Goal: Task Accomplishment & Management: Manage account settings

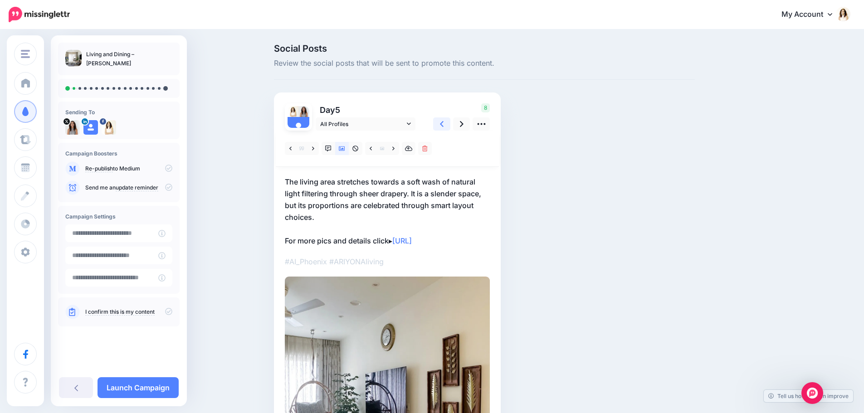
click at [443, 120] on icon at bounding box center [442, 124] width 4 height 10
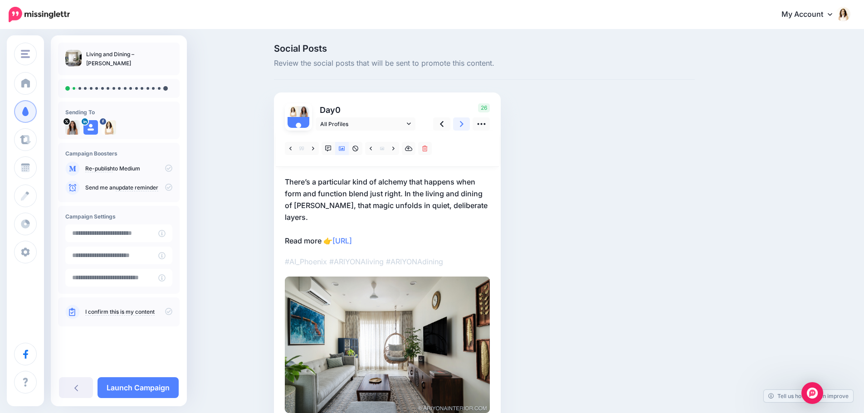
click at [461, 124] on link at bounding box center [461, 123] width 17 height 13
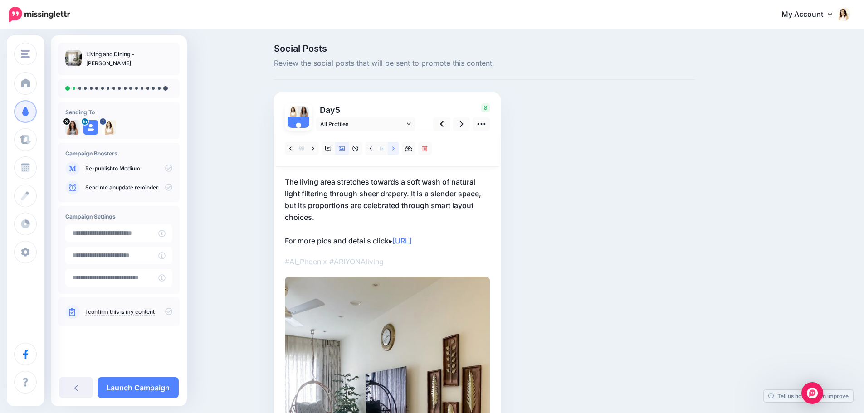
click at [399, 149] on link at bounding box center [393, 148] width 11 height 13
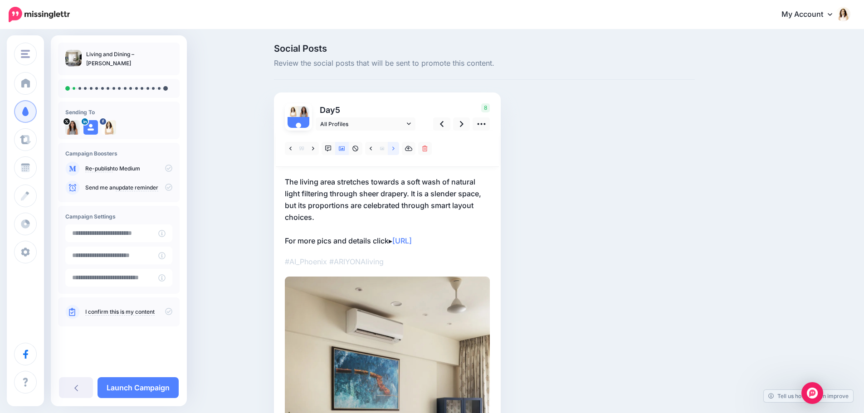
click at [399, 149] on link at bounding box center [393, 148] width 11 height 13
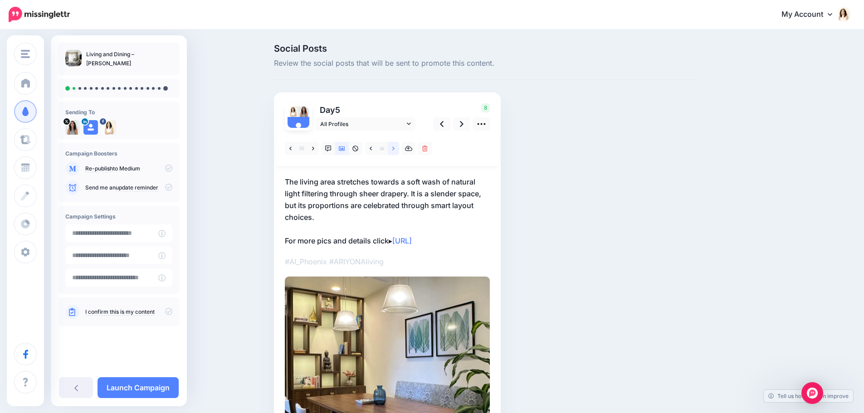
click at [399, 149] on link at bounding box center [393, 148] width 11 height 13
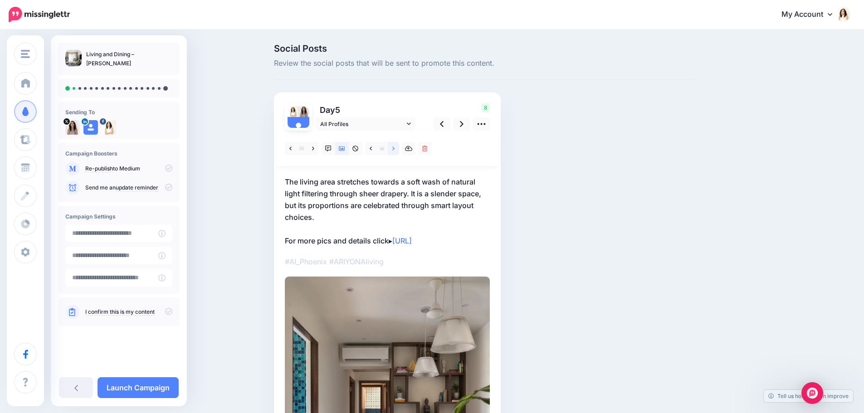
click at [399, 149] on link at bounding box center [393, 148] width 11 height 13
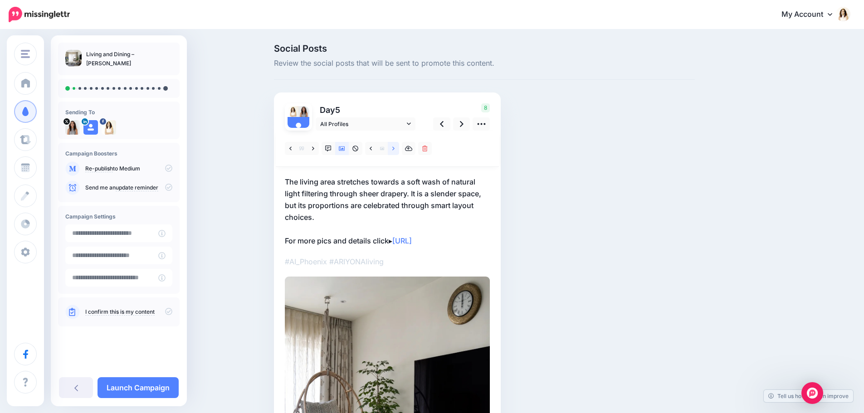
click at [399, 149] on link at bounding box center [393, 148] width 11 height 13
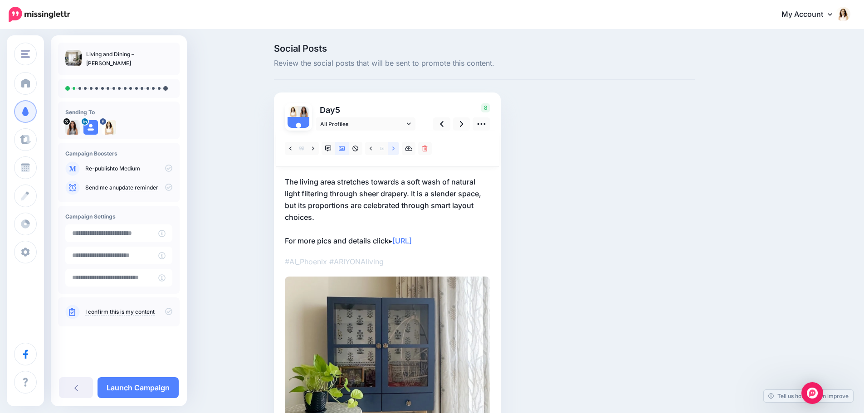
click at [399, 149] on link at bounding box center [393, 148] width 11 height 13
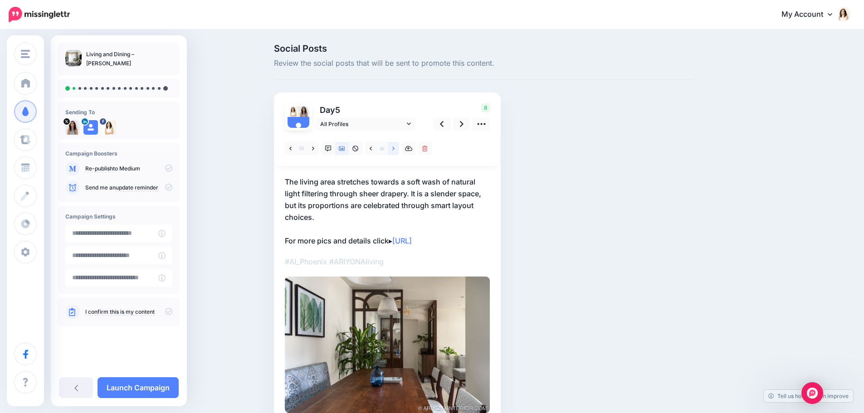
click at [399, 149] on link at bounding box center [393, 148] width 11 height 13
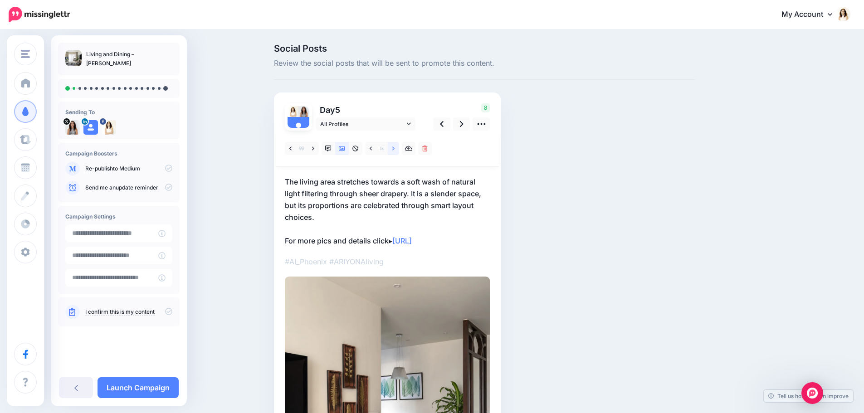
click at [399, 149] on link at bounding box center [393, 148] width 11 height 13
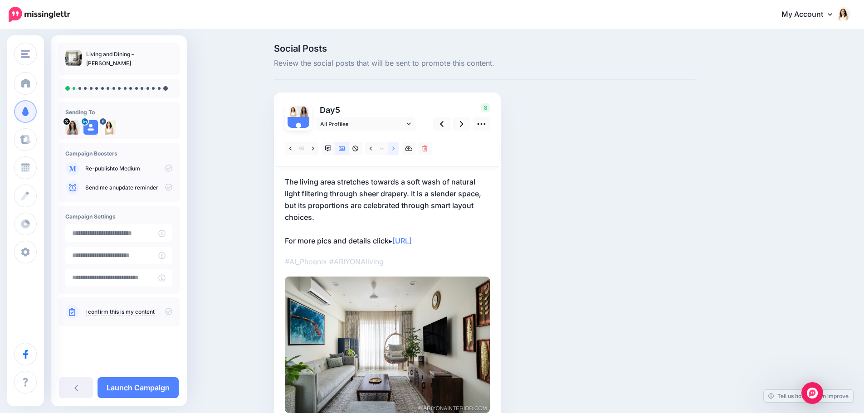
click at [399, 149] on link at bounding box center [393, 148] width 11 height 13
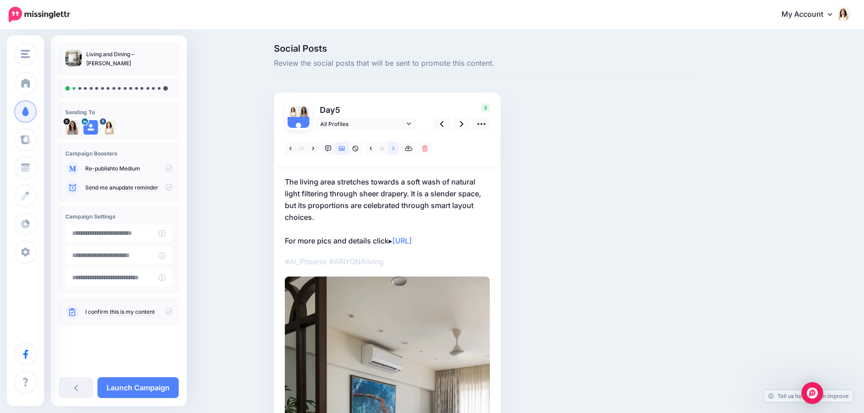
click at [399, 149] on link at bounding box center [393, 148] width 11 height 13
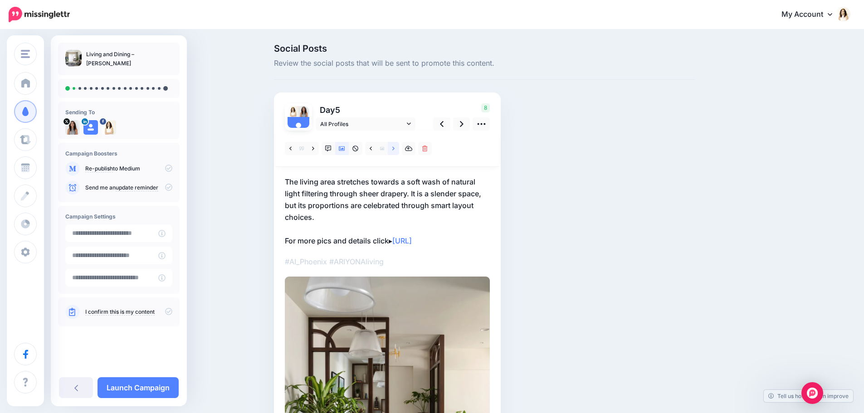
click at [399, 149] on link at bounding box center [393, 148] width 11 height 13
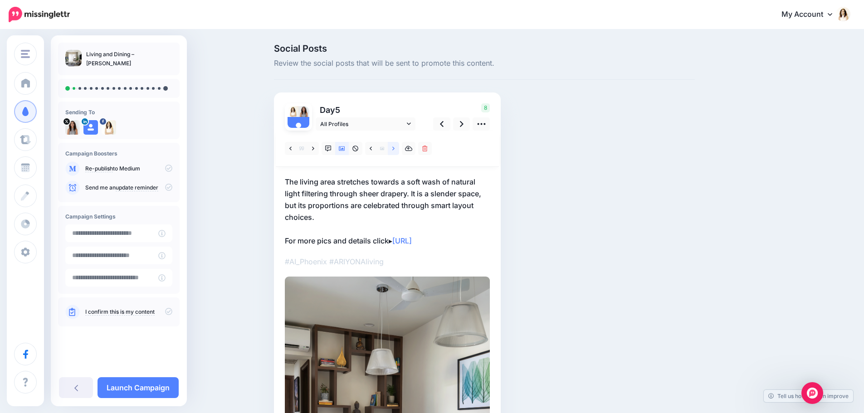
click at [399, 149] on link at bounding box center [393, 148] width 11 height 13
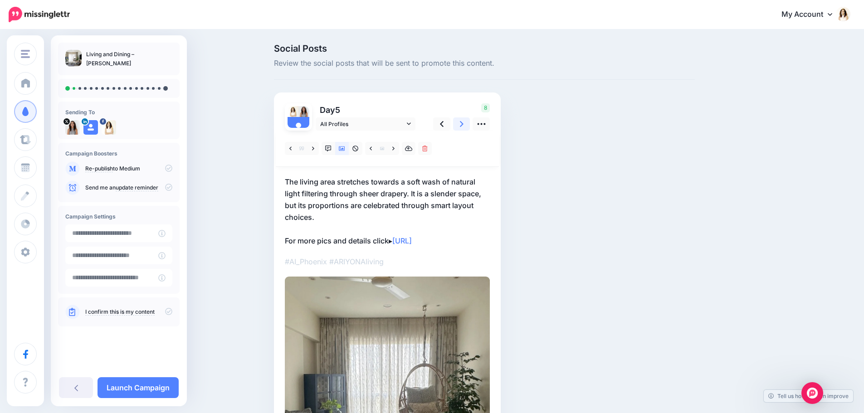
click at [463, 122] on icon at bounding box center [462, 124] width 4 height 10
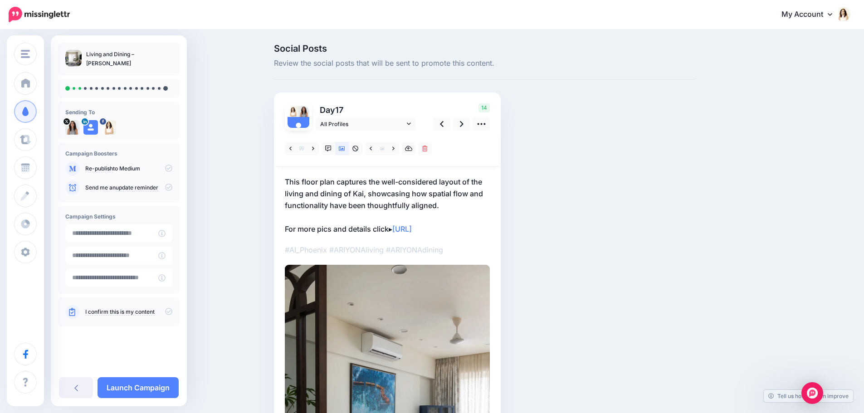
click at [371, 207] on p "This floor plan captures the well-considered layout of the living and dining of…" at bounding box center [387, 205] width 205 height 59
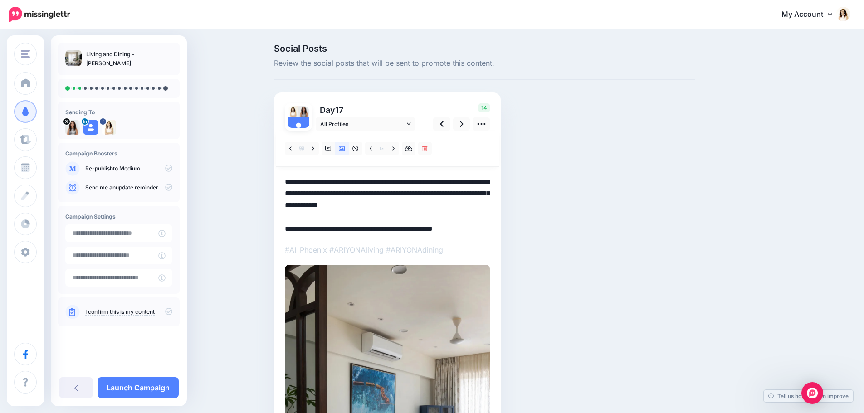
drag, startPoint x: 452, startPoint y: 203, endPoint x: 282, endPoint y: 180, distance: 171.2
click at [282, 180] on div "Day 17 All Profiles" at bounding box center [387, 331] width 227 height 477
paste textarea "**********"
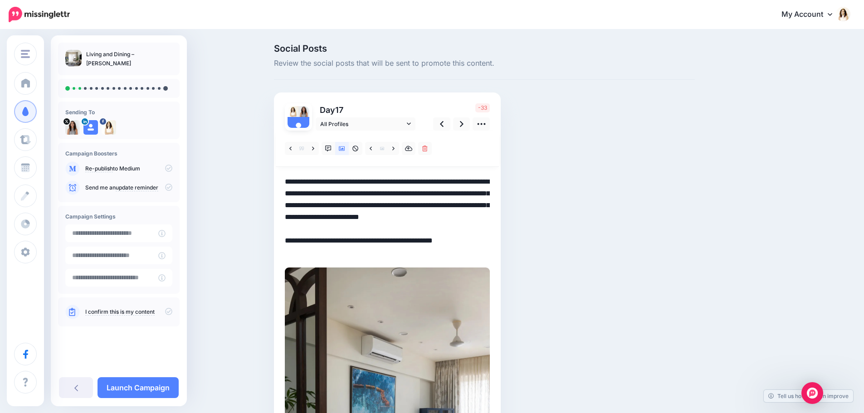
drag, startPoint x: 415, startPoint y: 228, endPoint x: 404, endPoint y: 206, distance: 24.3
click at [404, 206] on textarea "**********" at bounding box center [387, 217] width 205 height 83
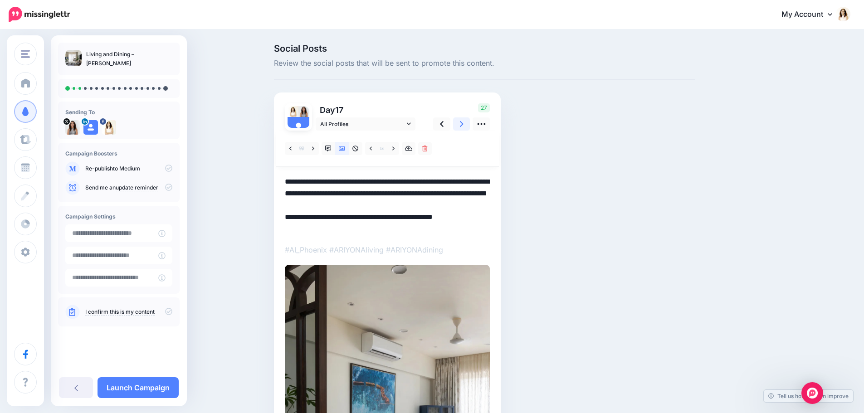
click at [463, 123] on icon at bounding box center [462, 124] width 4 height 6
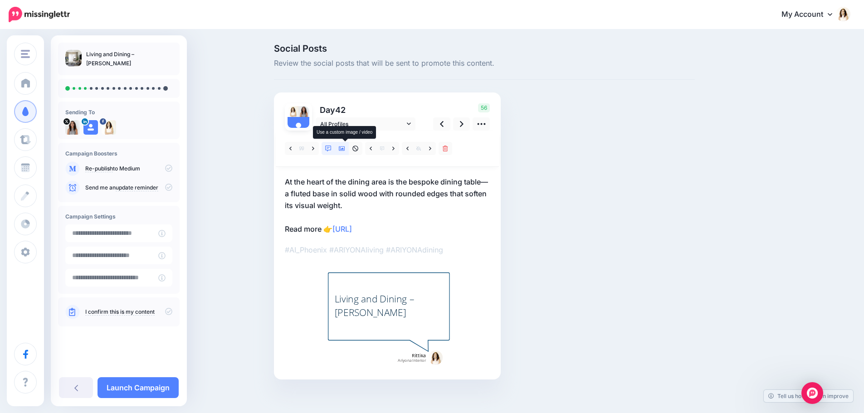
click at [345, 147] on icon at bounding box center [342, 149] width 6 height 6
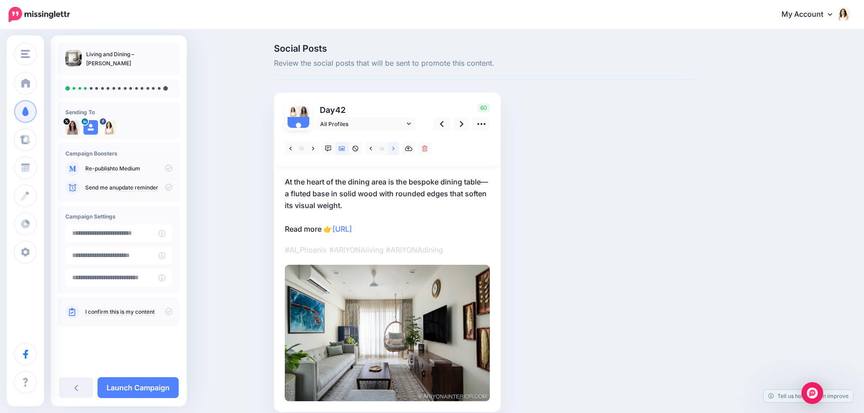
click at [393, 148] on link at bounding box center [393, 148] width 11 height 13
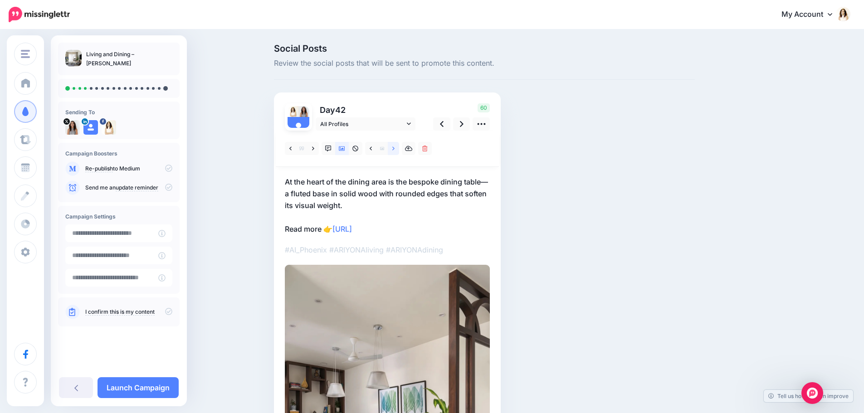
click at [393, 148] on link at bounding box center [393, 148] width 11 height 13
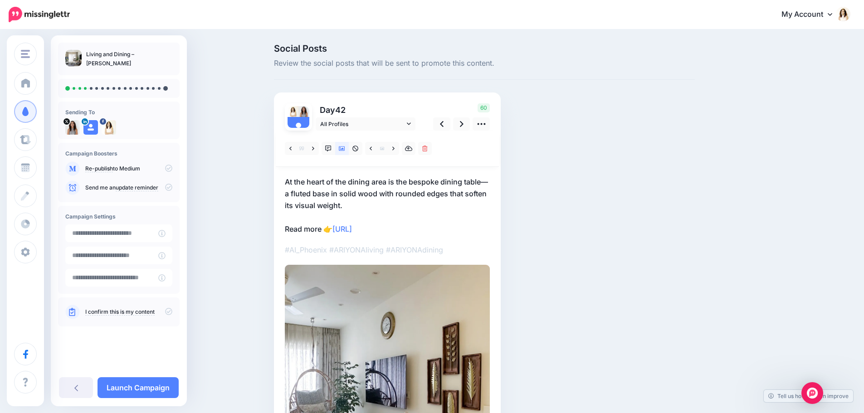
click at [404, 198] on p "At the heart of the dining area is the bespoke dining table—a fluted base in so…" at bounding box center [387, 205] width 205 height 59
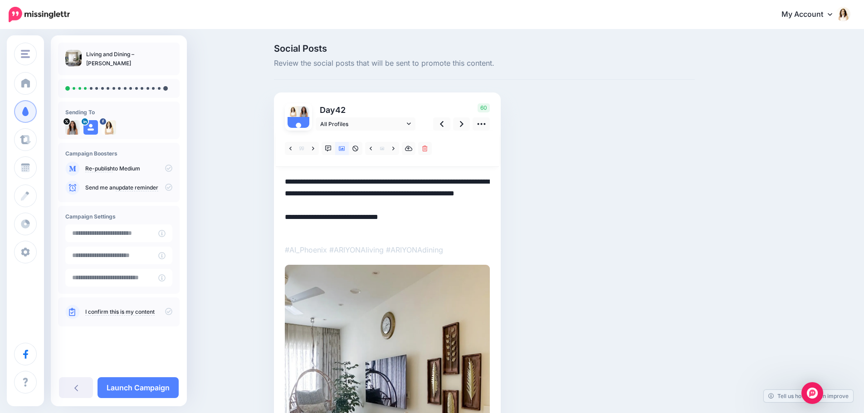
drag, startPoint x: 372, startPoint y: 205, endPoint x: 284, endPoint y: 183, distance: 90.8
click at [284, 183] on div "Day 42 All Profiles" at bounding box center [387, 312] width 227 height 439
paste textarea "**********"
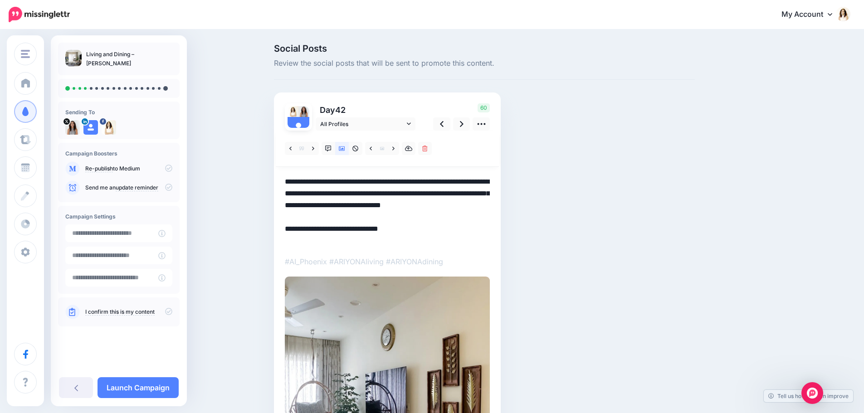
click at [438, 190] on textarea "**********" at bounding box center [387, 211] width 205 height 71
click at [462, 127] on link at bounding box center [461, 123] width 17 height 13
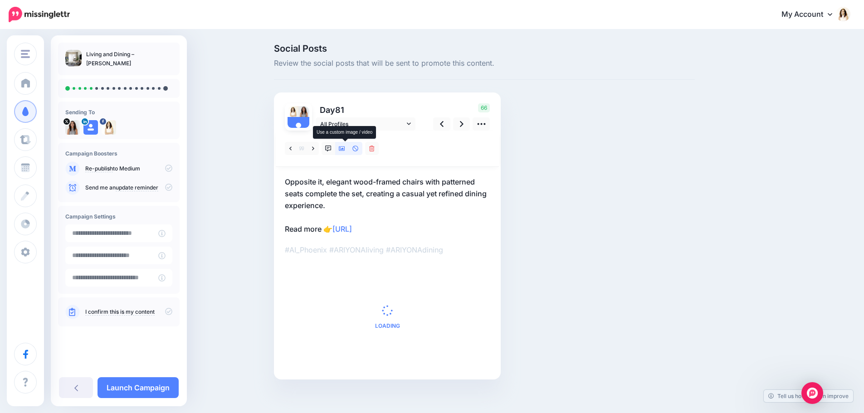
click at [345, 151] on icon at bounding box center [342, 149] width 6 height 6
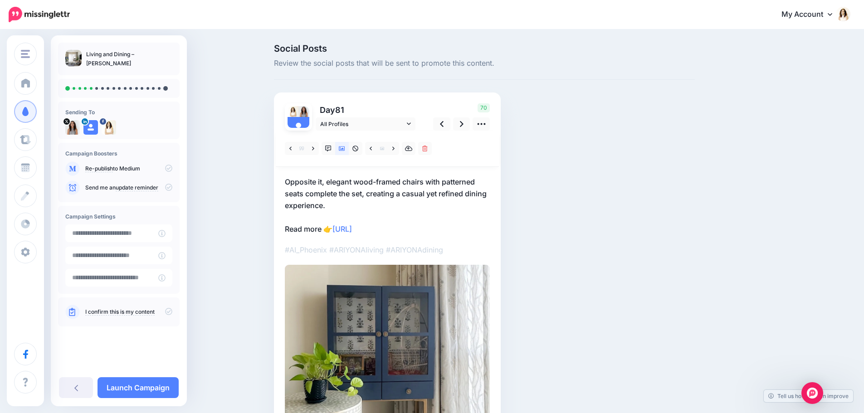
click at [378, 200] on p "Opposite it, elegant wood-framed chairs with patterned seats complete the set, …" at bounding box center [387, 205] width 205 height 59
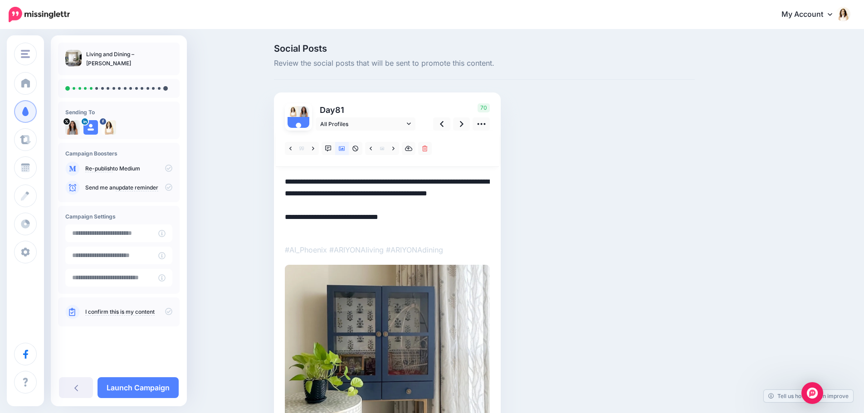
drag, startPoint x: 330, startPoint y: 207, endPoint x: 278, endPoint y: 177, distance: 60.1
click at [278, 177] on div "Day 81 All Profiles" at bounding box center [387, 312] width 227 height 439
paste textarea "**********"
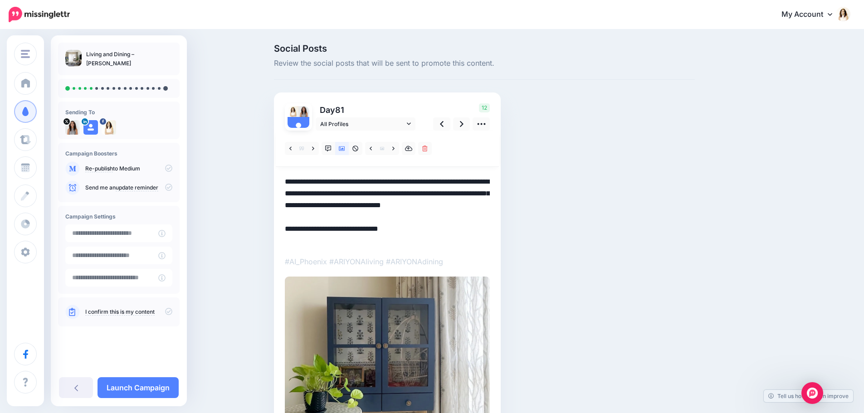
click at [463, 216] on textarea "**********" at bounding box center [387, 211] width 205 height 71
click at [467, 123] on link at bounding box center [461, 123] width 17 height 13
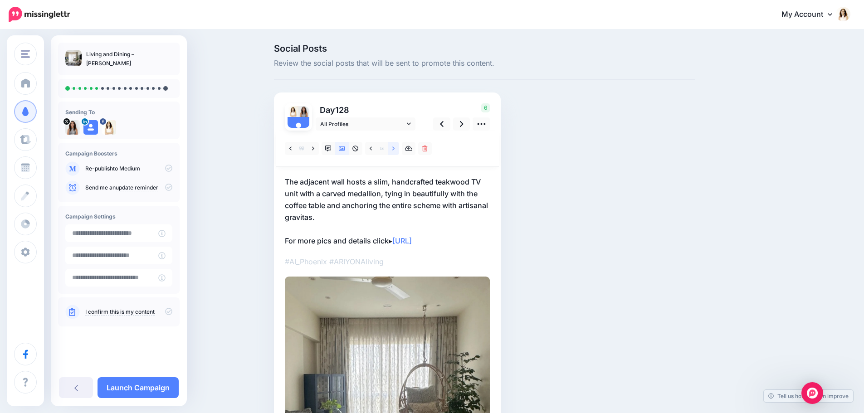
click at [398, 153] on link at bounding box center [393, 148] width 11 height 13
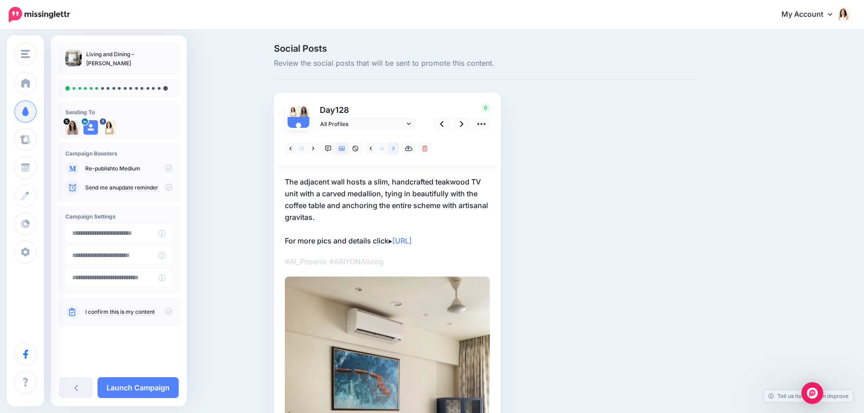
click at [398, 153] on link at bounding box center [393, 148] width 11 height 13
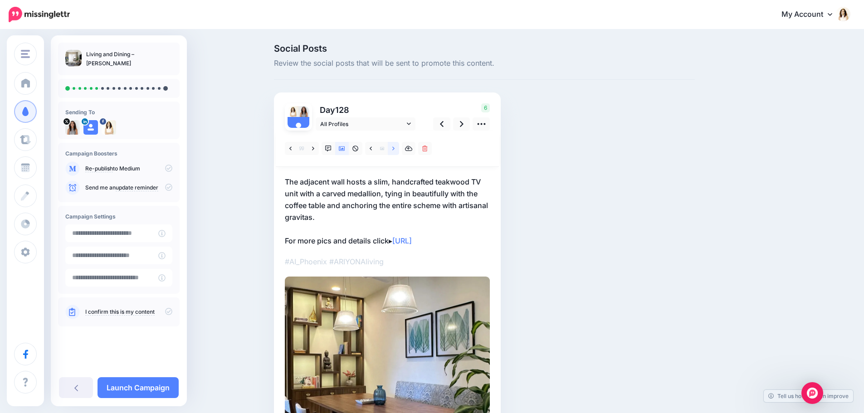
click at [398, 153] on link at bounding box center [393, 148] width 11 height 13
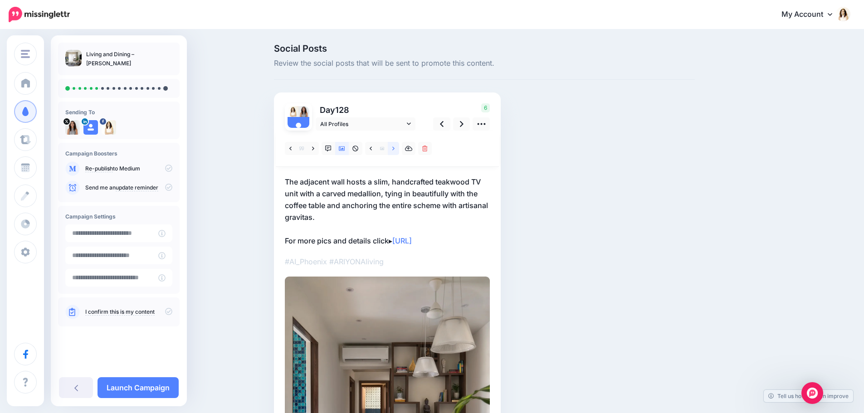
click at [398, 153] on link at bounding box center [393, 148] width 11 height 13
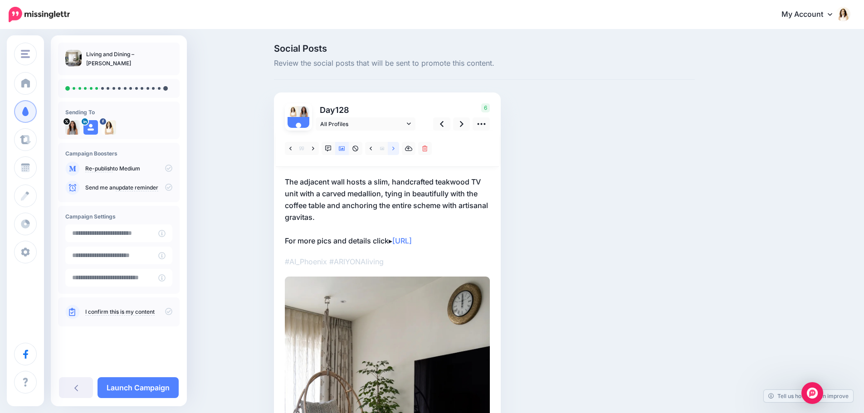
click at [398, 153] on link at bounding box center [393, 148] width 11 height 13
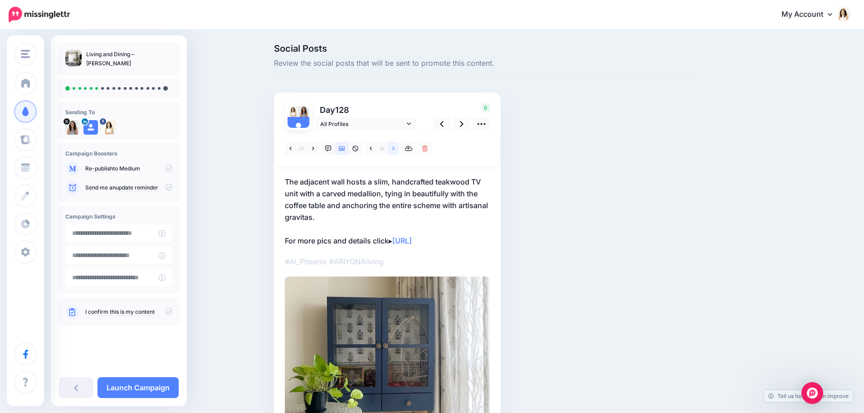
click at [398, 153] on link at bounding box center [393, 148] width 11 height 13
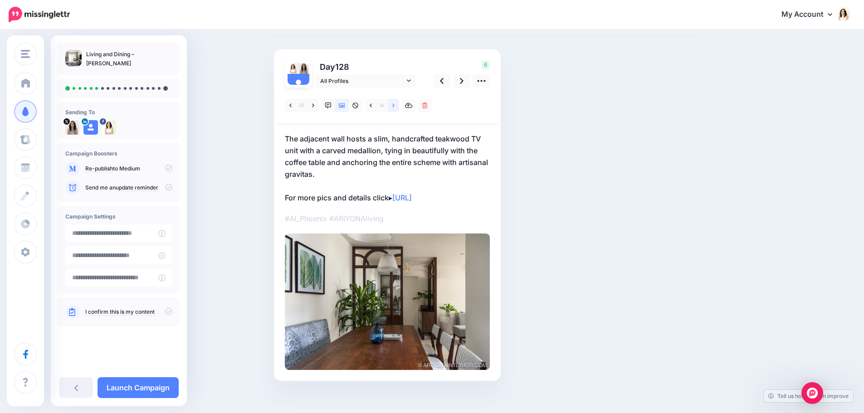
scroll to position [45, 0]
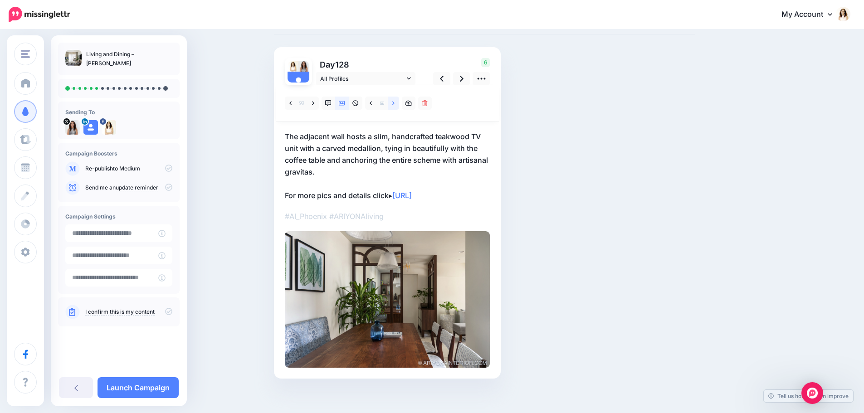
click at [399, 108] on link at bounding box center [393, 103] width 11 height 13
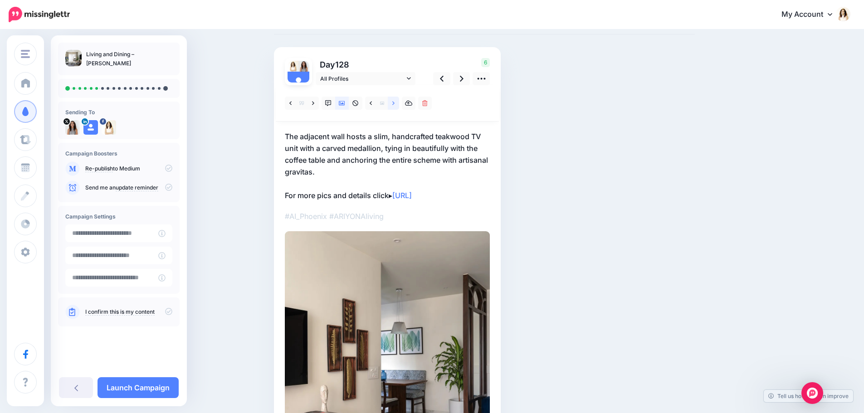
click at [399, 108] on link at bounding box center [393, 103] width 11 height 13
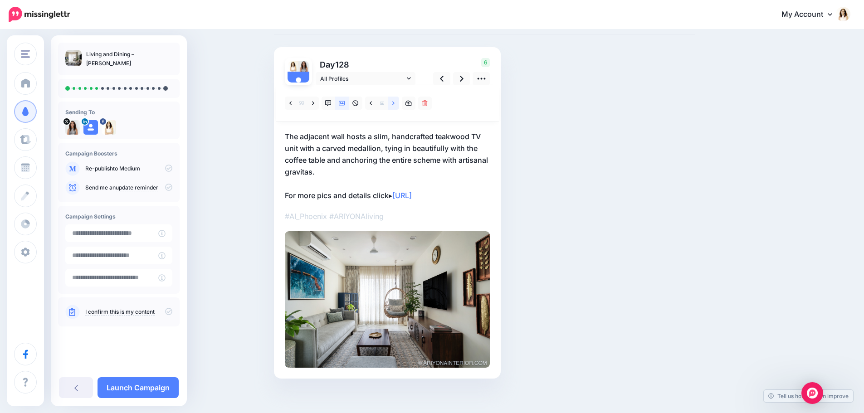
click at [399, 108] on link at bounding box center [393, 103] width 11 height 13
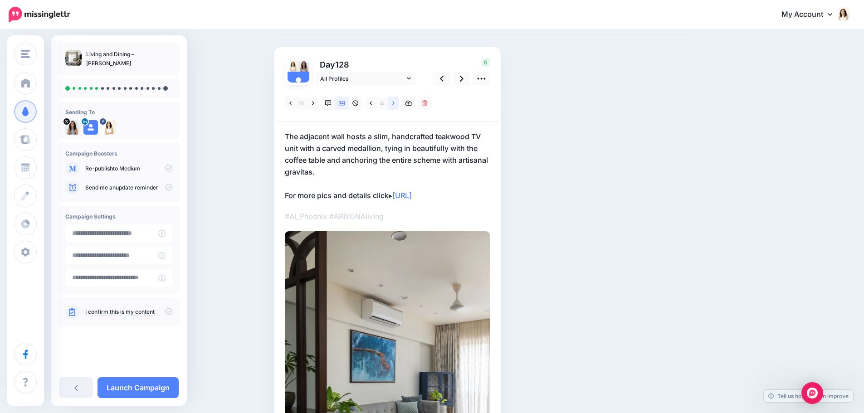
click at [399, 108] on link at bounding box center [393, 103] width 11 height 13
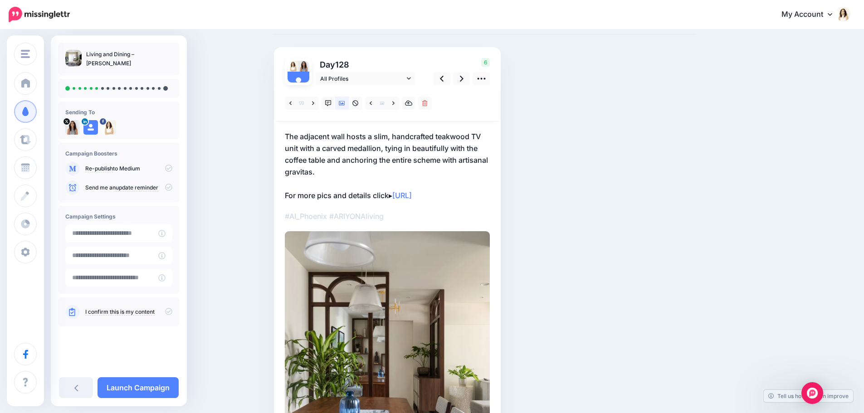
click at [369, 153] on p "The adjacent wall hosts a slim, handcrafted teakwood TV unit with a carved meda…" at bounding box center [387, 166] width 205 height 71
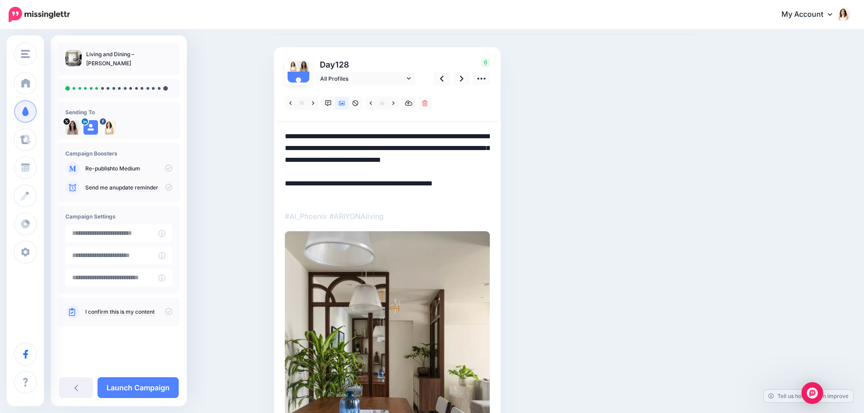
drag, startPoint x: 355, startPoint y: 173, endPoint x: 285, endPoint y: 136, distance: 79.7
click at [285, 136] on div "Day 128 All Profiles" at bounding box center [387, 288] width 227 height 483
paste textarea
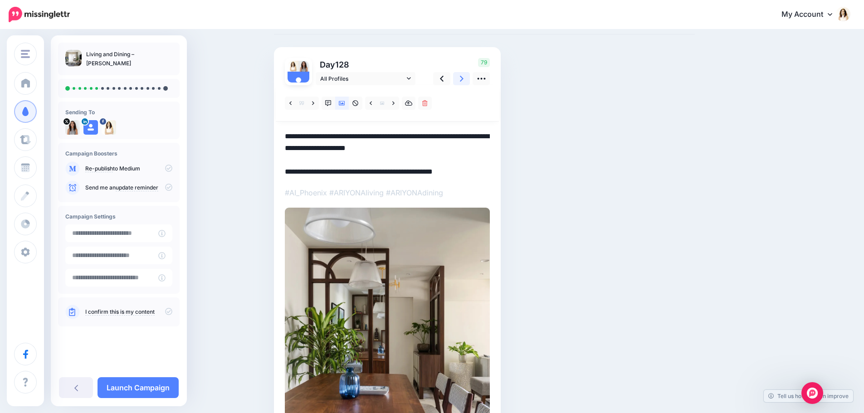
click at [463, 81] on link at bounding box center [461, 78] width 17 height 13
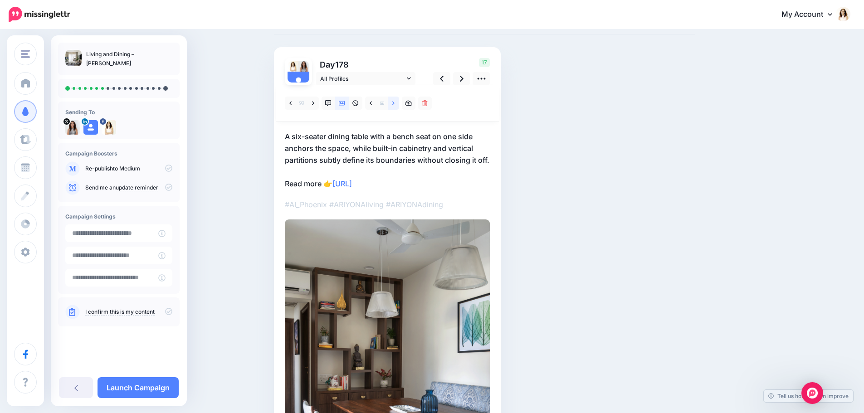
click at [394, 105] on icon at bounding box center [393, 103] width 2 height 6
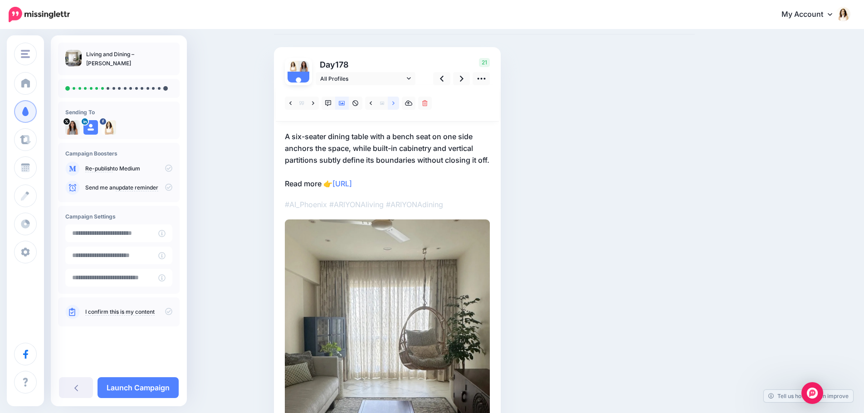
click at [394, 105] on icon at bounding box center [393, 103] width 2 height 6
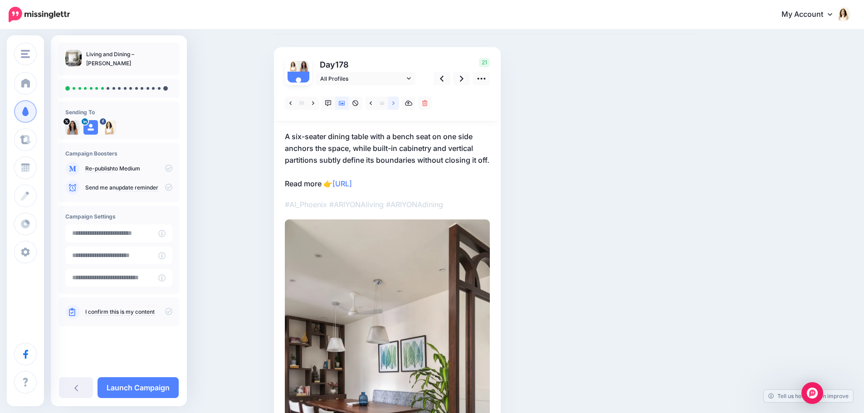
click at [394, 105] on icon at bounding box center [393, 103] width 2 height 6
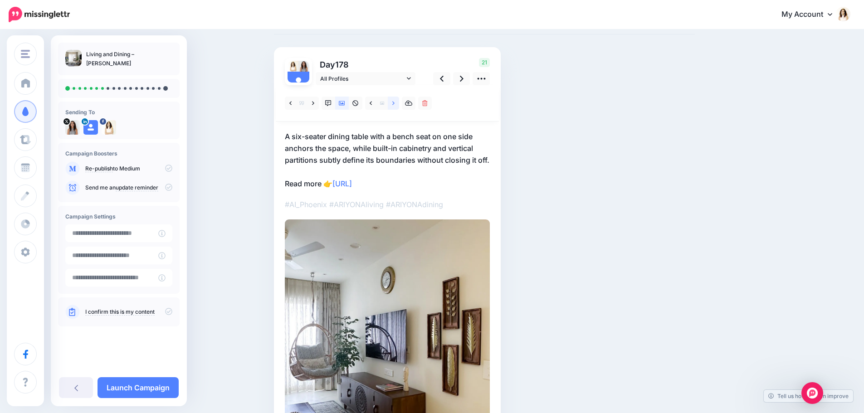
click at [394, 105] on icon at bounding box center [393, 103] width 2 height 6
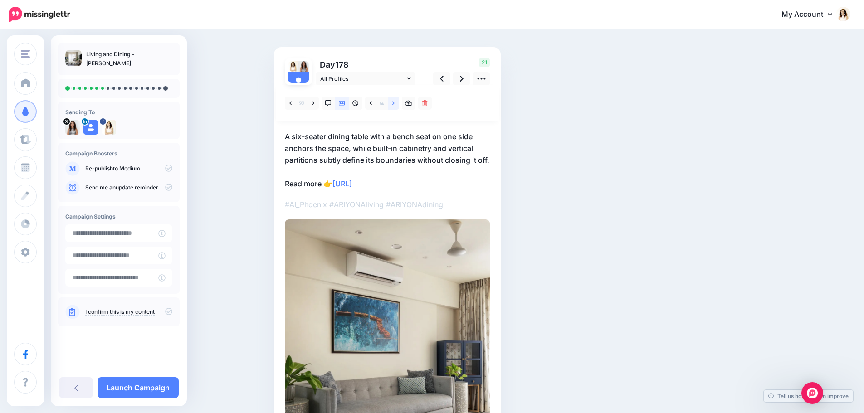
click at [394, 105] on icon at bounding box center [393, 103] width 2 height 6
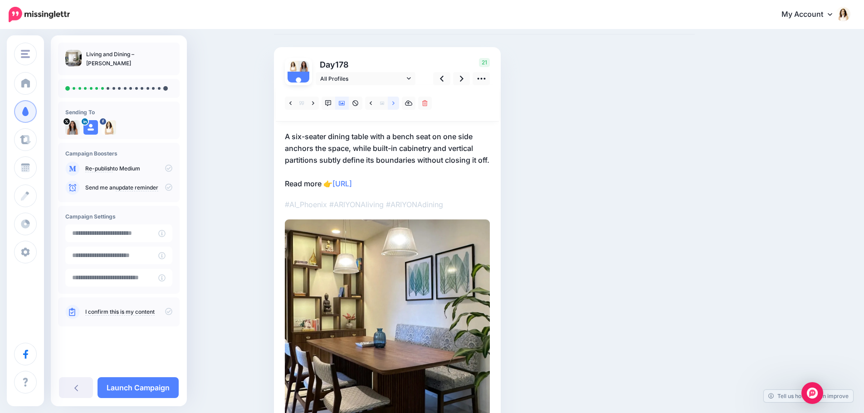
click at [394, 105] on icon at bounding box center [393, 103] width 2 height 6
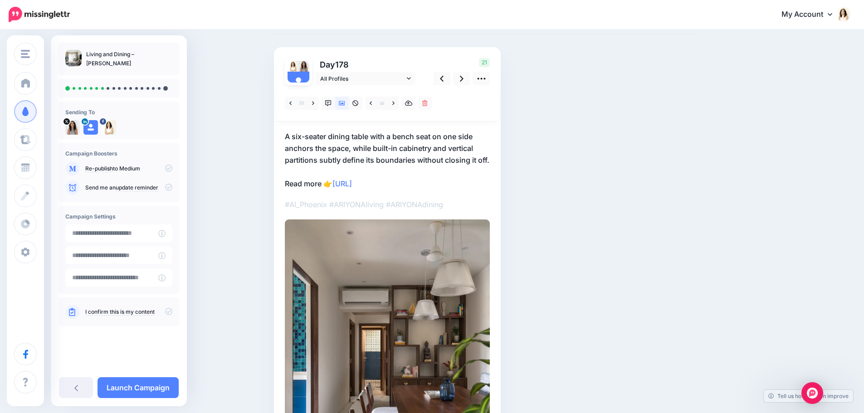
click at [362, 138] on p "A six-seater dining table with a bench seat on one side anchors the space, whil…" at bounding box center [387, 160] width 205 height 59
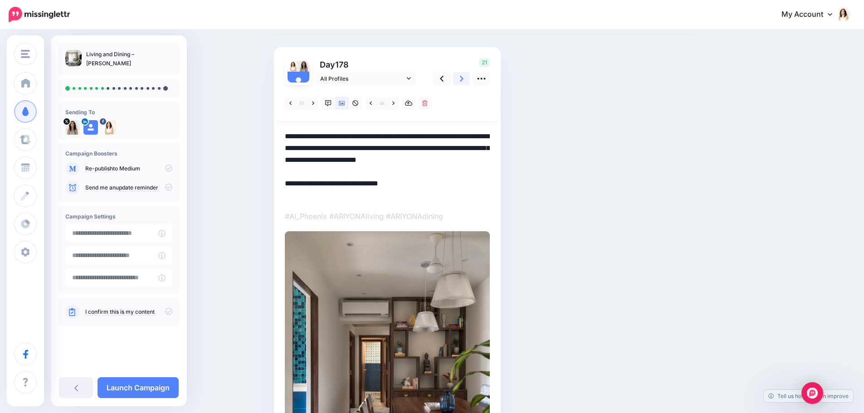
click at [460, 78] on link at bounding box center [461, 78] width 17 height 13
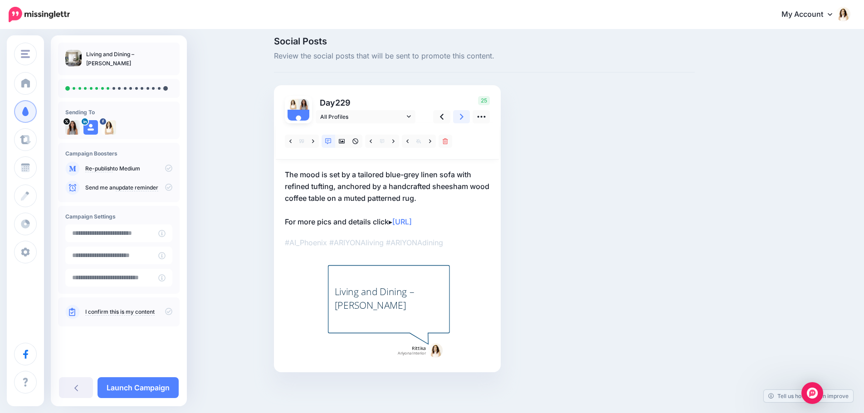
scroll to position [7, 0]
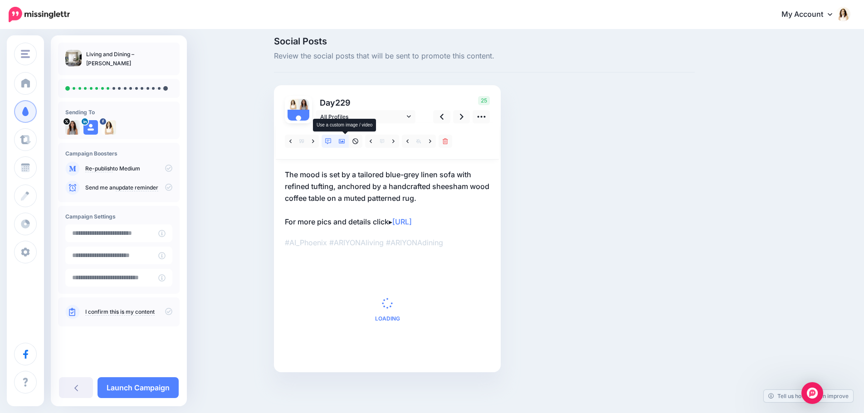
click at [345, 141] on icon at bounding box center [342, 141] width 6 height 5
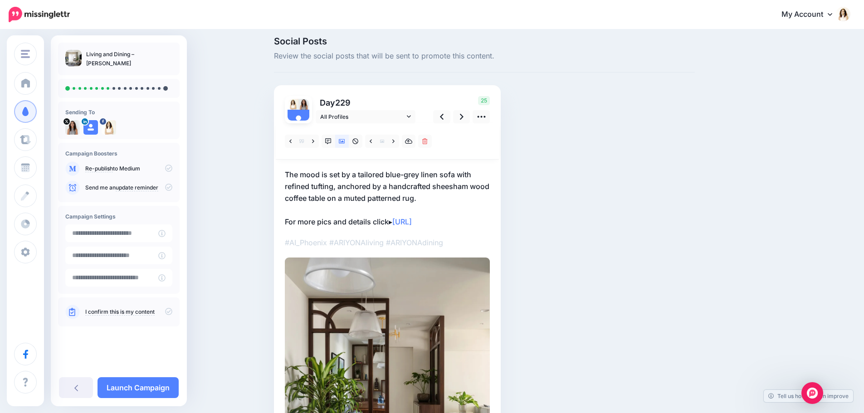
scroll to position [0, 0]
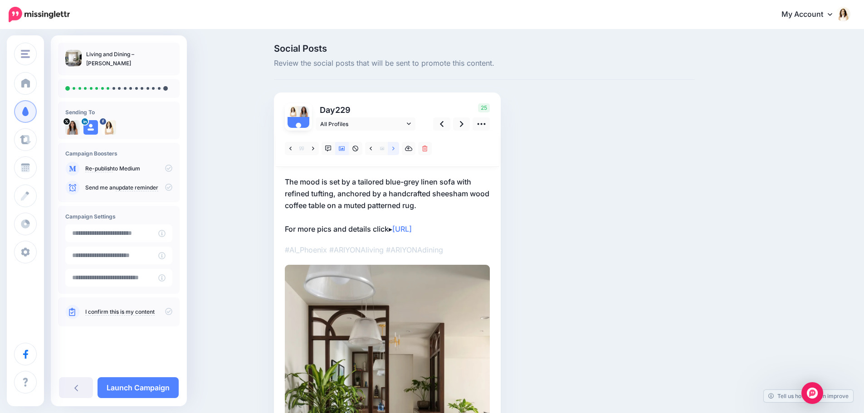
click at [393, 146] on link at bounding box center [393, 148] width 11 height 13
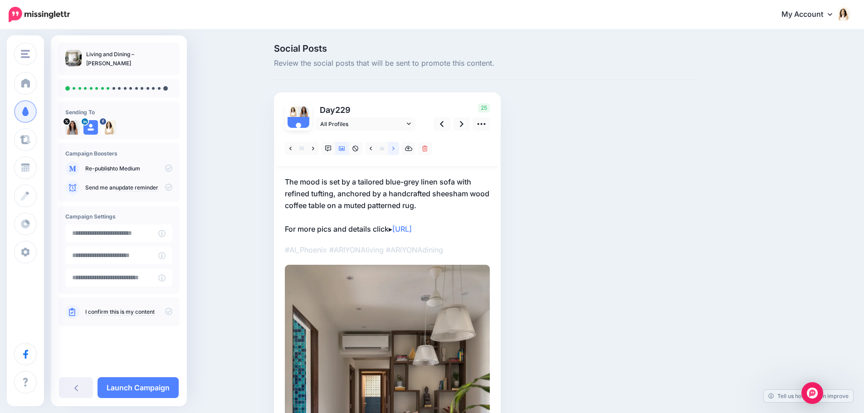
click at [393, 146] on link at bounding box center [393, 148] width 11 height 13
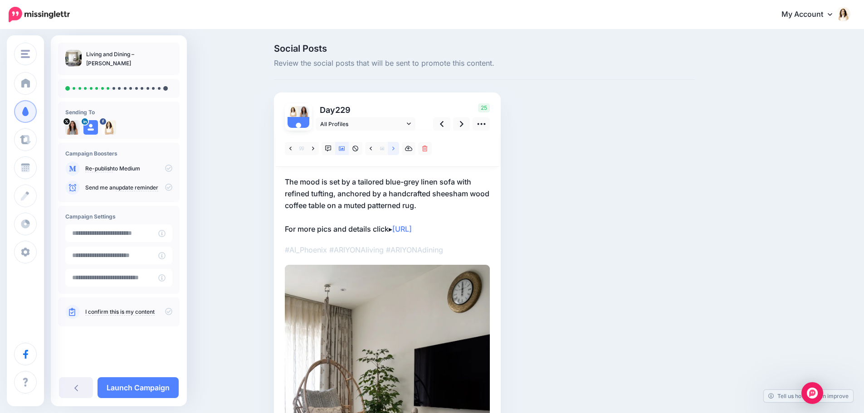
click at [393, 146] on link at bounding box center [393, 148] width 11 height 13
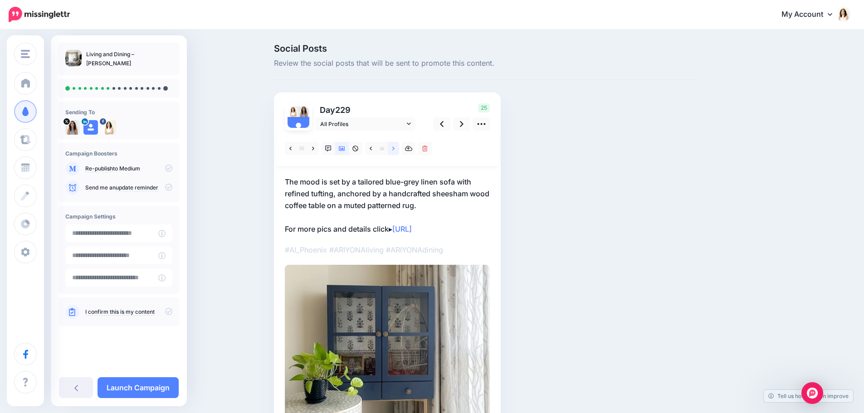
click at [393, 146] on link at bounding box center [393, 148] width 11 height 13
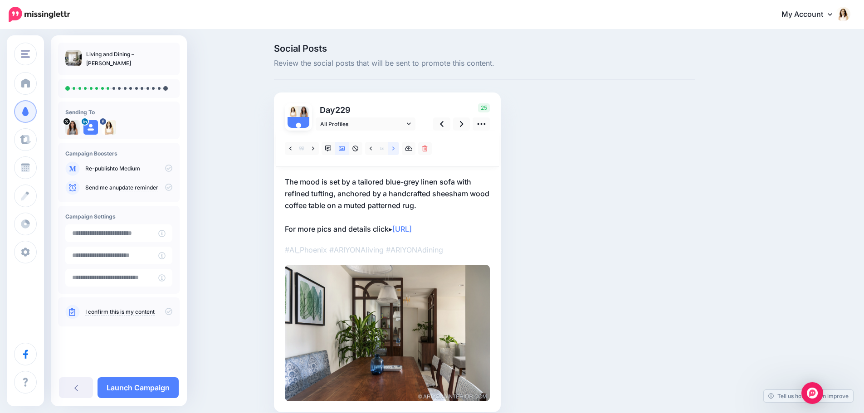
click at [393, 146] on link at bounding box center [393, 148] width 11 height 13
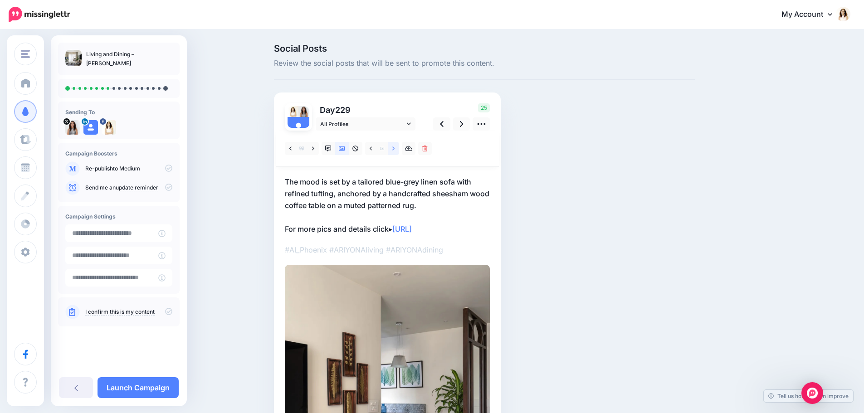
click at [393, 146] on link at bounding box center [393, 148] width 11 height 13
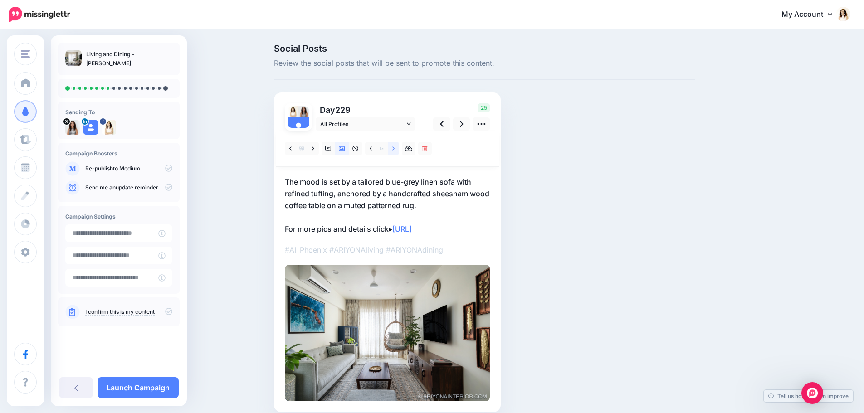
click at [393, 146] on link at bounding box center [393, 148] width 11 height 13
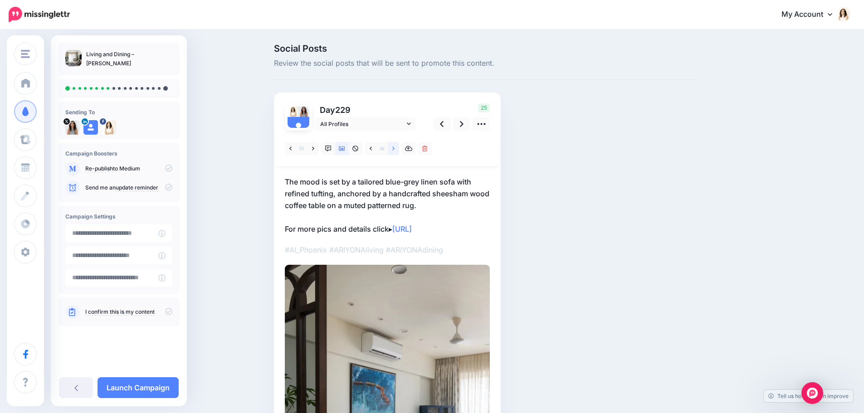
click at [393, 146] on link at bounding box center [393, 148] width 11 height 13
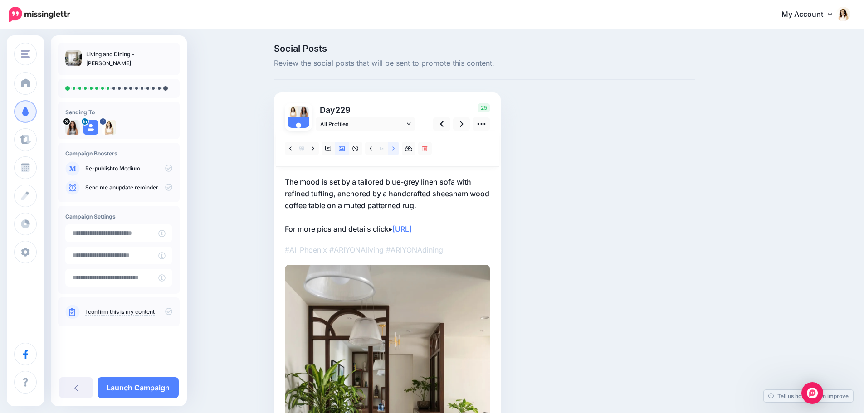
click at [393, 146] on link at bounding box center [393, 148] width 11 height 13
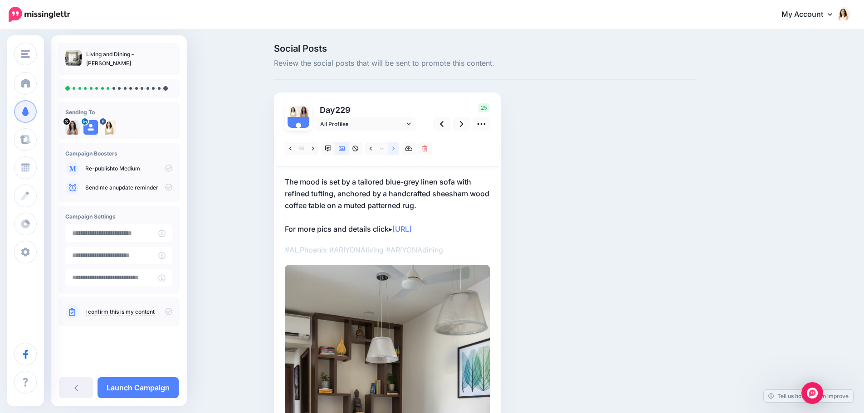
click at [393, 146] on link at bounding box center [393, 148] width 11 height 13
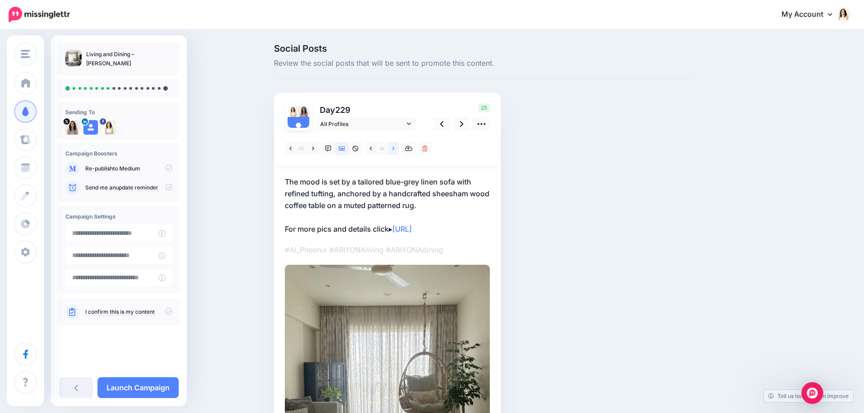
click at [393, 146] on link at bounding box center [393, 148] width 11 height 13
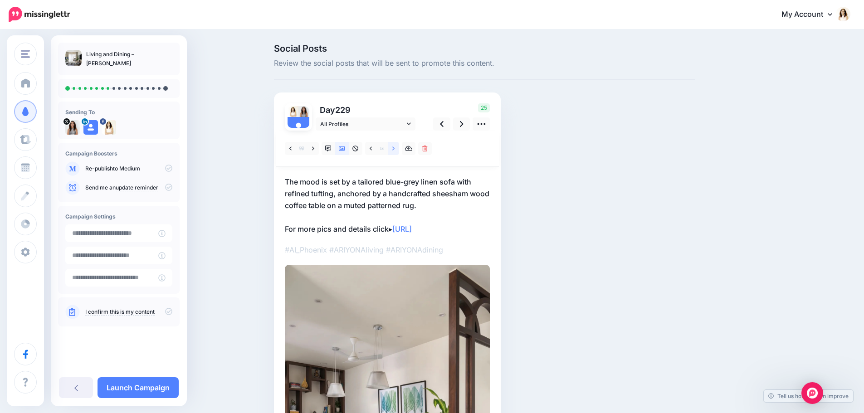
click at [393, 146] on link at bounding box center [393, 148] width 11 height 13
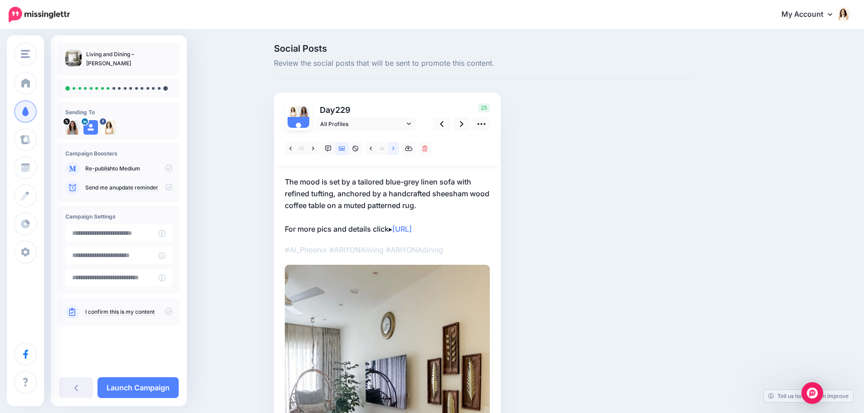
click at [393, 146] on link at bounding box center [393, 148] width 11 height 13
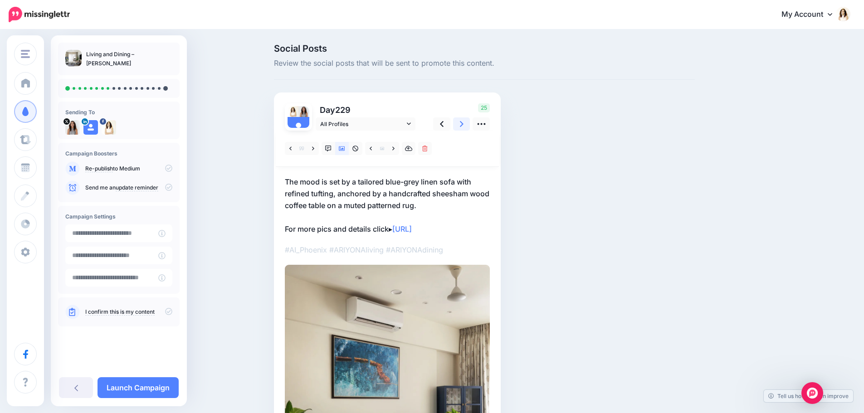
click at [462, 123] on link at bounding box center [461, 123] width 17 height 13
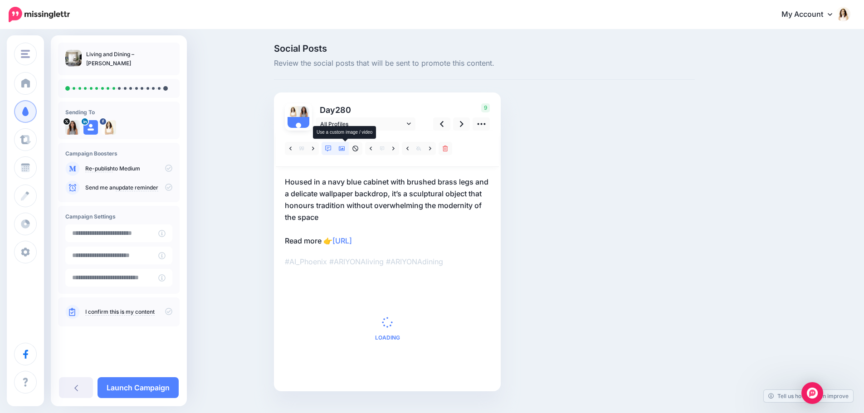
click at [345, 148] on icon at bounding box center [342, 149] width 6 height 6
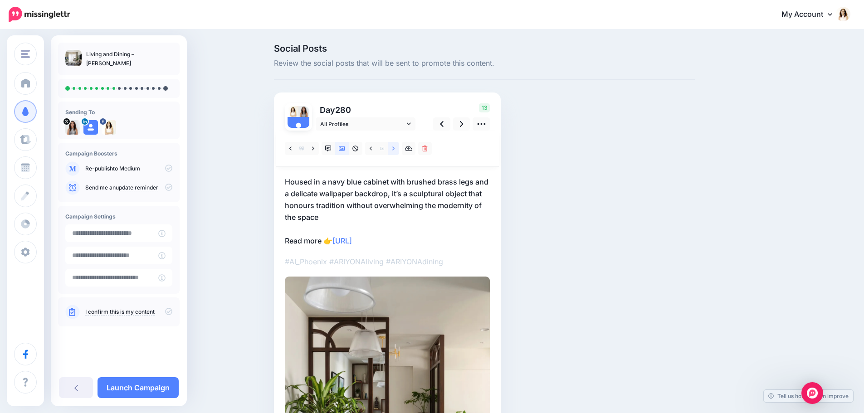
click at [393, 147] on link at bounding box center [393, 148] width 11 height 13
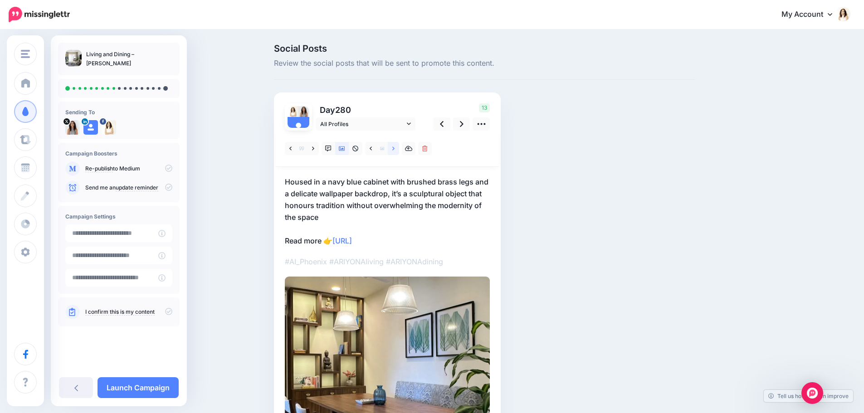
click at [393, 147] on link at bounding box center [393, 148] width 11 height 13
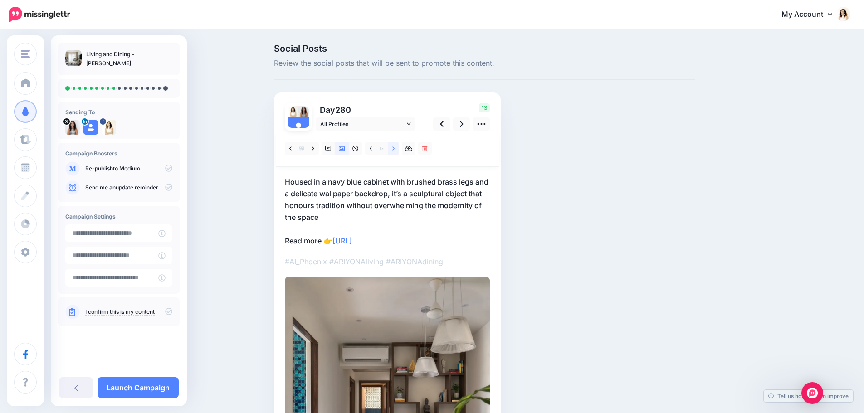
click at [393, 147] on link at bounding box center [393, 148] width 11 height 13
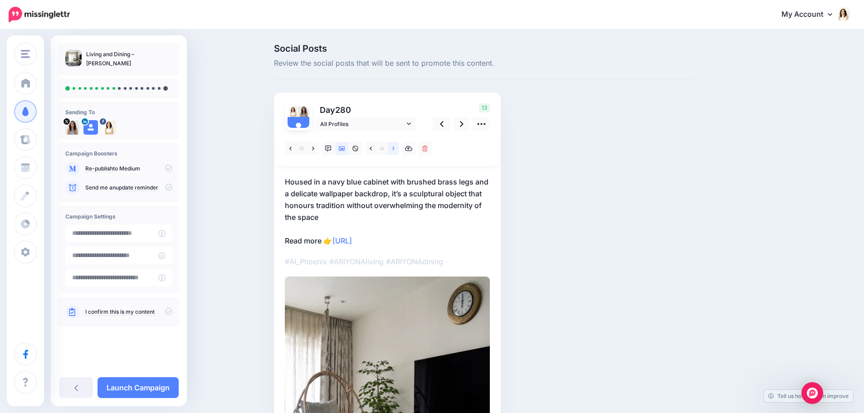
click at [393, 147] on link at bounding box center [393, 148] width 11 height 13
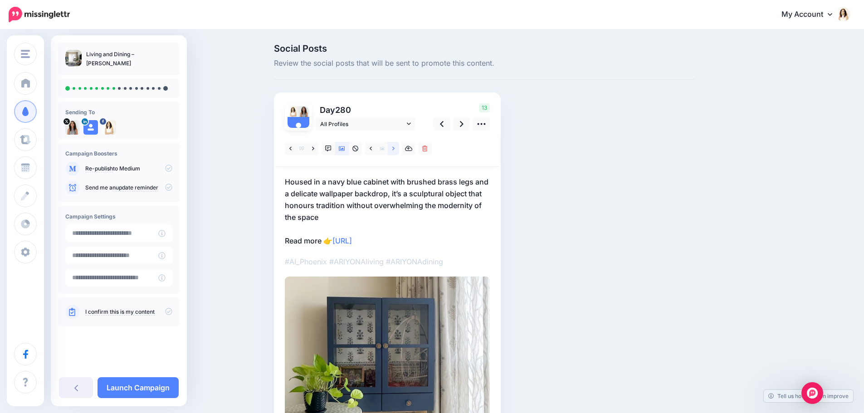
click at [393, 147] on link at bounding box center [393, 148] width 11 height 13
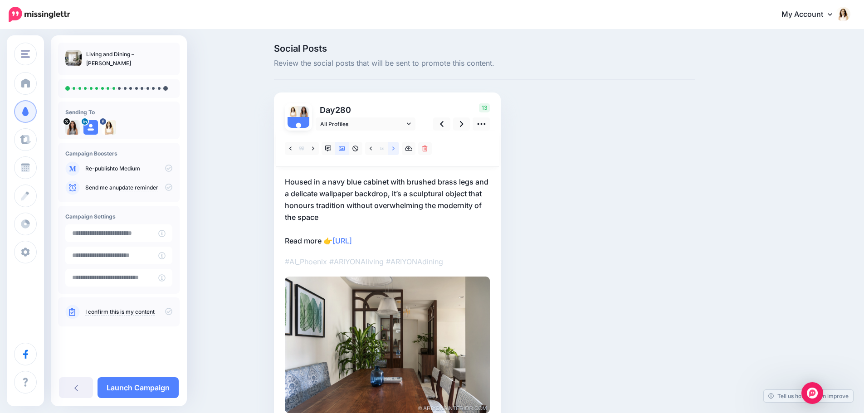
click at [393, 147] on link at bounding box center [393, 148] width 11 height 13
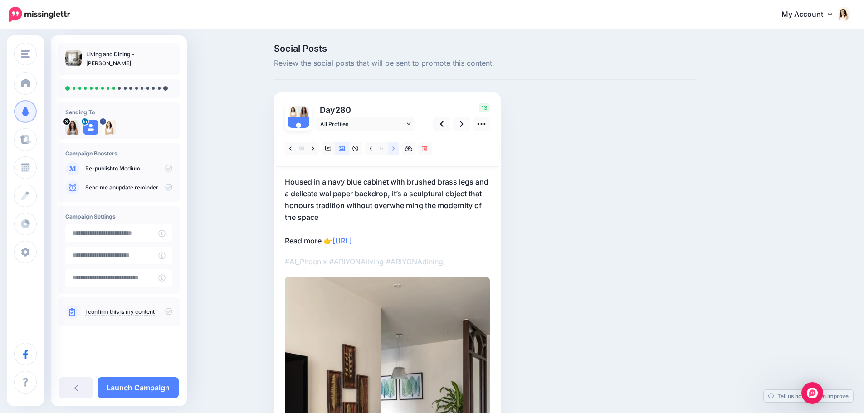
click at [393, 147] on link at bounding box center [393, 148] width 11 height 13
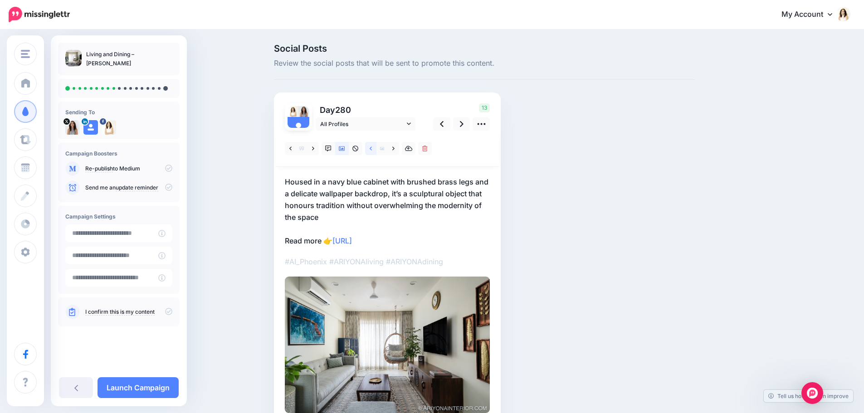
click at [375, 149] on link at bounding box center [370, 148] width 11 height 13
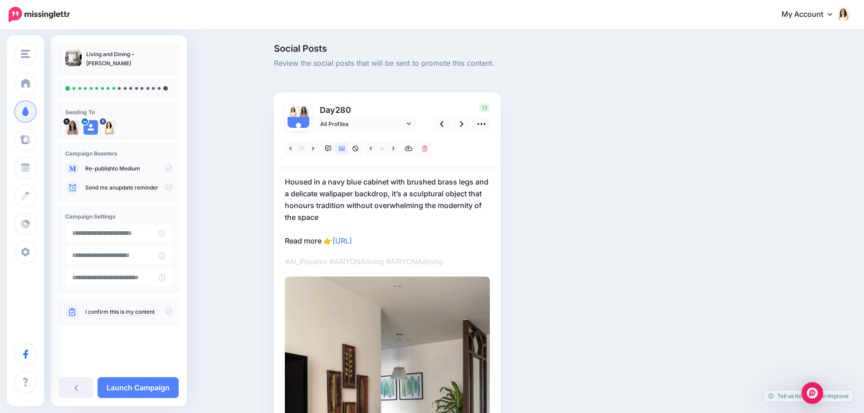
click at [355, 209] on p "Housed in a navy blue cabinet with brushed brass legs and a delicate wallpaper …" at bounding box center [387, 211] width 205 height 71
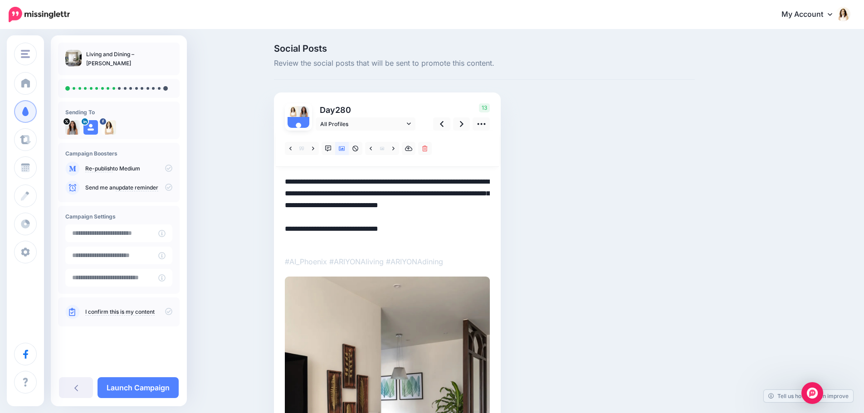
drag, startPoint x: 336, startPoint y: 220, endPoint x: 280, endPoint y: 178, distance: 69.9
click at [280, 178] on div "Day 280 All Profiles" at bounding box center [387, 337] width 227 height 489
paste textarea
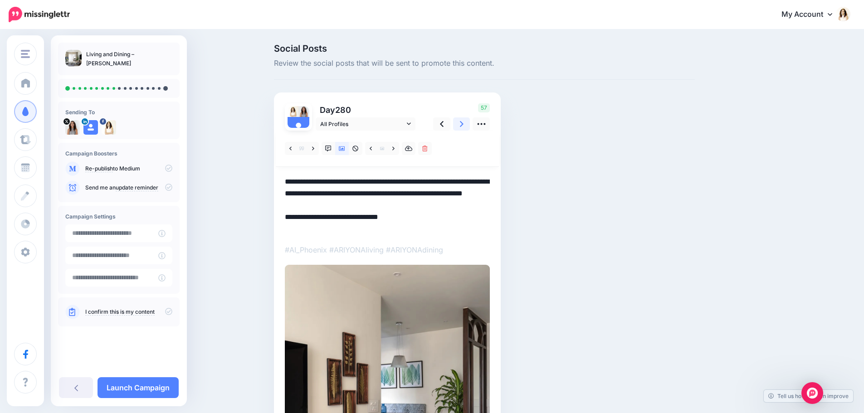
click at [463, 125] on link at bounding box center [461, 123] width 17 height 13
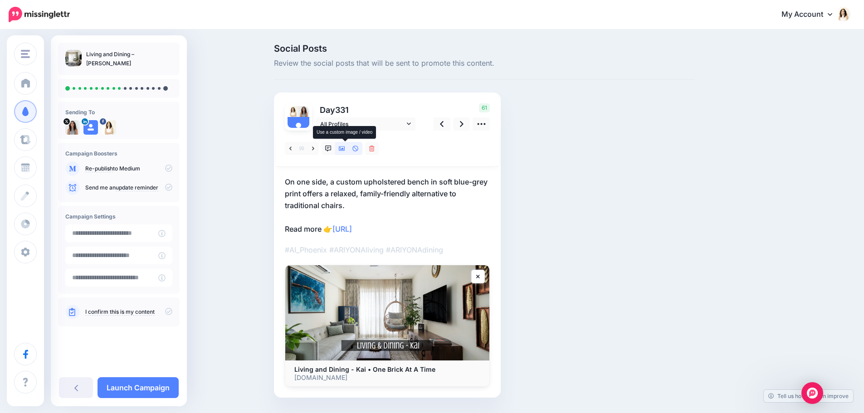
click at [345, 151] on icon at bounding box center [342, 148] width 6 height 5
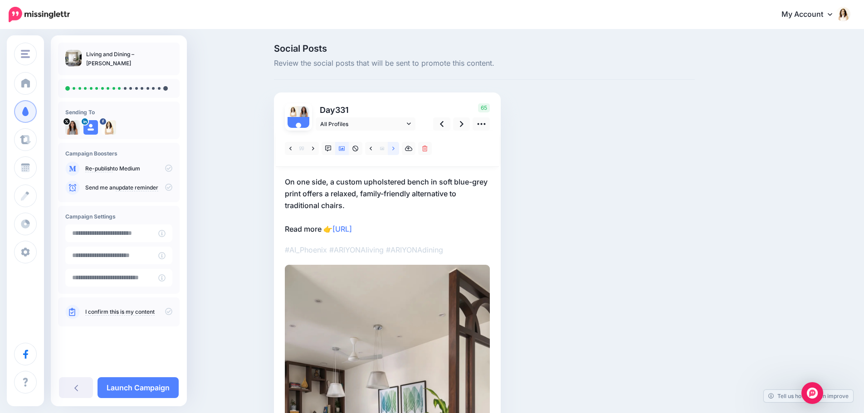
click at [399, 150] on link at bounding box center [393, 148] width 11 height 13
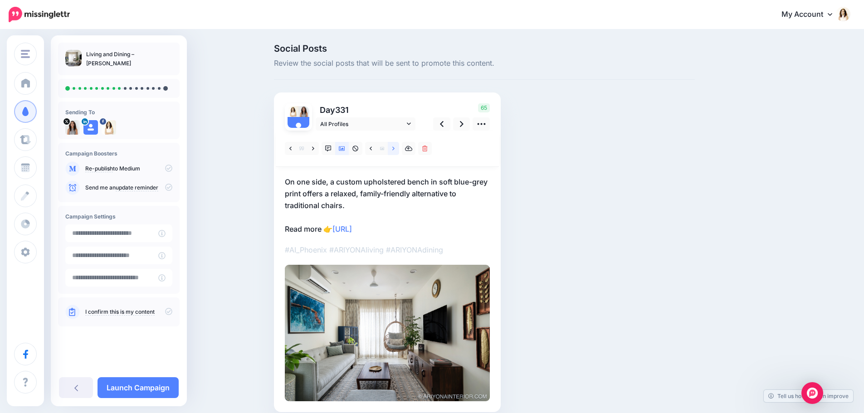
click at [399, 150] on link at bounding box center [393, 148] width 11 height 13
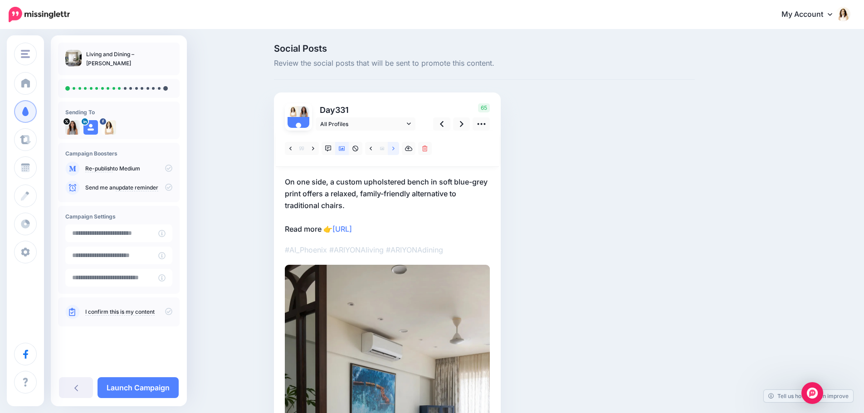
click at [399, 150] on link at bounding box center [393, 148] width 11 height 13
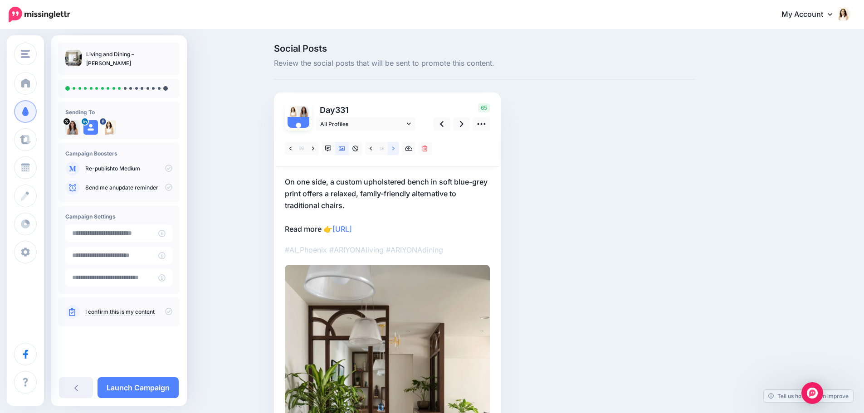
click at [399, 150] on link at bounding box center [393, 148] width 11 height 13
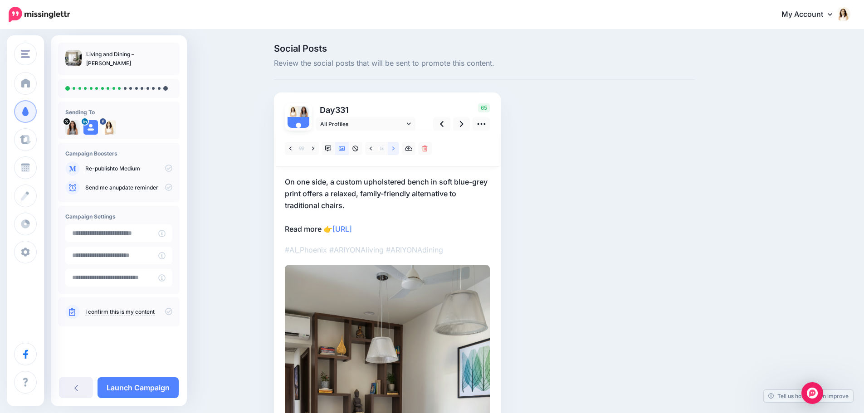
click at [399, 150] on link at bounding box center [393, 148] width 11 height 13
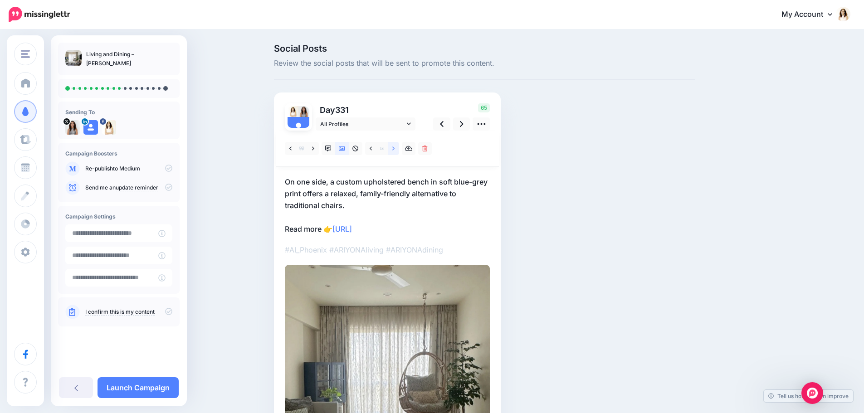
click at [399, 150] on link at bounding box center [393, 148] width 11 height 13
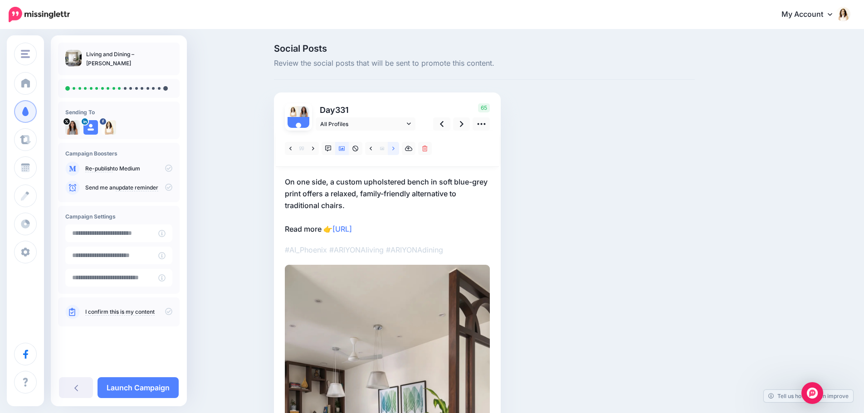
click at [399, 150] on link at bounding box center [393, 148] width 11 height 13
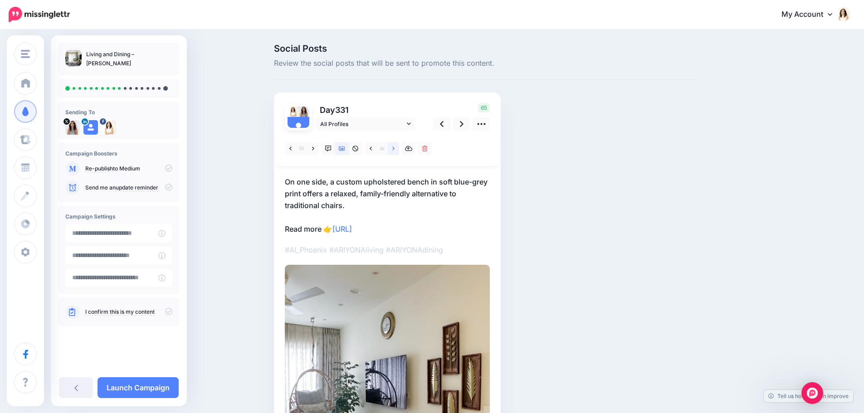
click at [399, 150] on link at bounding box center [393, 148] width 11 height 13
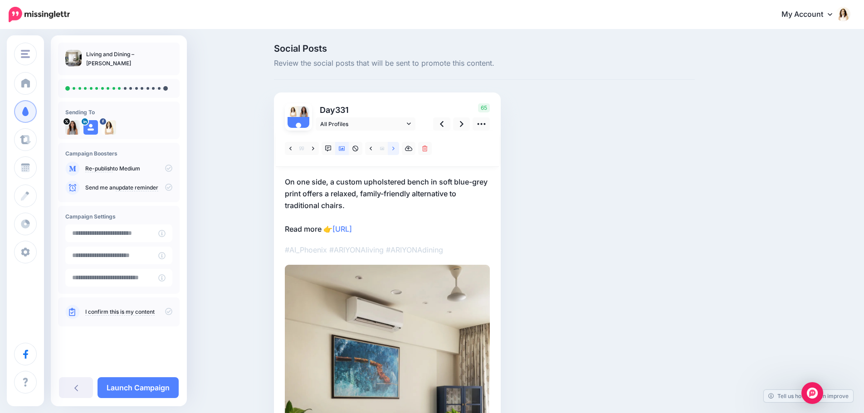
click at [399, 150] on link at bounding box center [393, 148] width 11 height 13
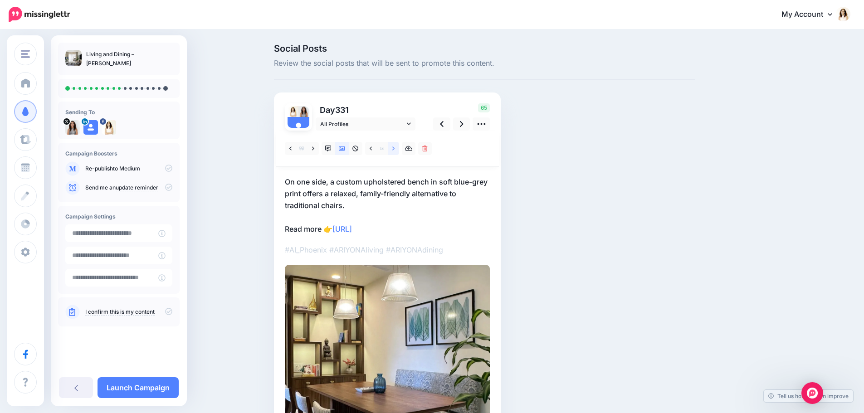
click at [399, 150] on link at bounding box center [393, 148] width 11 height 13
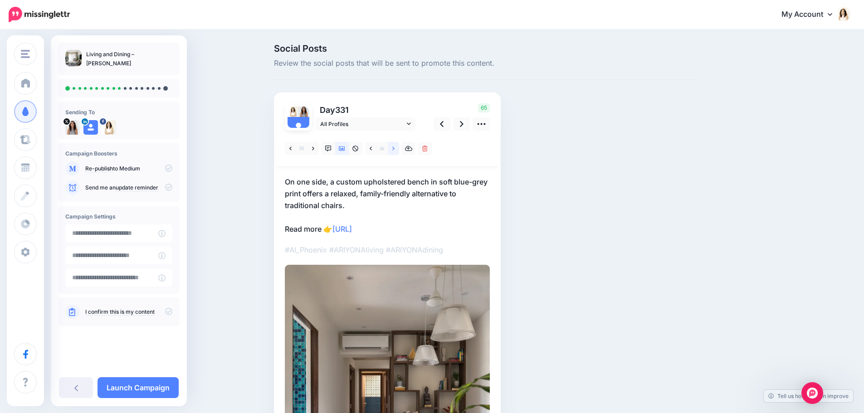
click at [399, 150] on link at bounding box center [393, 148] width 11 height 13
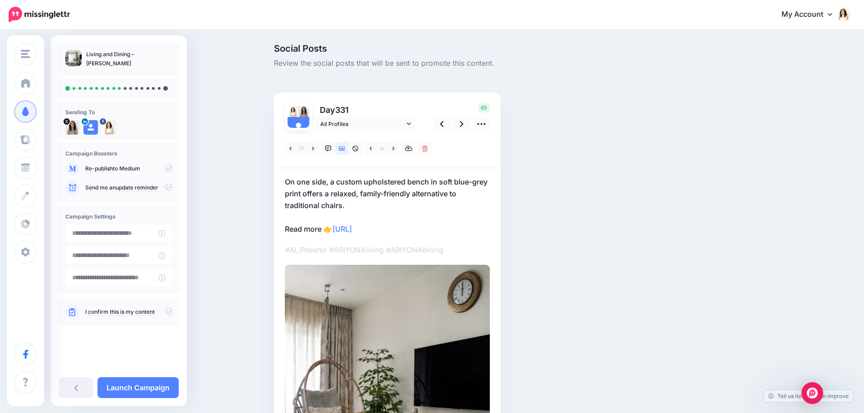
click at [358, 199] on p "On one side, a custom upholstered bench in soft blue-grey print offers a relaxe…" at bounding box center [387, 205] width 205 height 59
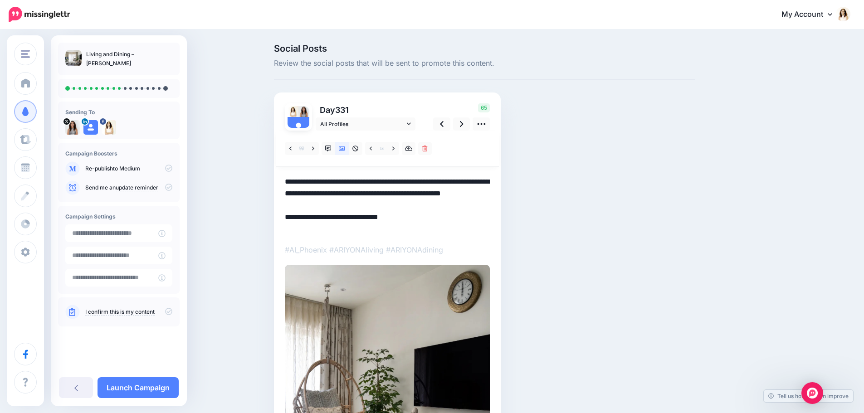
drag, startPoint x: 349, startPoint y: 201, endPoint x: 288, endPoint y: 174, distance: 66.6
click at [288, 174] on div at bounding box center [387, 343] width 205 height 425
paste textarea
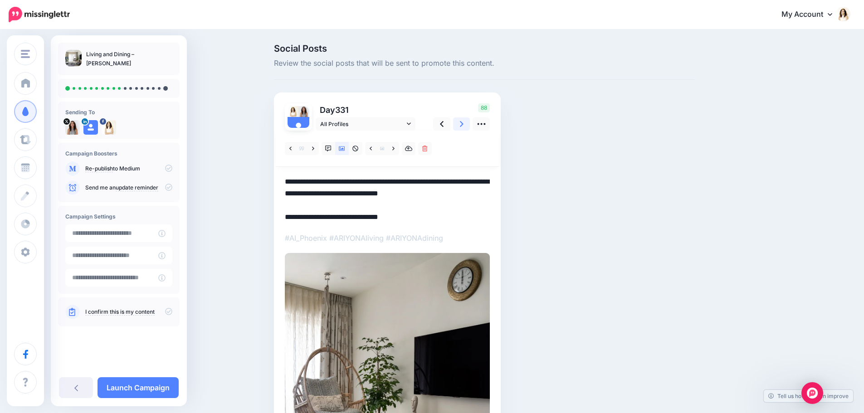
click at [468, 124] on link at bounding box center [461, 123] width 17 height 13
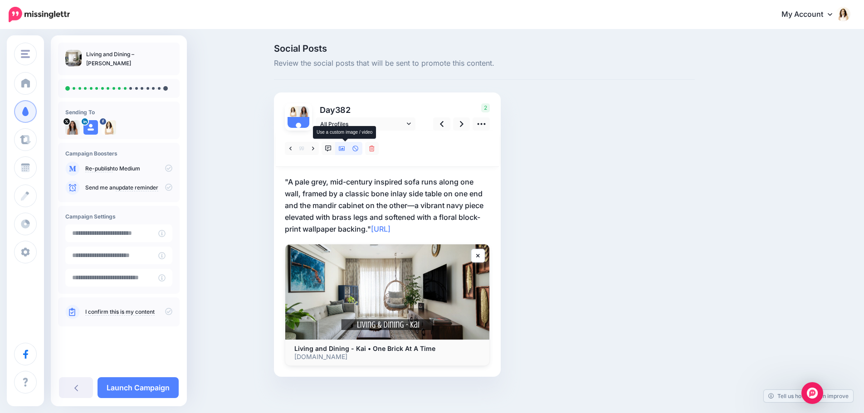
click at [342, 149] on icon at bounding box center [342, 149] width 6 height 6
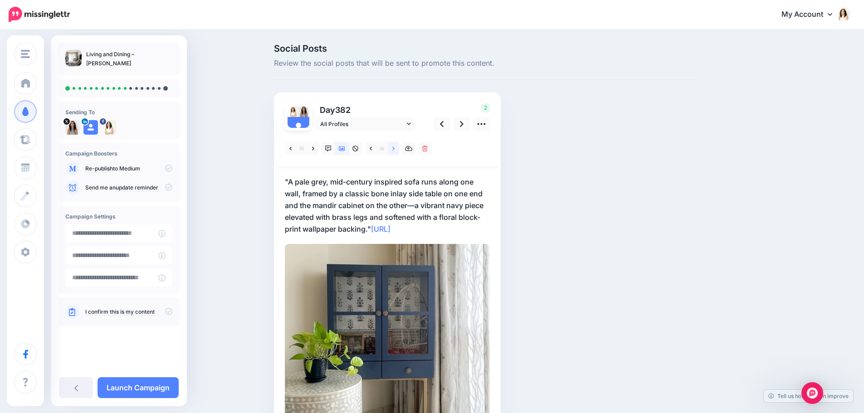
click at [399, 150] on link at bounding box center [393, 148] width 11 height 13
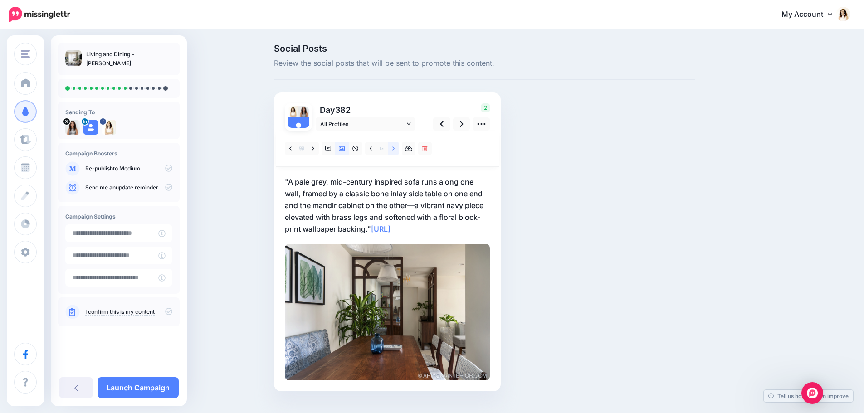
click at [399, 150] on link at bounding box center [393, 148] width 11 height 13
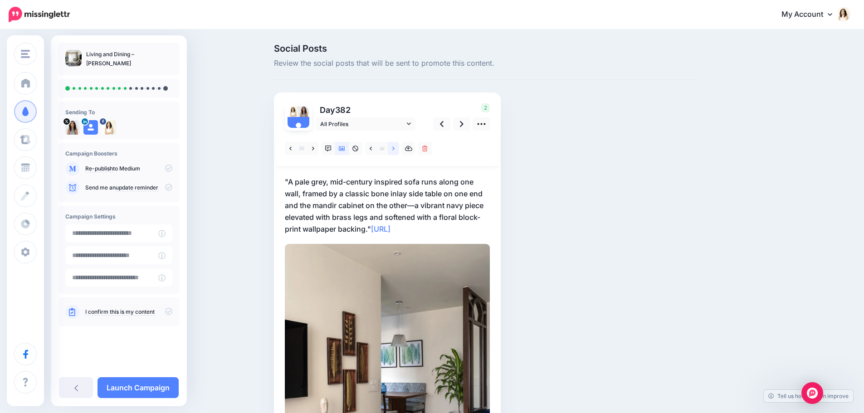
click at [399, 150] on link at bounding box center [393, 148] width 11 height 13
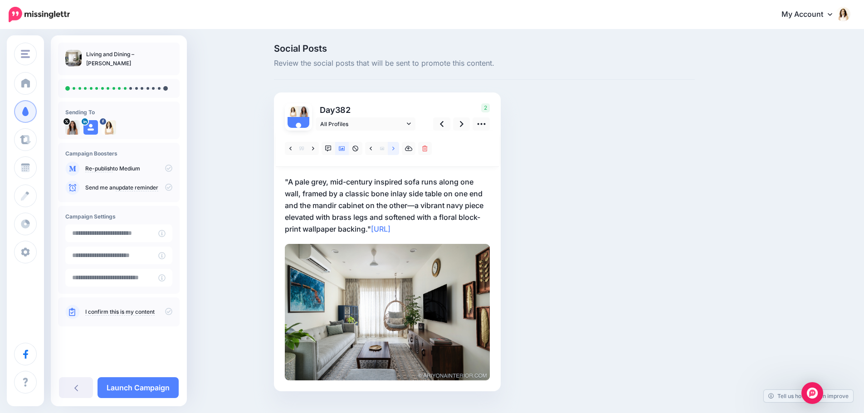
click at [399, 150] on link at bounding box center [393, 148] width 11 height 13
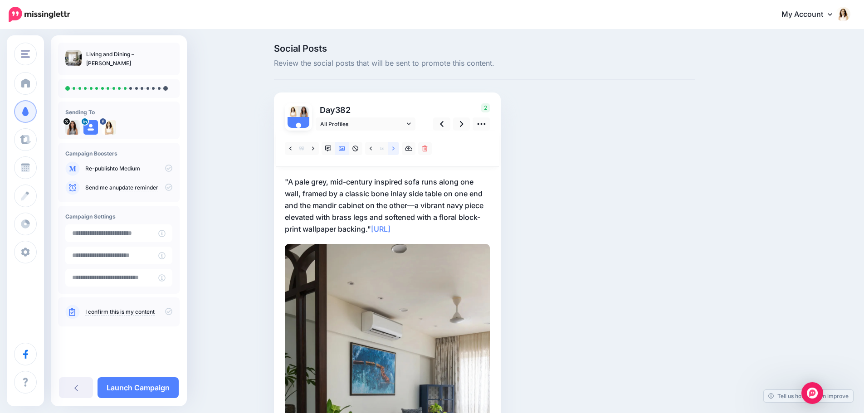
click at [399, 150] on link at bounding box center [393, 148] width 11 height 13
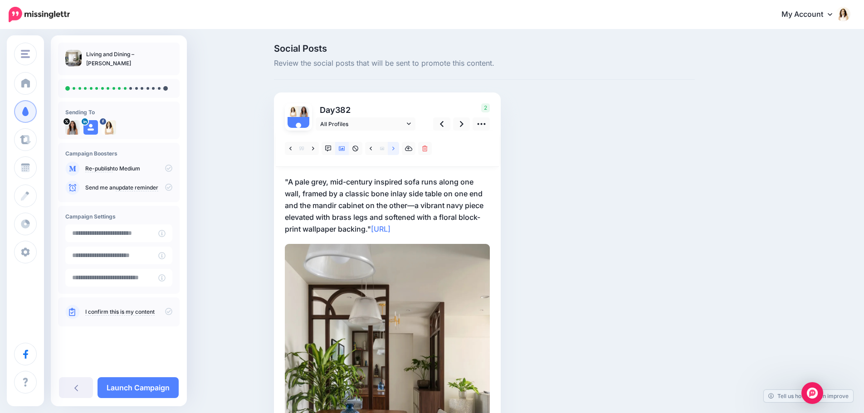
click at [399, 150] on link at bounding box center [393, 148] width 11 height 13
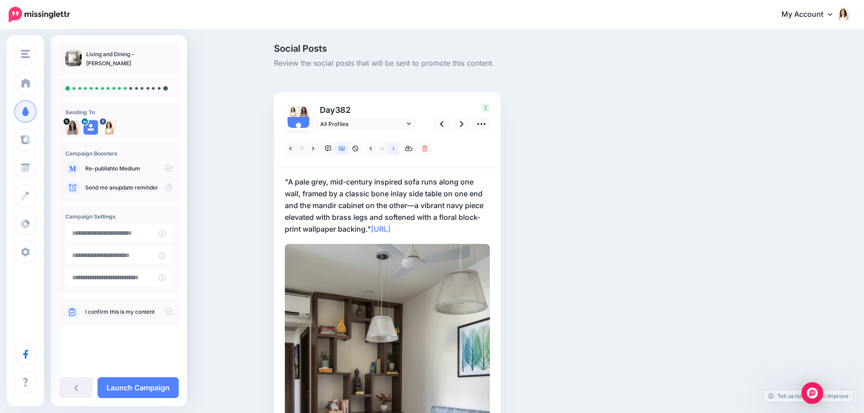
click at [399, 150] on link at bounding box center [393, 148] width 11 height 13
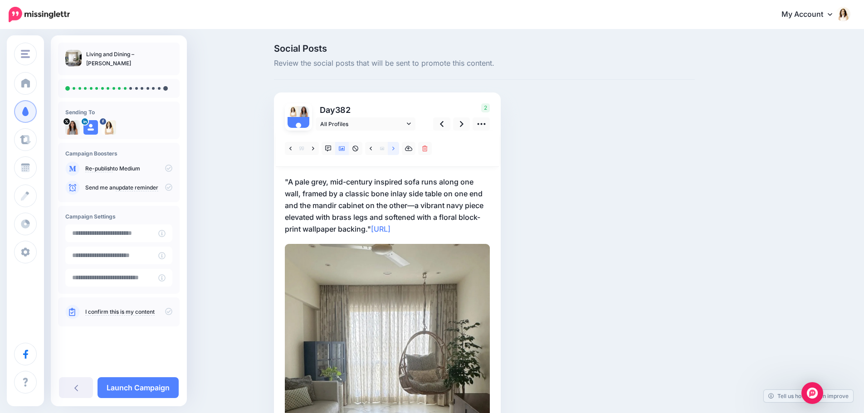
click at [399, 150] on link at bounding box center [393, 148] width 11 height 13
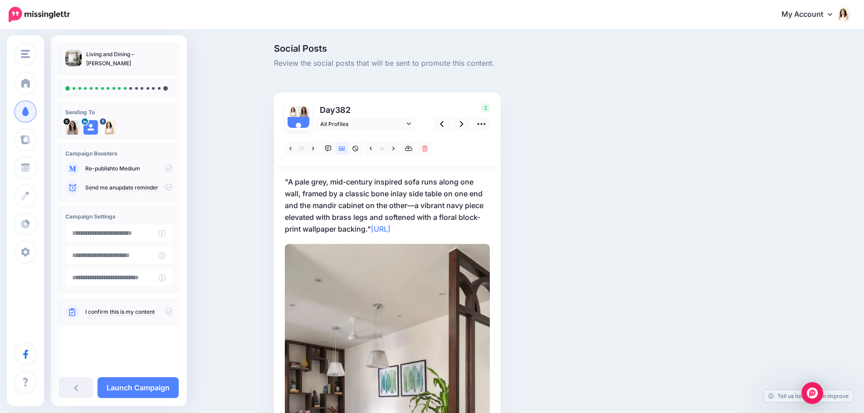
click at [388, 198] on p ""A pale grey, mid-century inspired sofa runs along one wall, framed by a classi…" at bounding box center [387, 205] width 205 height 59
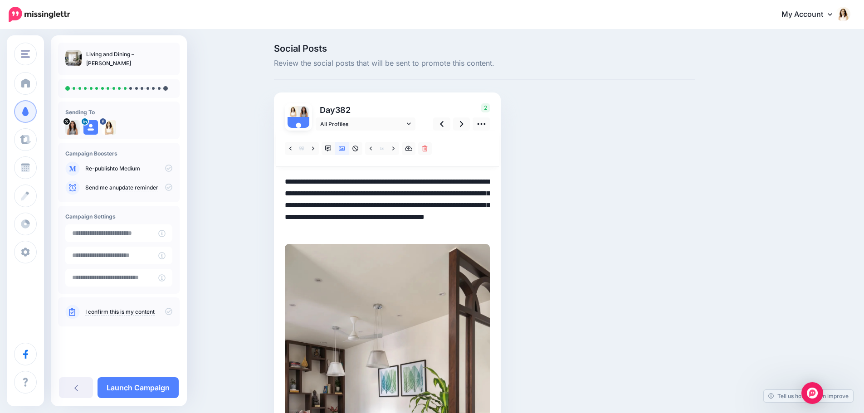
drag, startPoint x: 375, startPoint y: 229, endPoint x: 279, endPoint y: 175, distance: 109.6
click at [279, 175] on div "Day 382 All Profiles" at bounding box center [387, 323] width 227 height 461
paste textarea
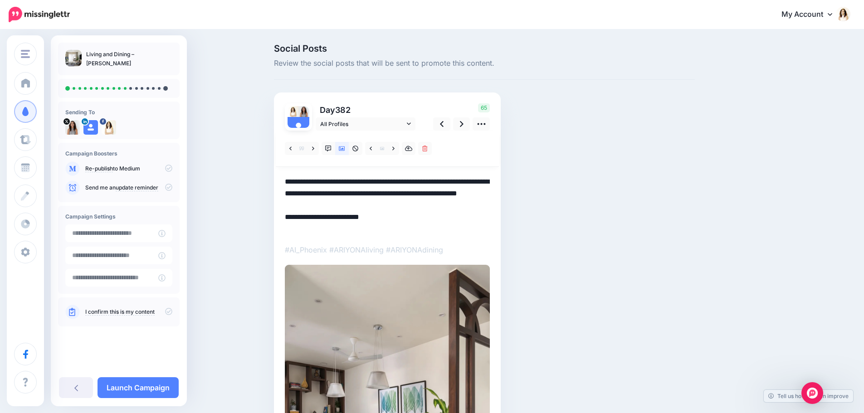
click at [395, 232] on textarea "**********" at bounding box center [387, 205] width 205 height 59
click at [463, 125] on icon at bounding box center [462, 124] width 4 height 10
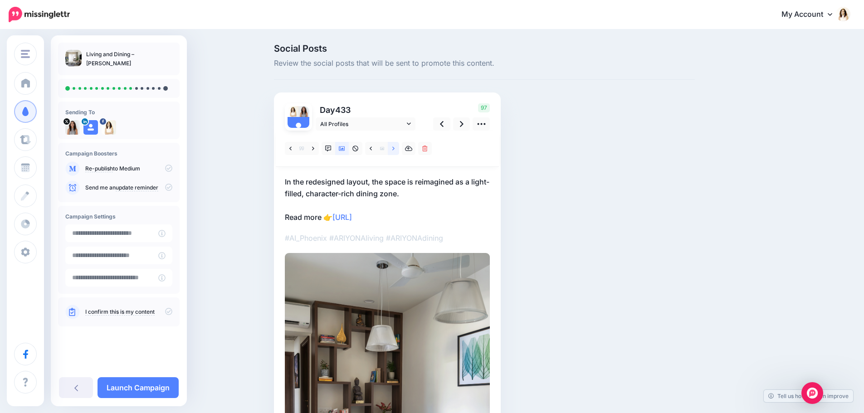
click at [393, 150] on link at bounding box center [393, 148] width 11 height 13
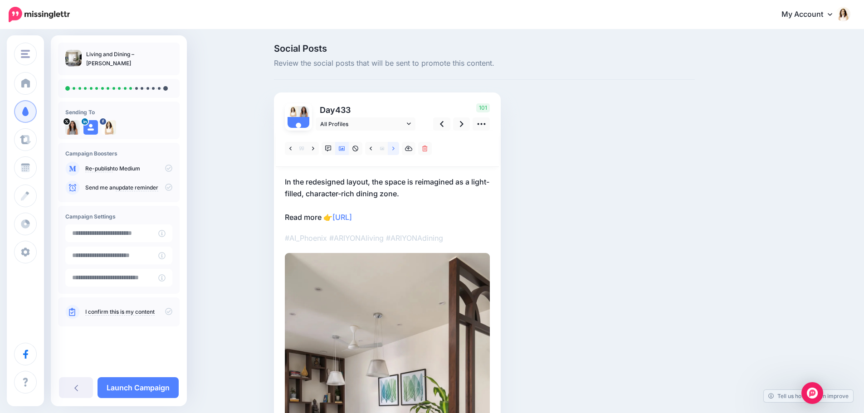
click at [393, 150] on link at bounding box center [393, 148] width 11 height 13
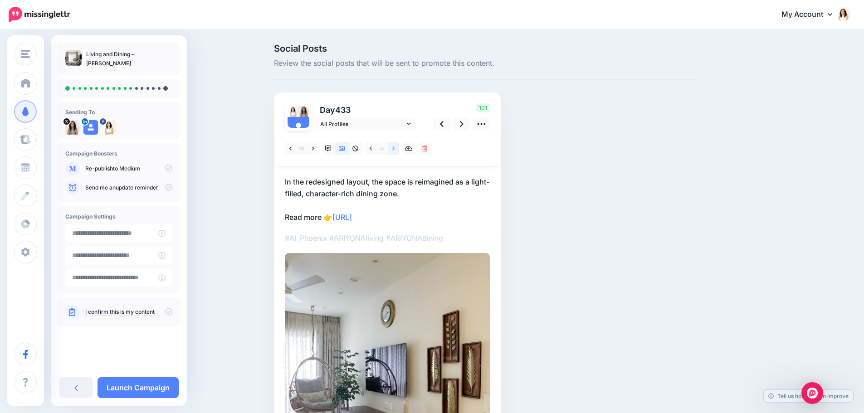
click at [393, 150] on link at bounding box center [393, 148] width 11 height 13
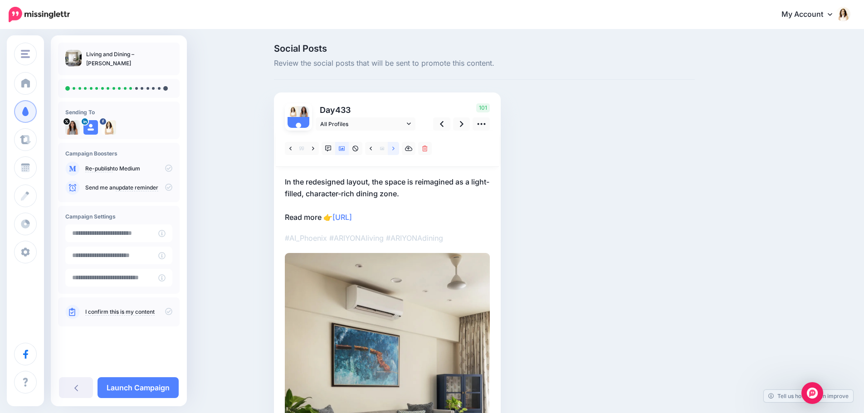
click at [393, 150] on link at bounding box center [393, 148] width 11 height 13
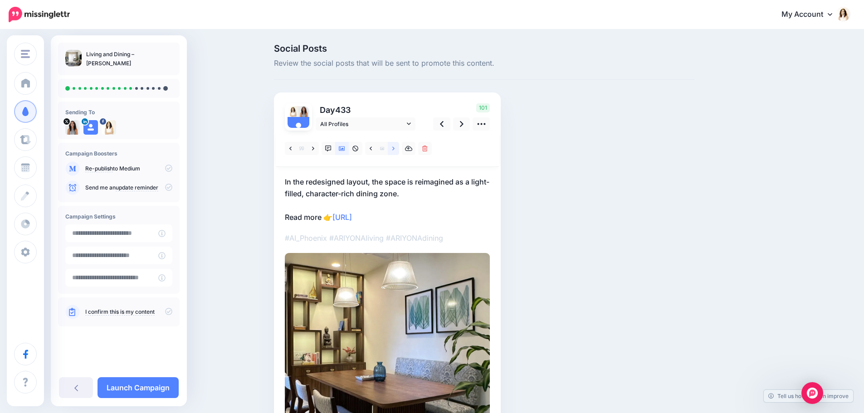
click at [393, 150] on link at bounding box center [393, 148] width 11 height 13
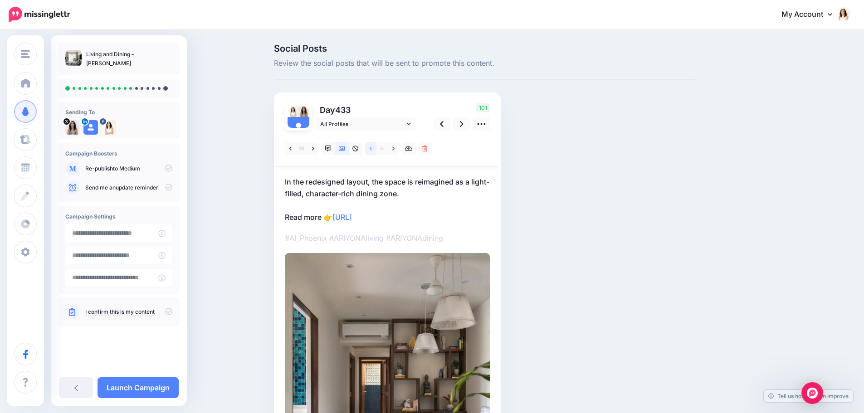
click at [372, 150] on icon at bounding box center [371, 148] width 2 height 4
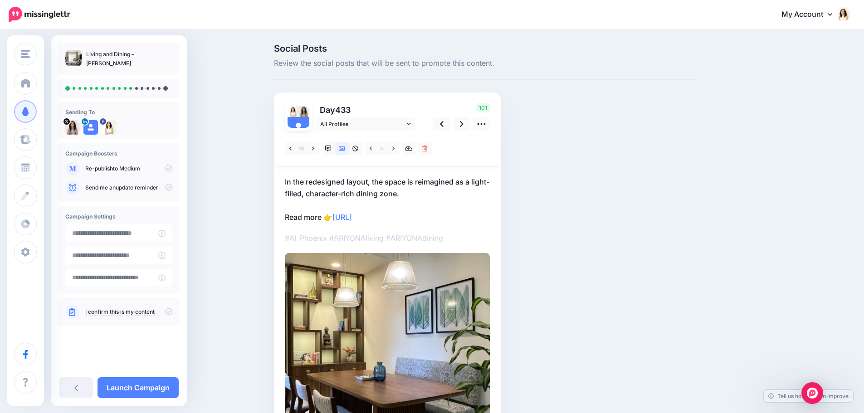
click at [376, 191] on p "In the redesigned layout, the space is reimagined as a light-filled, character-…" at bounding box center [387, 199] width 205 height 47
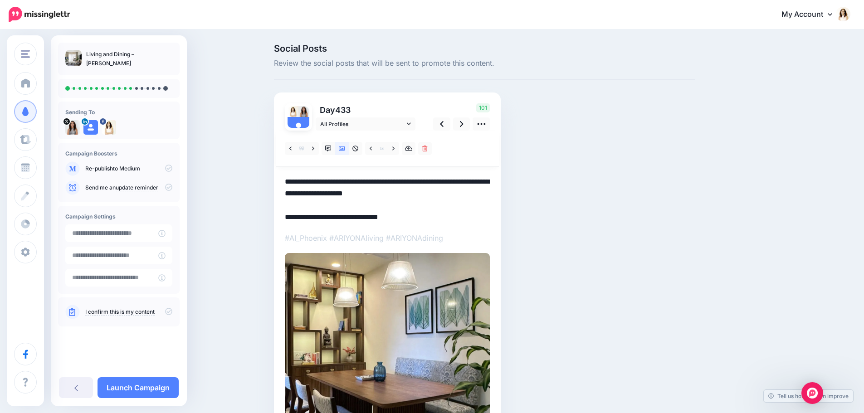
drag, startPoint x: 432, startPoint y: 197, endPoint x: 281, endPoint y: 181, distance: 151.8
click at [281, 181] on div "Day 433 All Profiles" at bounding box center [387, 307] width 227 height 428
paste textarea "**********"
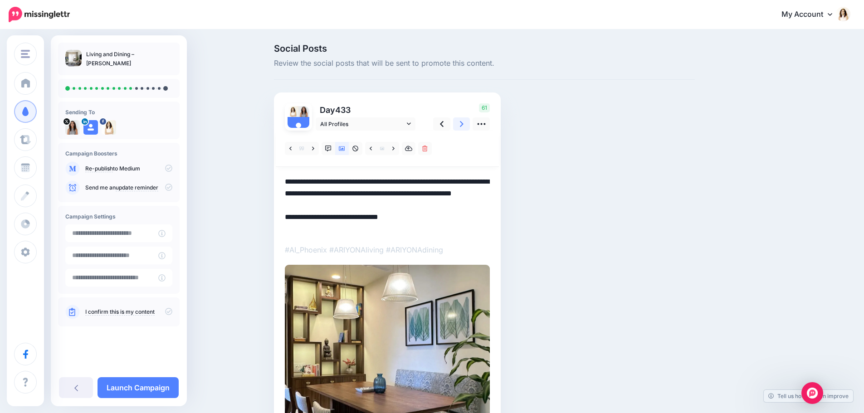
click at [469, 124] on link at bounding box center [461, 123] width 17 height 13
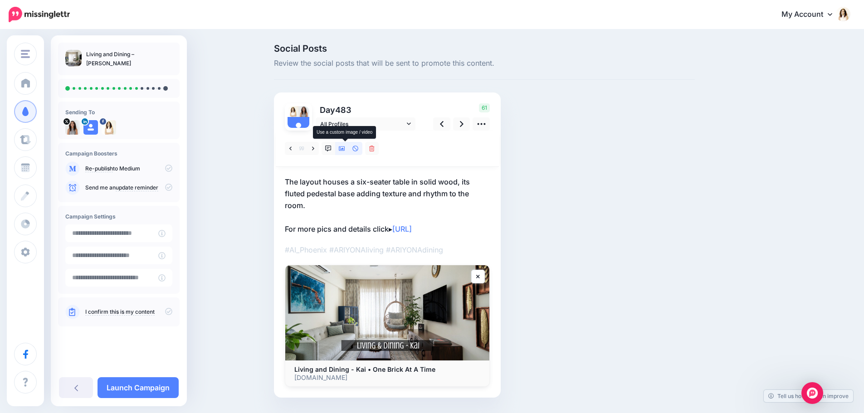
click at [345, 147] on icon at bounding box center [342, 149] width 6 height 6
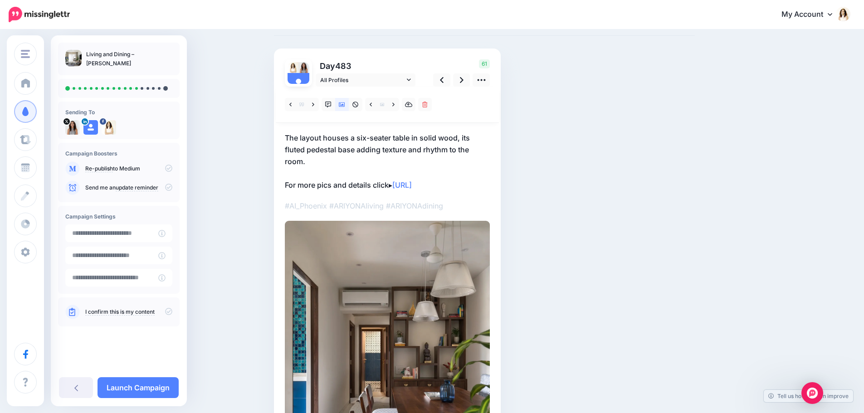
scroll to position [45, 0]
click at [394, 103] on link at bounding box center [393, 103] width 11 height 13
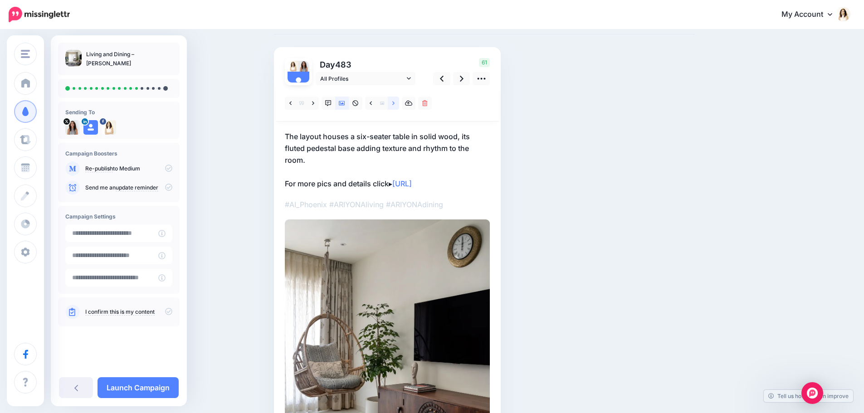
click at [394, 103] on link at bounding box center [393, 103] width 11 height 13
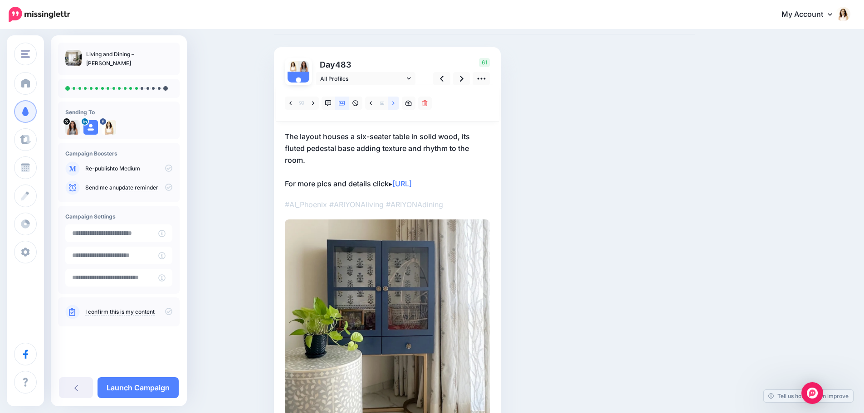
click at [394, 103] on link at bounding box center [393, 103] width 11 height 13
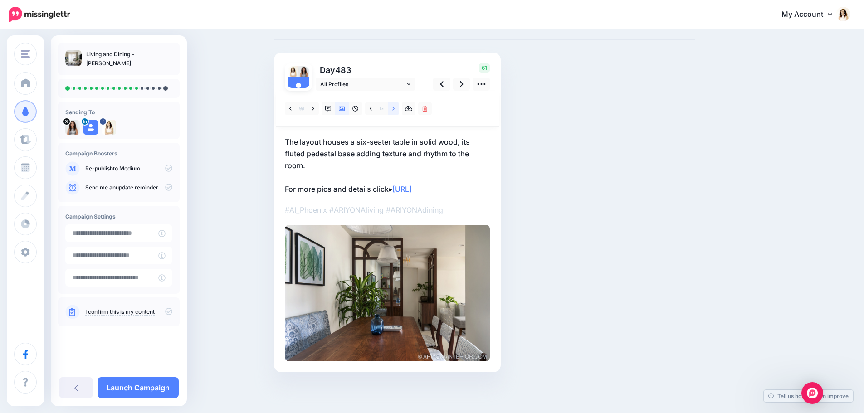
click at [394, 103] on link at bounding box center [393, 108] width 11 height 13
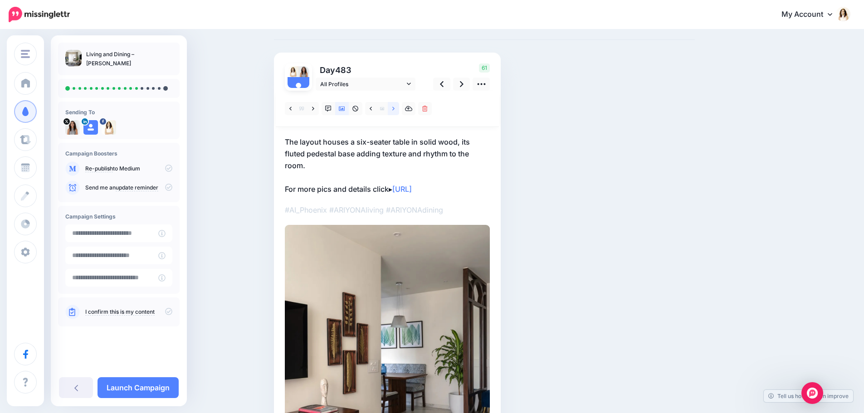
scroll to position [45, 0]
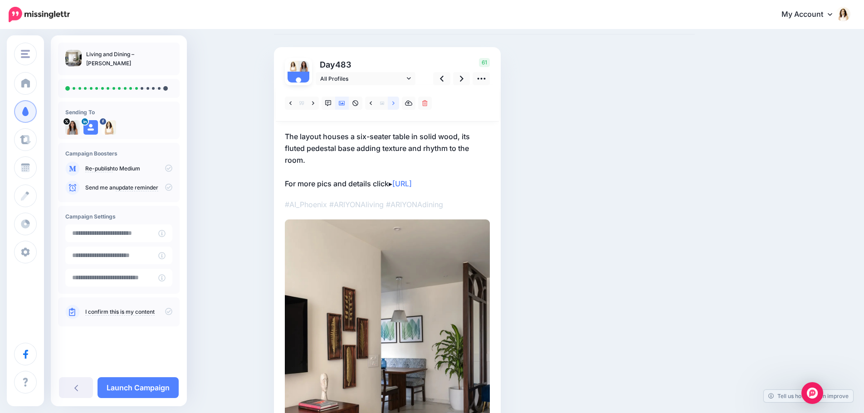
click at [394, 103] on link at bounding box center [393, 103] width 11 height 13
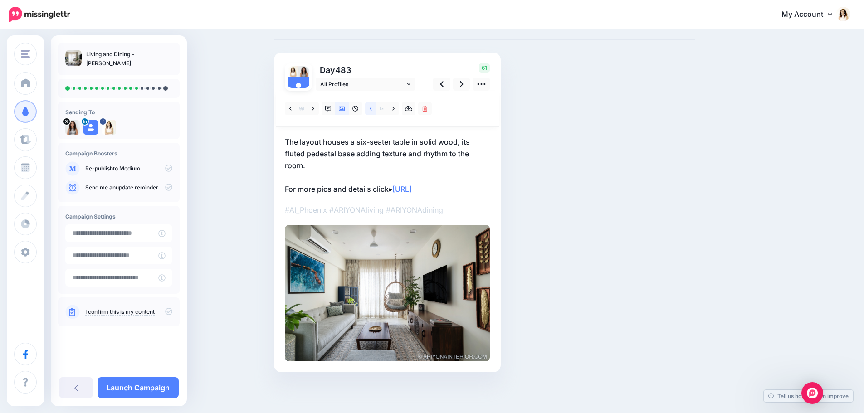
click at [373, 104] on link at bounding box center [370, 108] width 11 height 13
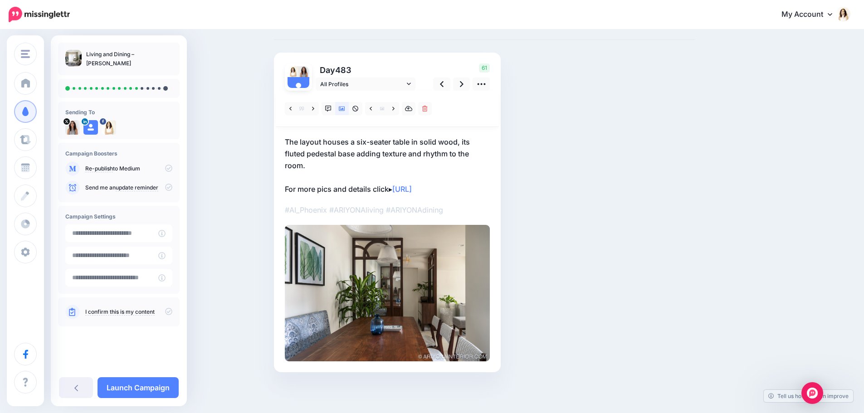
click at [367, 155] on p "The layout houses a six-seater table in solid wood, its fluted pedestal base ad…" at bounding box center [387, 165] width 205 height 59
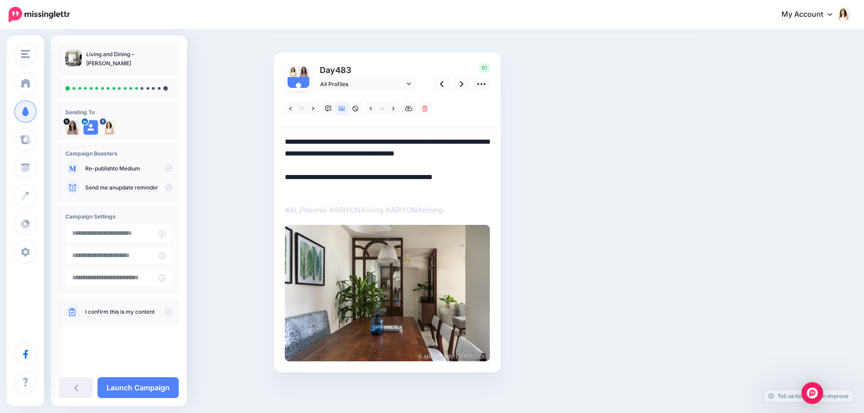
drag, startPoint x: 313, startPoint y: 169, endPoint x: 288, endPoint y: 139, distance: 38.6
click at [288, 139] on textarea "**********" at bounding box center [387, 165] width 205 height 59
paste textarea "**********"
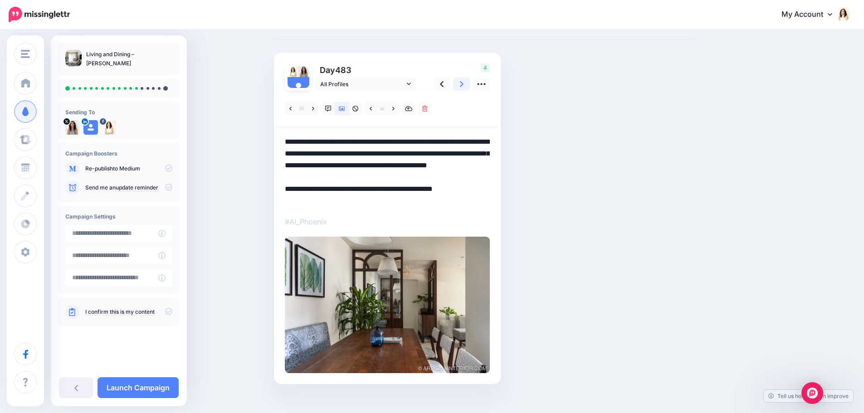
click at [463, 84] on icon at bounding box center [462, 84] width 4 height 10
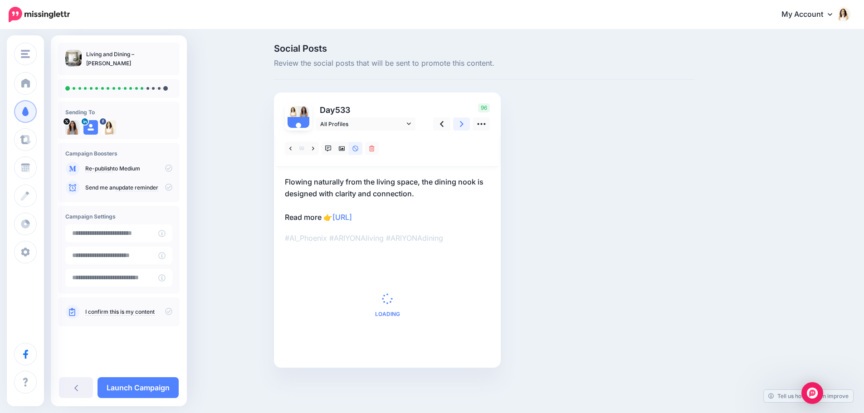
scroll to position [0, 0]
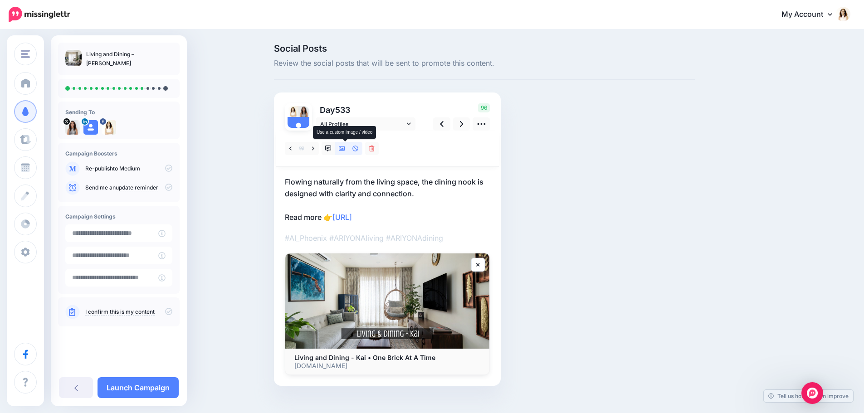
click at [345, 150] on icon at bounding box center [342, 148] width 6 height 5
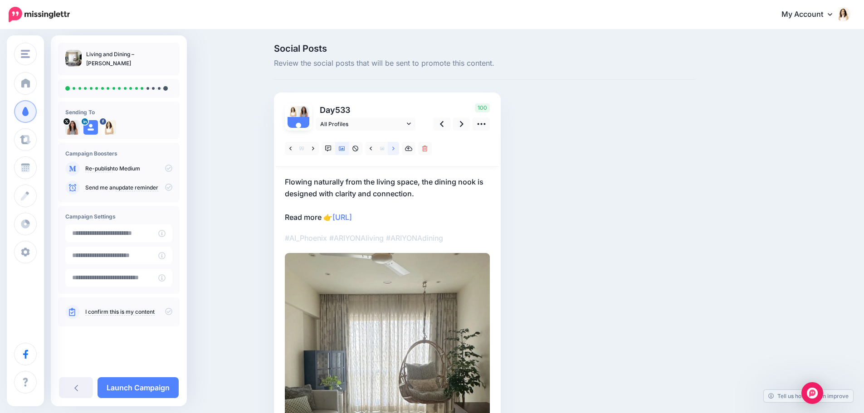
click at [396, 145] on link at bounding box center [393, 148] width 11 height 13
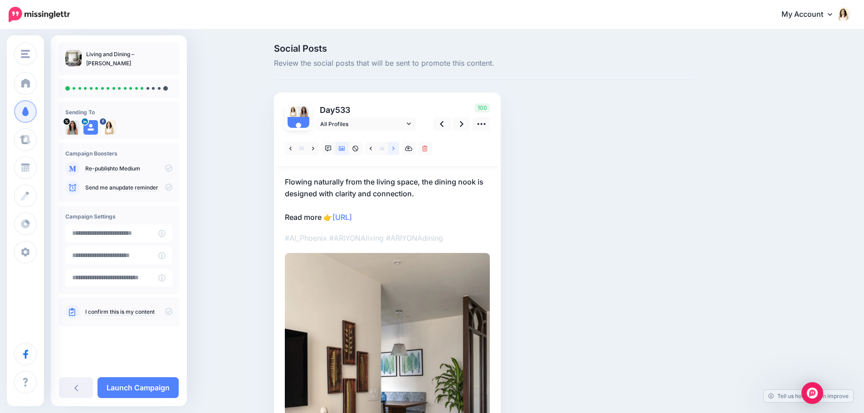
click at [396, 145] on link at bounding box center [393, 148] width 11 height 13
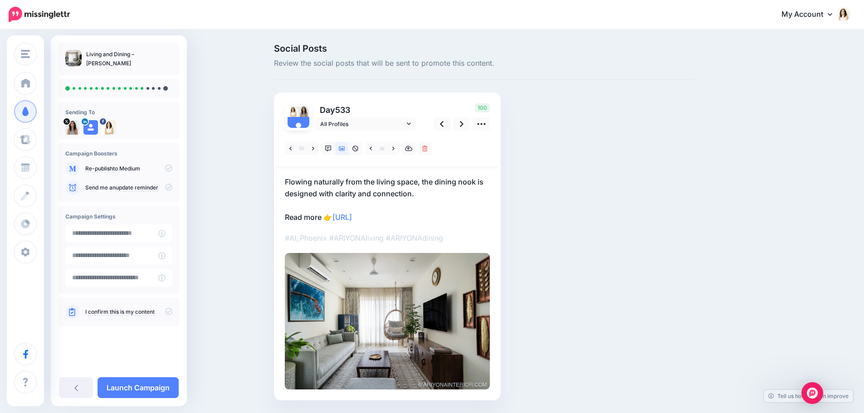
click at [395, 187] on p "Flowing naturally from the living space, the dining nook is designed with clari…" at bounding box center [387, 199] width 205 height 47
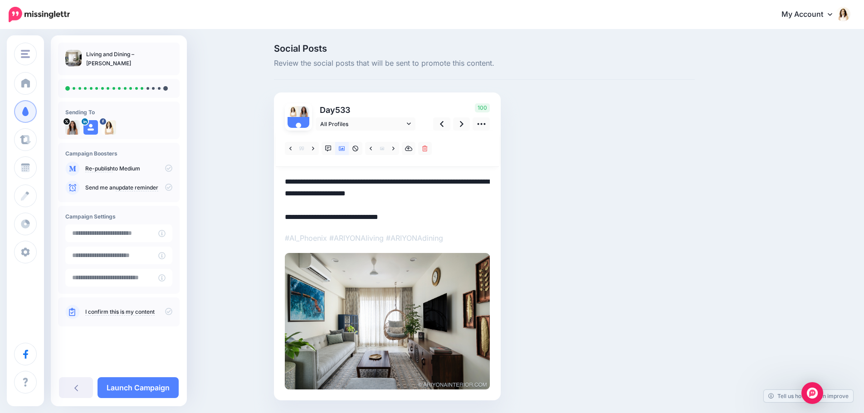
drag, startPoint x: 433, startPoint y: 195, endPoint x: 277, endPoint y: 165, distance: 158.7
click at [277, 165] on div "Day 533 All Profiles" at bounding box center [387, 247] width 227 height 308
paste textarea "**********"
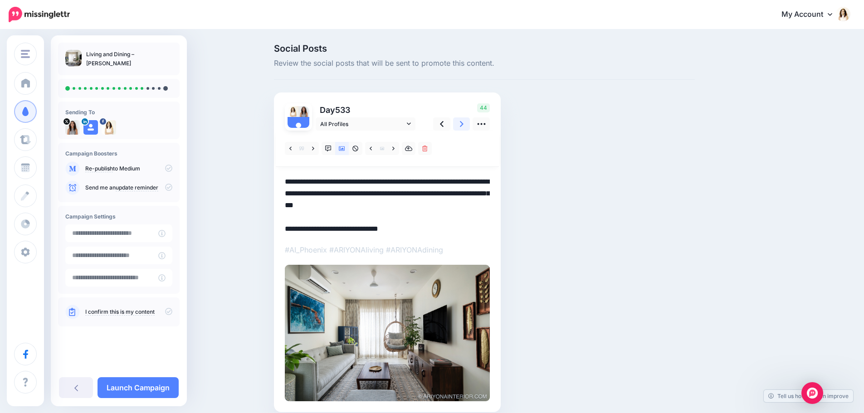
click at [467, 123] on link at bounding box center [461, 123] width 17 height 13
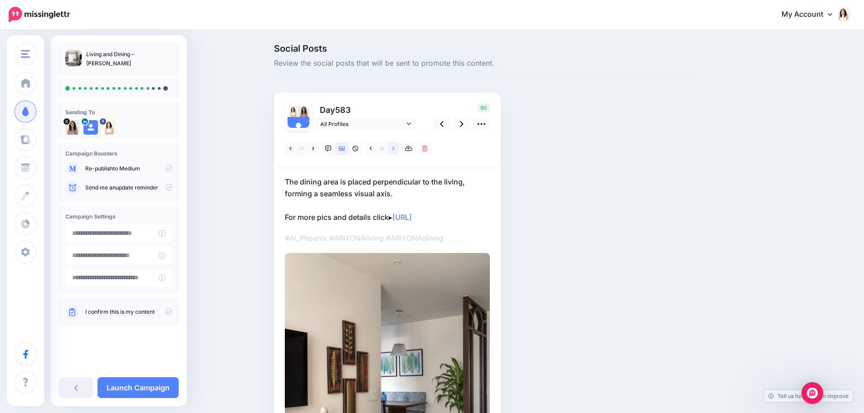
click at [395, 151] on link at bounding box center [393, 148] width 11 height 13
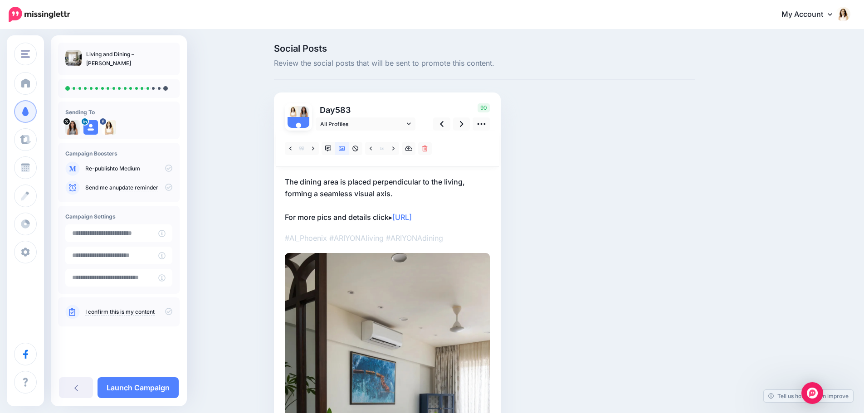
click at [384, 190] on p "The dining area is placed perpendicular to the living, forming a seamless visua…" at bounding box center [387, 199] width 205 height 47
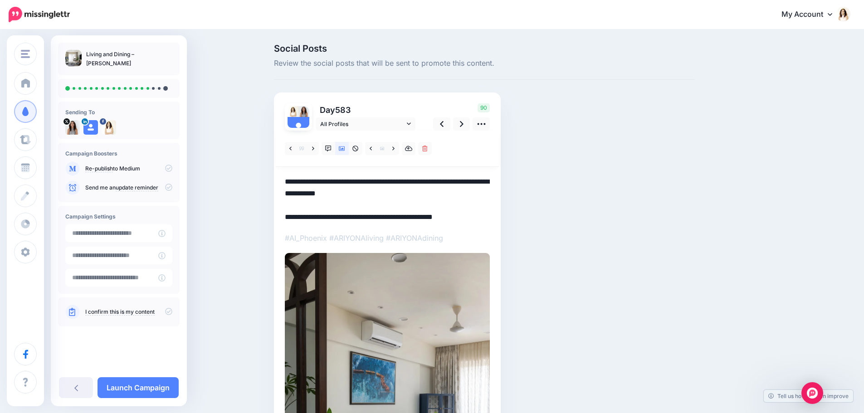
drag, startPoint x: 407, startPoint y: 195, endPoint x: 280, endPoint y: 169, distance: 129.1
click at [280, 169] on div "Day 583 All Profiles" at bounding box center [387, 325] width 227 height 465
paste textarea "**********"
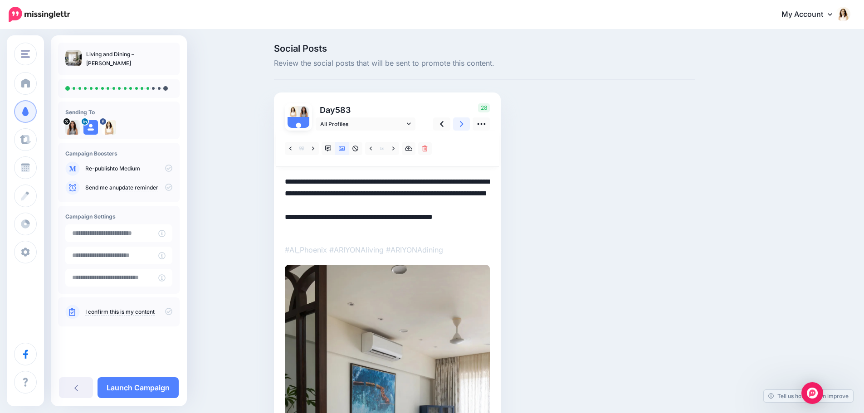
click at [463, 127] on icon at bounding box center [462, 124] width 4 height 10
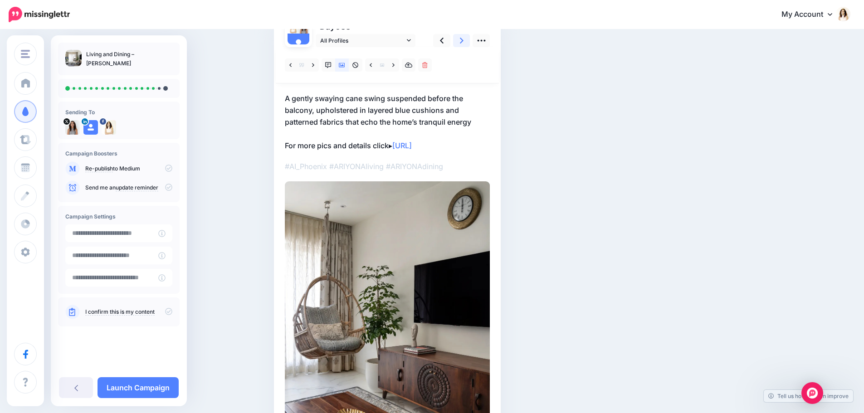
scroll to position [91, 0]
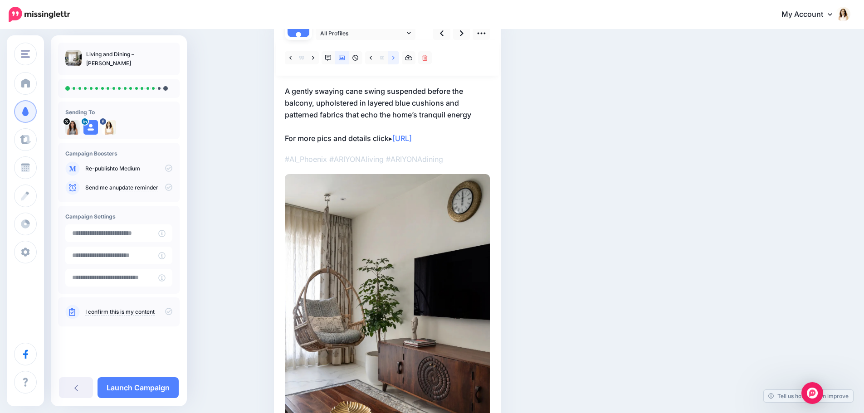
click at [392, 56] on link at bounding box center [393, 57] width 11 height 13
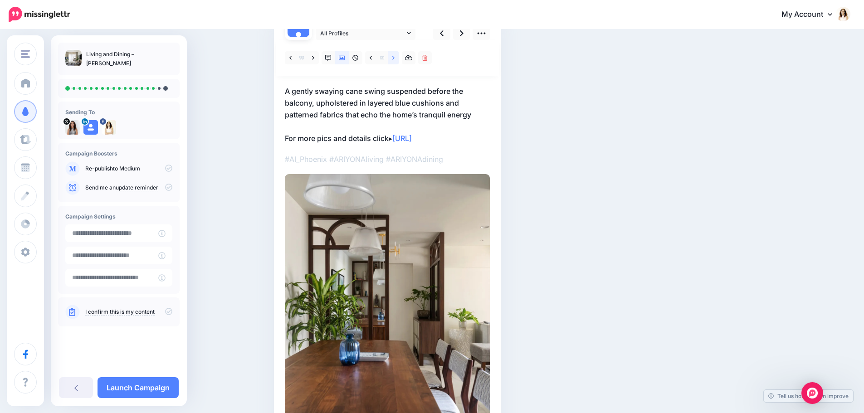
click at [392, 56] on link at bounding box center [393, 57] width 11 height 13
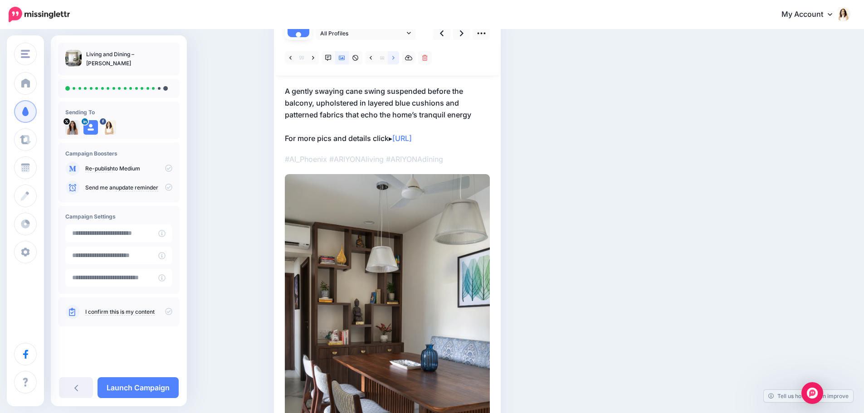
click at [392, 56] on link at bounding box center [393, 57] width 11 height 13
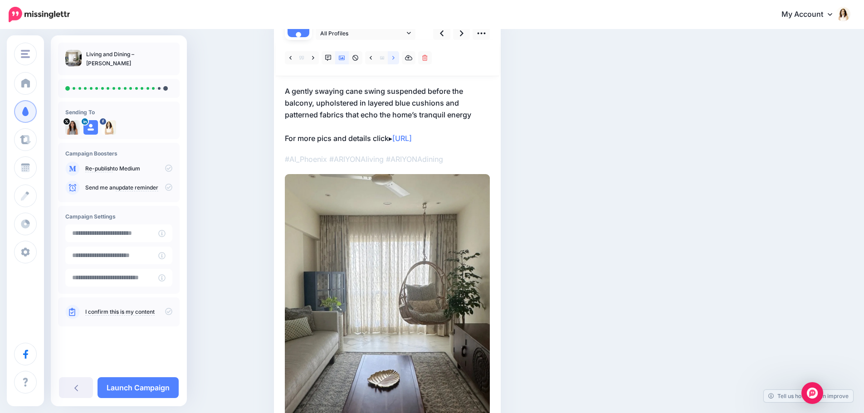
click at [392, 56] on link at bounding box center [393, 57] width 11 height 13
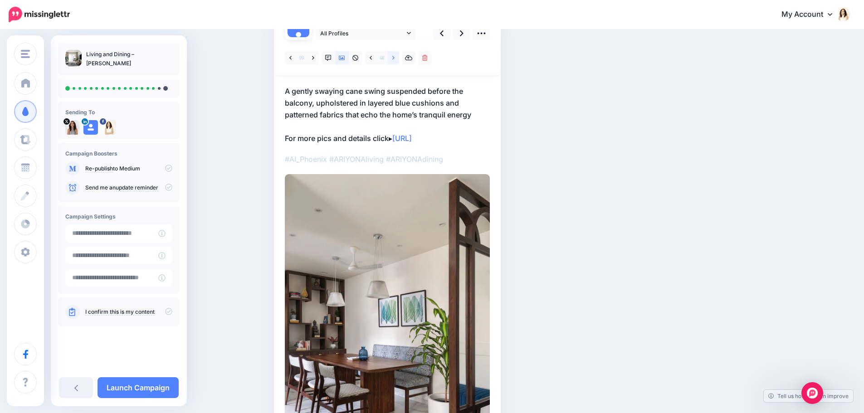
click at [392, 56] on link at bounding box center [393, 57] width 11 height 13
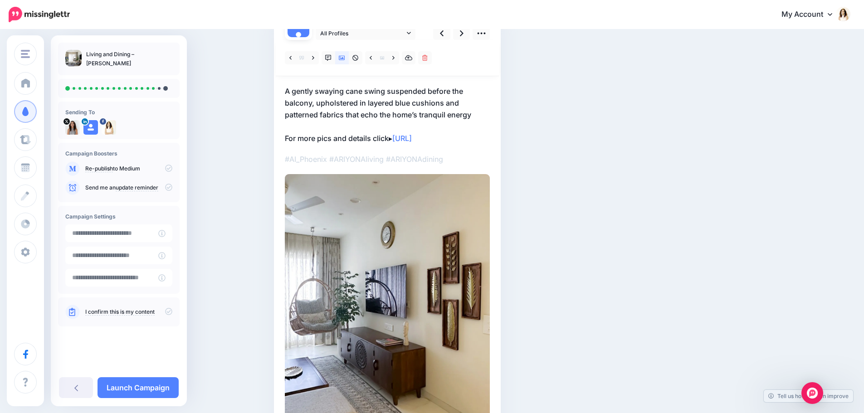
click at [366, 112] on p "A gently swaying cane swing suspended before the balcony, upholstered in layere…" at bounding box center [387, 114] width 205 height 59
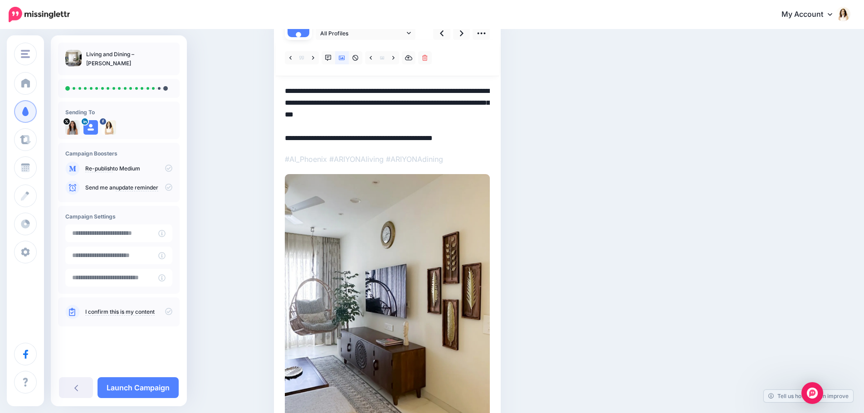
drag, startPoint x: 480, startPoint y: 116, endPoint x: 278, endPoint y: 89, distance: 204.4
click at [278, 89] on div "Day 633 All Profiles" at bounding box center [387, 221] width 227 height 439
paste textarea "**********"
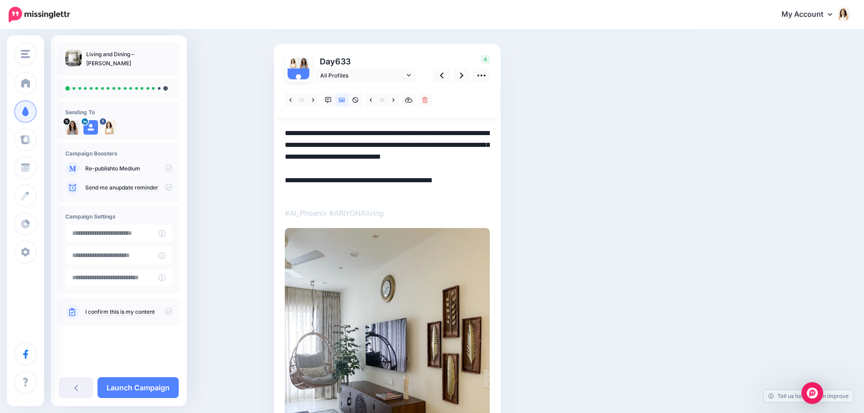
scroll to position [45, 0]
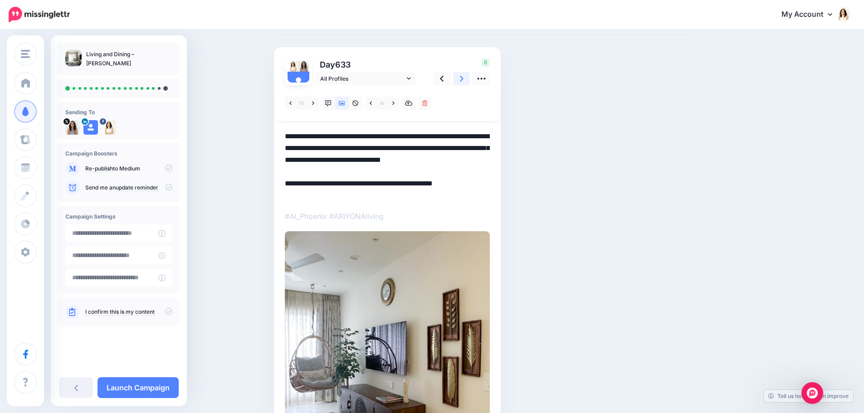
click at [463, 80] on icon at bounding box center [462, 79] width 4 height 10
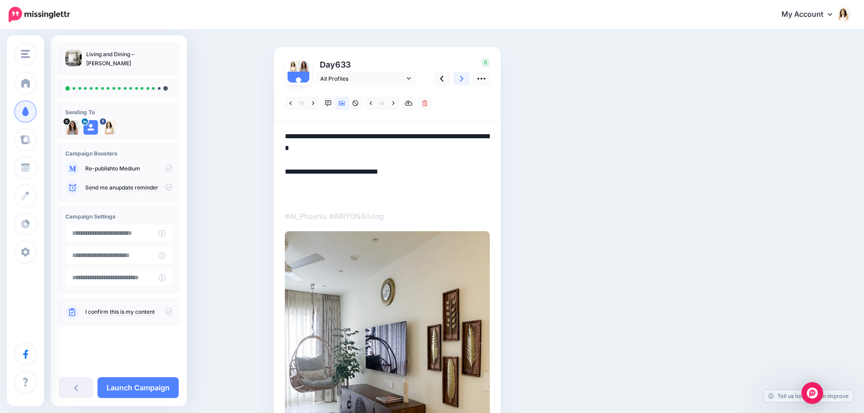
scroll to position [0, 0]
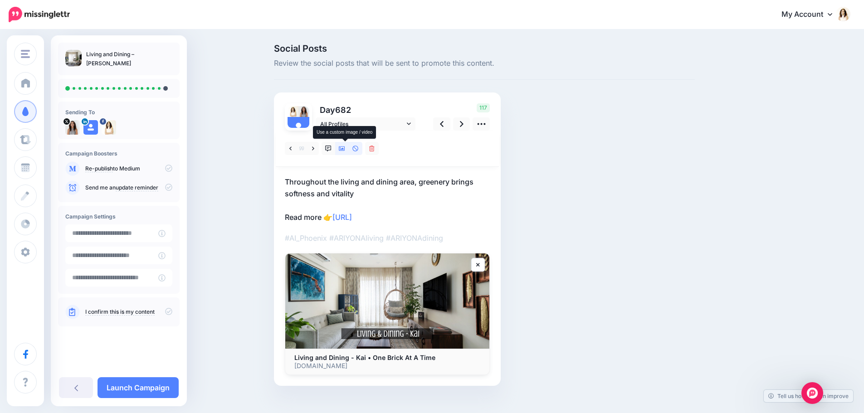
click at [345, 151] on icon at bounding box center [342, 149] width 6 height 6
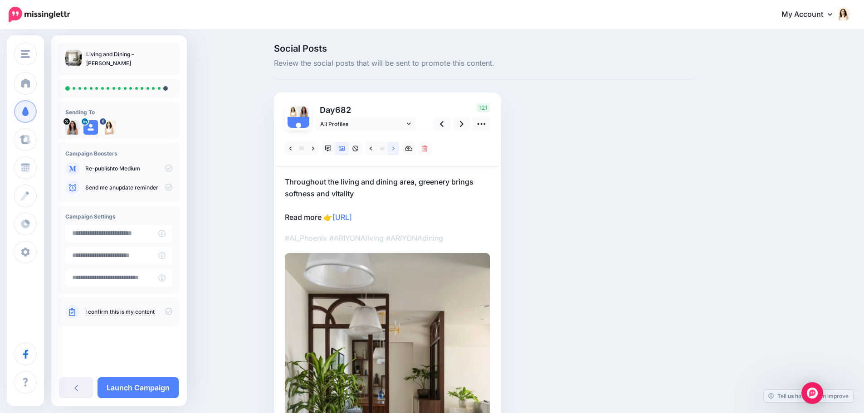
click at [399, 148] on link at bounding box center [393, 148] width 11 height 13
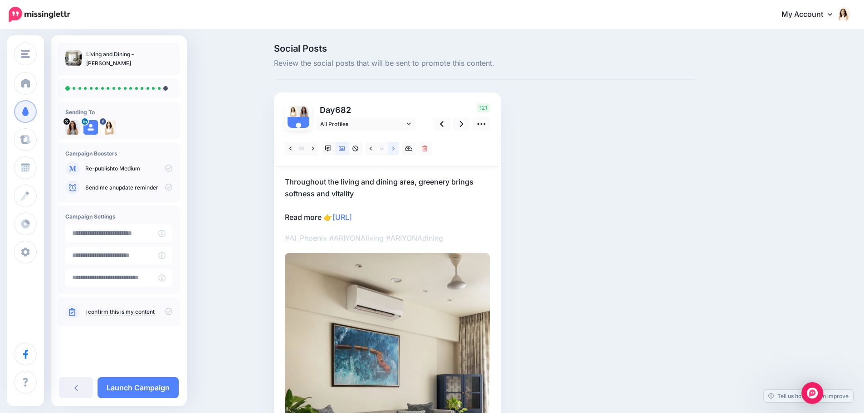
click at [399, 148] on link at bounding box center [393, 148] width 11 height 13
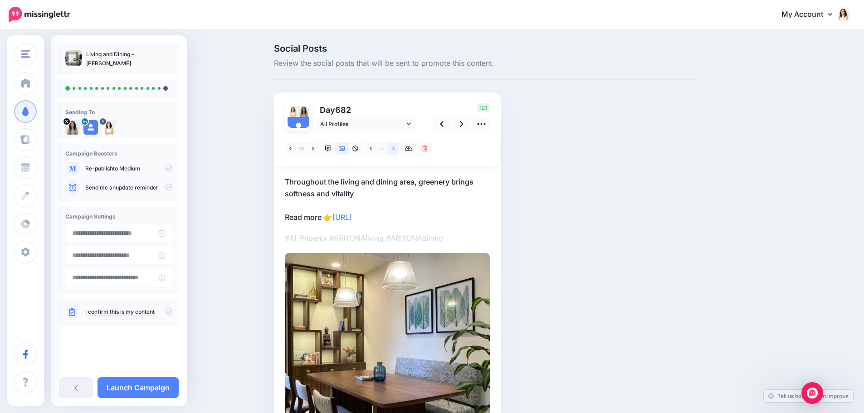
click at [394, 146] on icon at bounding box center [393, 149] width 2 height 6
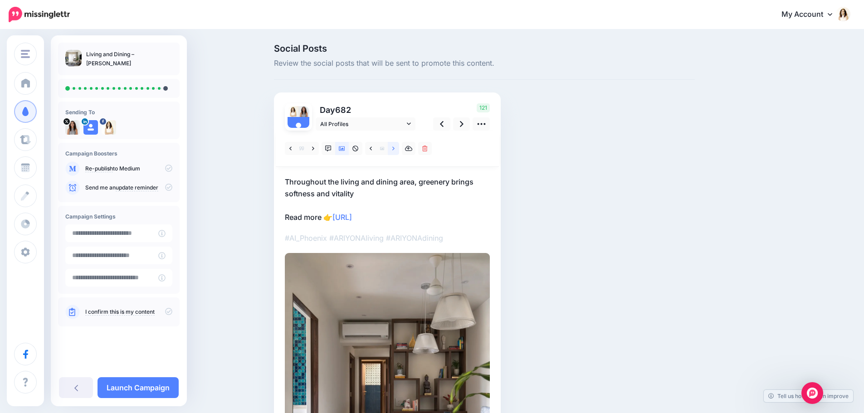
click at [394, 147] on icon at bounding box center [393, 149] width 2 height 6
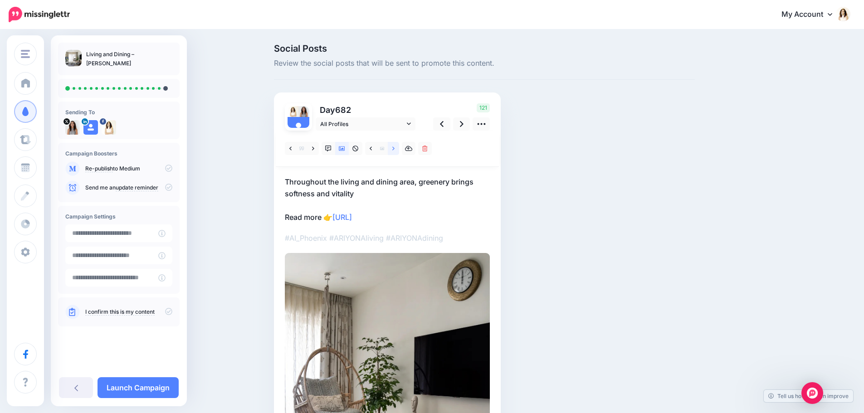
click at [394, 148] on icon at bounding box center [393, 148] width 2 height 4
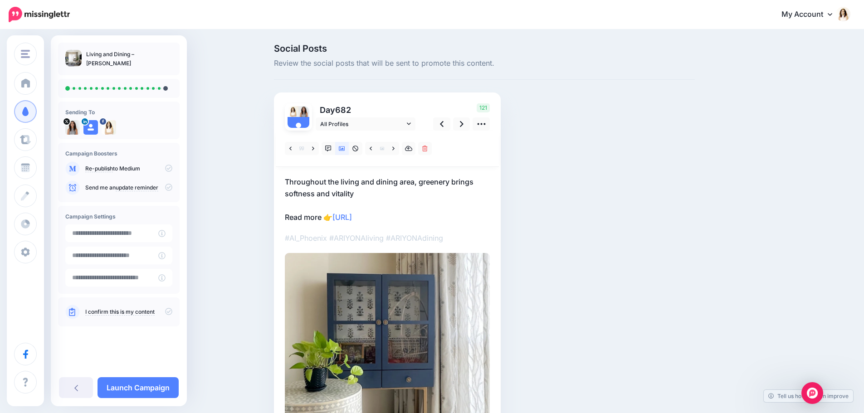
click at [368, 183] on p "Throughout the living and dining area, greenery brings softness and vitality Re…" at bounding box center [387, 199] width 205 height 47
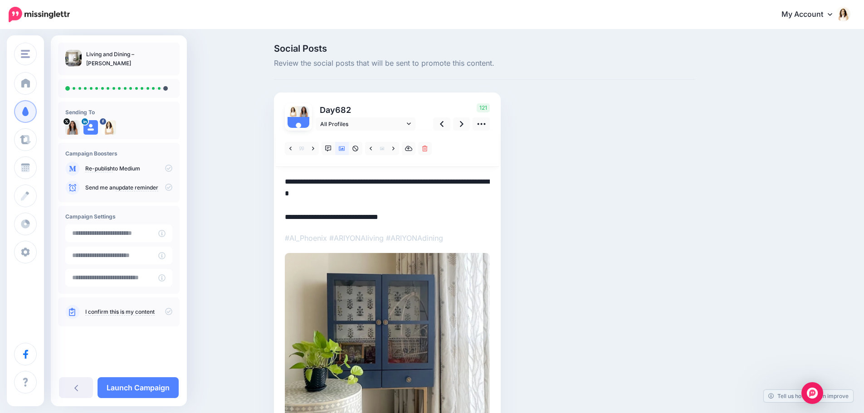
drag, startPoint x: 367, startPoint y: 197, endPoint x: 282, endPoint y: 178, distance: 87.3
click at [282, 178] on div "Day 682 All Profiles" at bounding box center [387, 307] width 227 height 428
paste textarea "**********"
click at [463, 125] on icon at bounding box center [462, 124] width 4 height 6
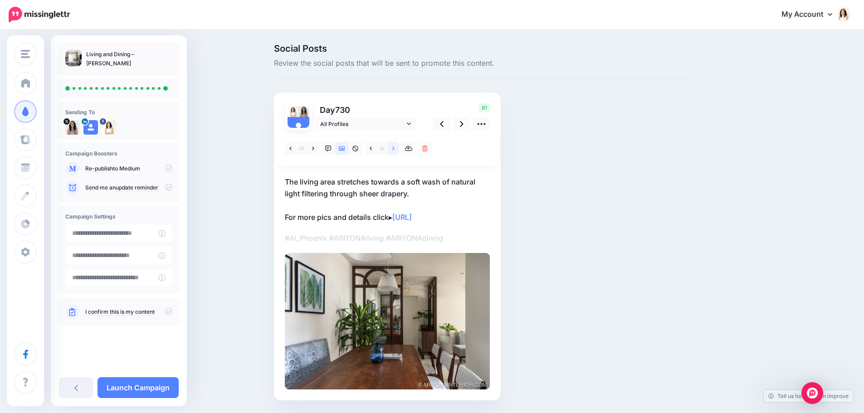
click at [394, 144] on link at bounding box center [393, 148] width 11 height 13
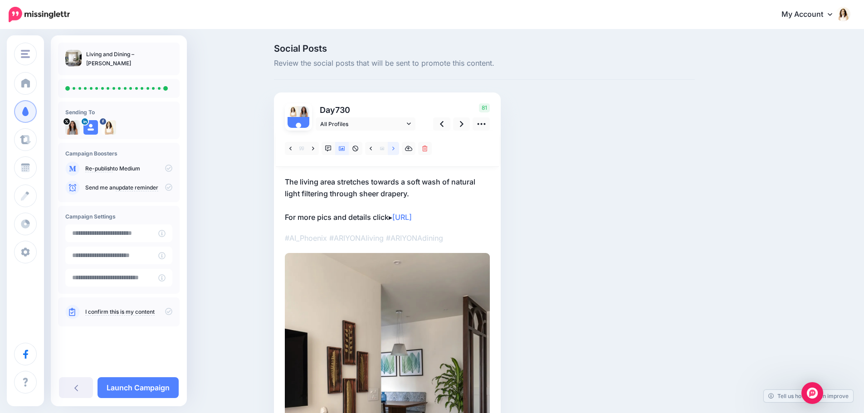
click at [394, 144] on link at bounding box center [393, 148] width 11 height 13
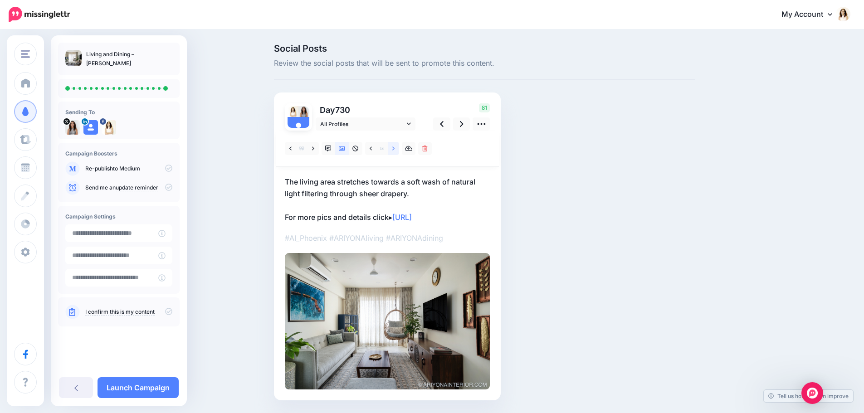
click at [394, 145] on link at bounding box center [393, 148] width 11 height 13
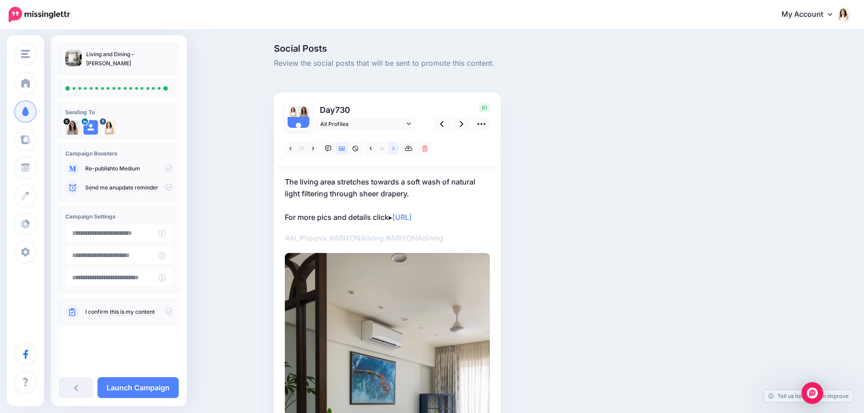
click at [394, 145] on link at bounding box center [393, 148] width 11 height 13
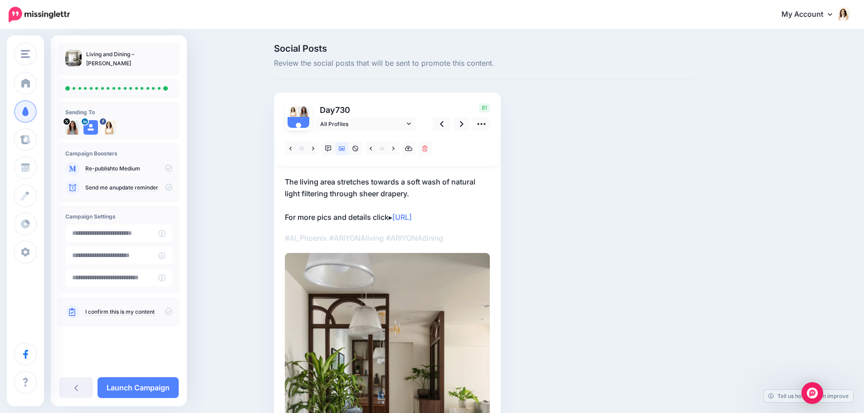
click at [376, 198] on p "The living area stretches towards a soft wash of natural light filtering throug…" at bounding box center [387, 199] width 205 height 47
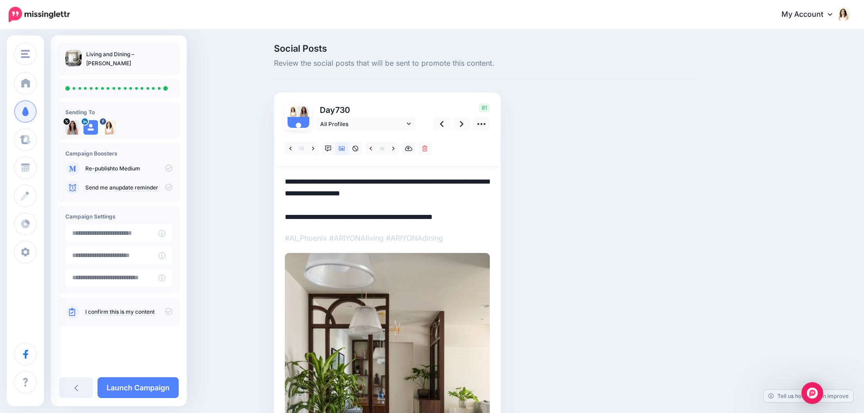
drag, startPoint x: 357, startPoint y: 185, endPoint x: 282, endPoint y: 172, distance: 76.9
click at [282, 172] on div "Day 730 All Profiles" at bounding box center [387, 322] width 227 height 459
paste textarea "**"
type textarea "**********"
click at [557, 224] on div "Social Posts Review the social posts that will be sent to promote this content.…" at bounding box center [484, 311] width 434 height 535
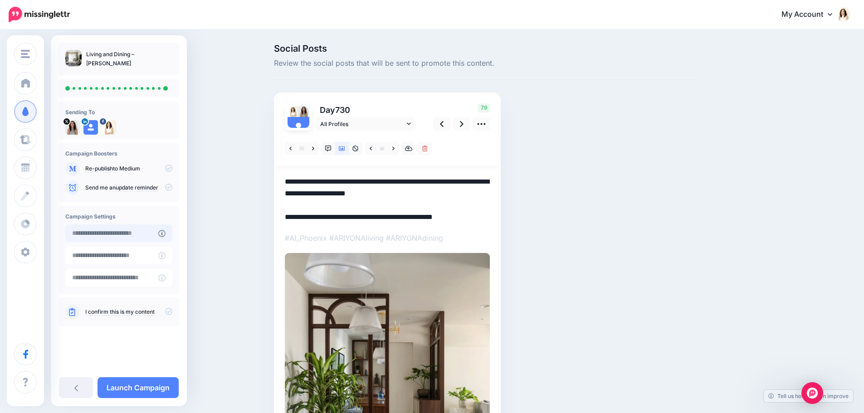
type input "**********"
click at [143, 229] on input "**********" at bounding box center [111, 233] width 93 height 18
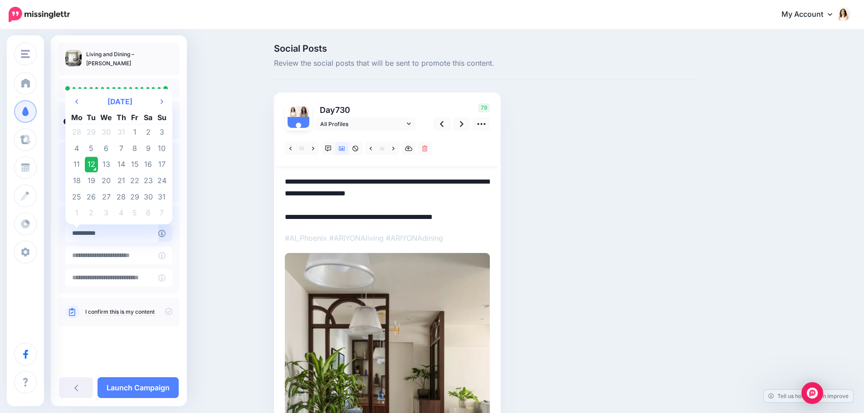
click at [90, 162] on td "12" at bounding box center [92, 164] width 14 height 16
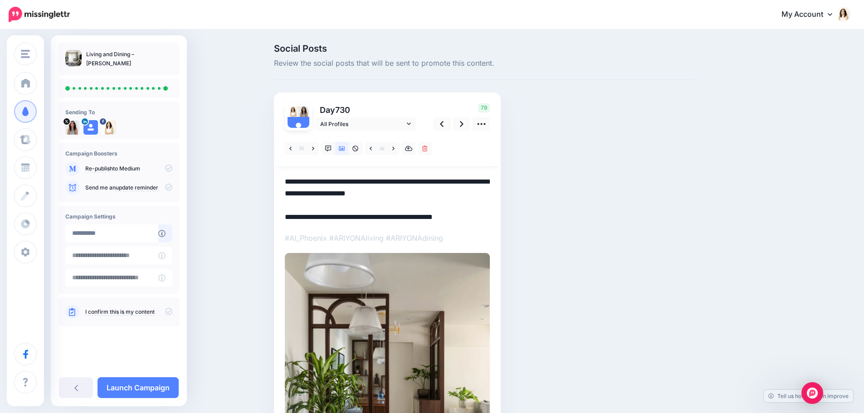
click at [168, 308] on icon at bounding box center [168, 311] width 7 height 7
drag, startPoint x: 161, startPoint y: 378, endPoint x: 167, endPoint y: 376, distance: 6.2
click at [161, 379] on link "Launch Campaign" at bounding box center [137, 387] width 81 height 21
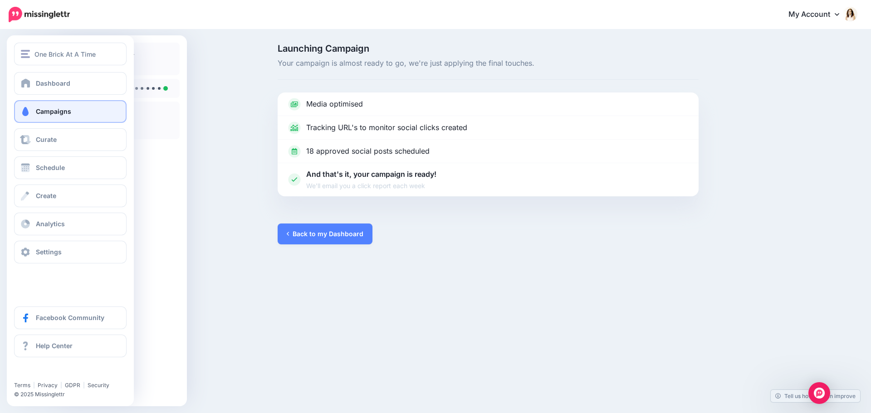
click at [70, 109] on span "Campaigns" at bounding box center [53, 111] width 35 height 8
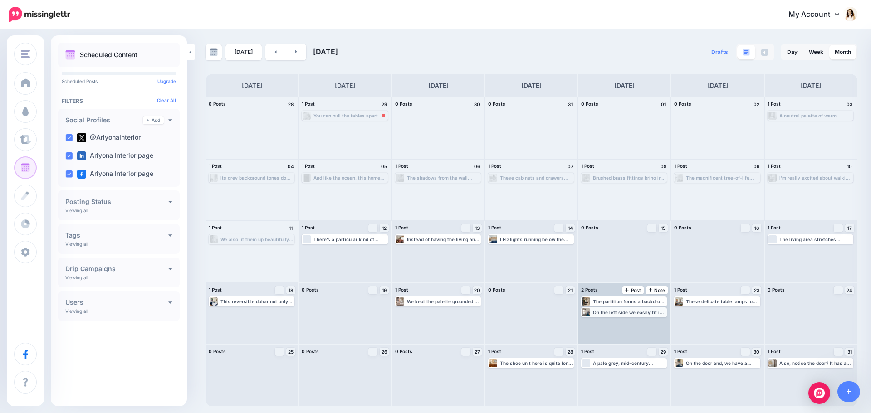
click at [633, 316] on div "On the left side we easily fit in a regular bedside table. Click [URL] to see t…" at bounding box center [624, 312] width 84 height 8
click at [617, 325] on span "Edit" at bounding box center [613, 323] width 7 height 5
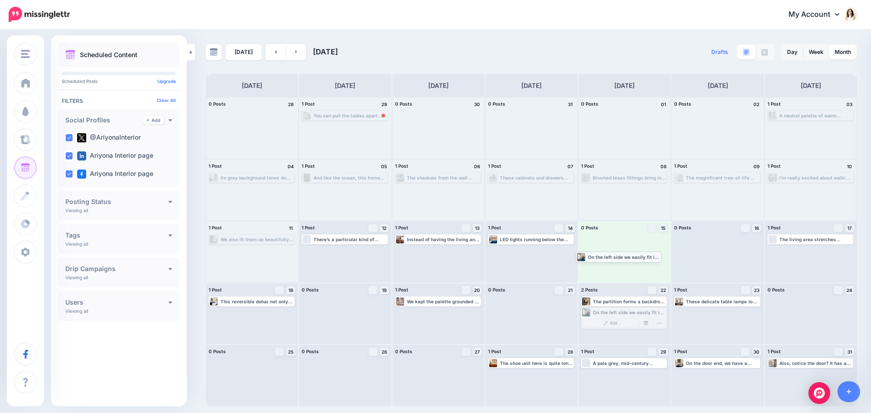
drag, startPoint x: 621, startPoint y: 313, endPoint x: 616, endPoint y: 258, distance: 56.0
click at [292, 53] on link at bounding box center [296, 52] width 20 height 16
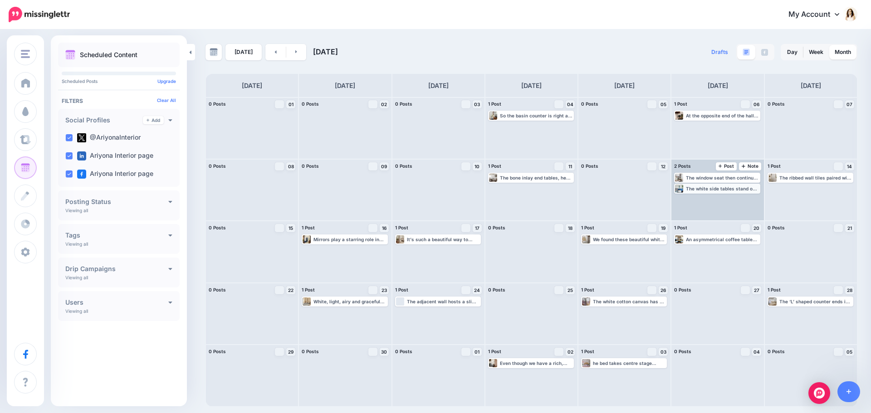
click at [726, 191] on div "The white side tables stand out dramatically against the blue, while the exquis…" at bounding box center [722, 188] width 73 height 5
click at [718, 199] on link "Edit" at bounding box center [703, 199] width 56 height 8
click at [738, 199] on img at bounding box center [739, 199] width 5 height 5
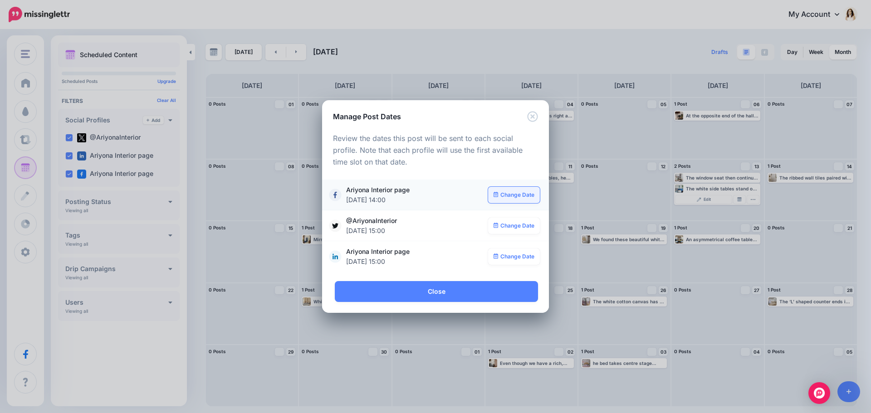
click at [506, 195] on link "Change Date" at bounding box center [514, 195] width 52 height 16
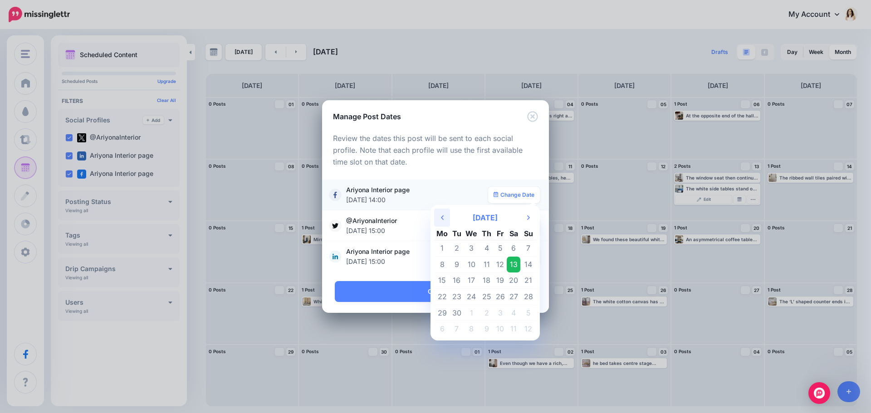
click at [443, 215] on icon "Previous Month" at bounding box center [442, 217] width 3 height 7
click at [510, 279] on td "16" at bounding box center [513, 281] width 14 height 16
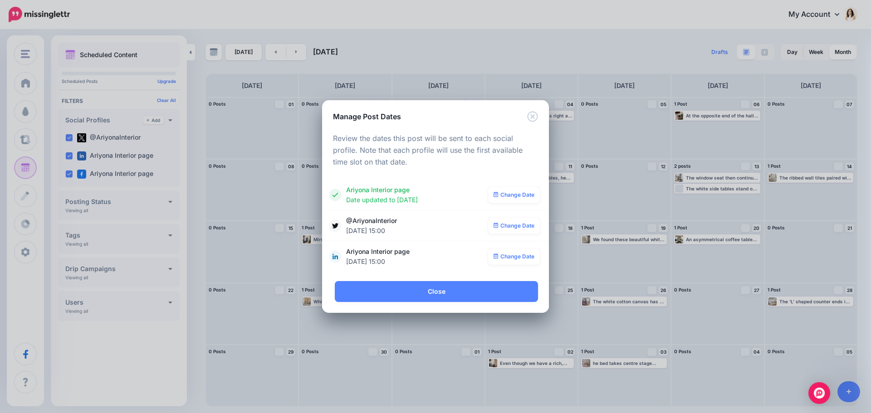
click at [507, 225] on link "Change Date" at bounding box center [514, 226] width 52 height 16
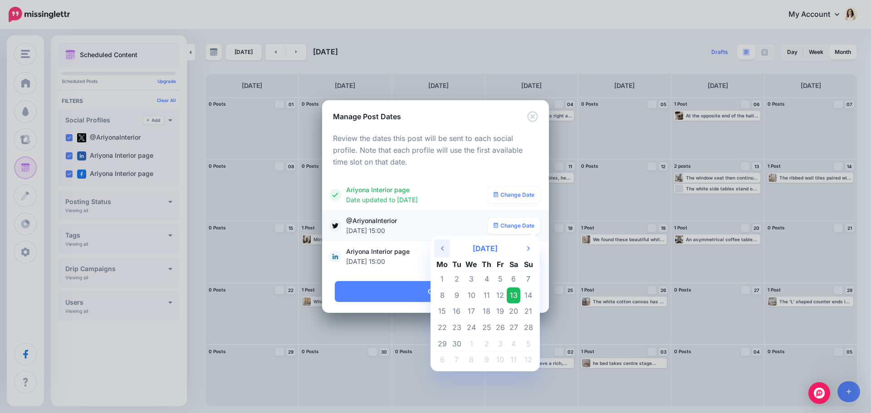
click at [447, 249] on th "Previous Month" at bounding box center [442, 248] width 16 height 18
click at [509, 312] on td "16" at bounding box center [513, 311] width 14 height 16
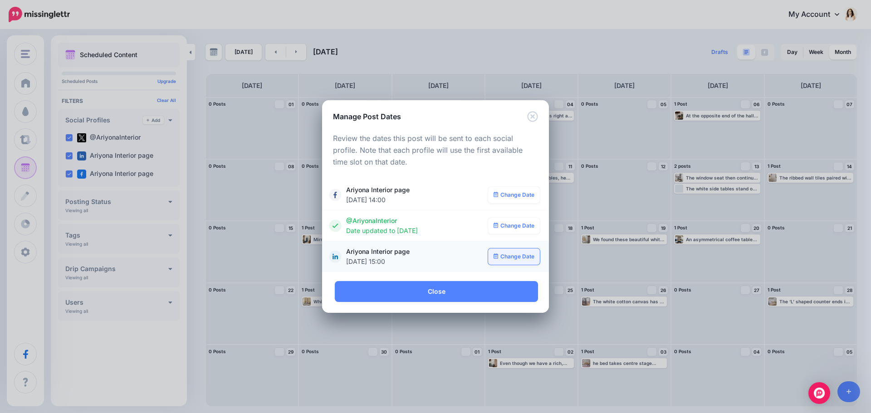
click at [511, 260] on link "Change Date" at bounding box center [514, 256] width 52 height 16
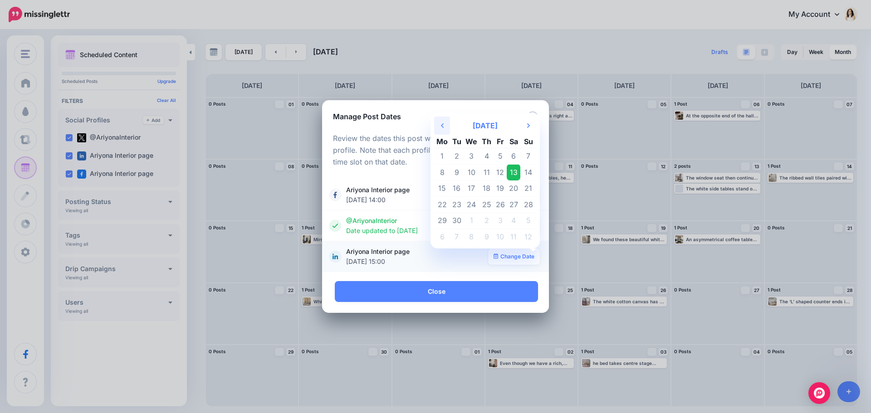
click at [443, 127] on icon at bounding box center [442, 125] width 3 height 5
click at [508, 189] on td "16" at bounding box center [513, 188] width 14 height 16
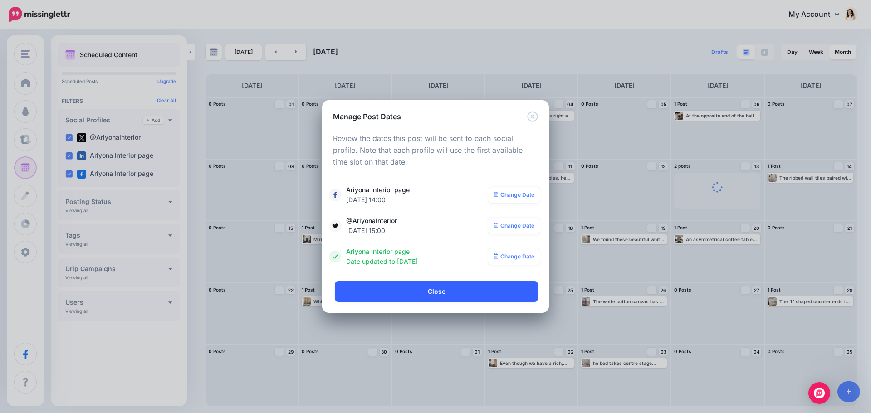
click at [502, 295] on link "Close" at bounding box center [436, 291] width 203 height 21
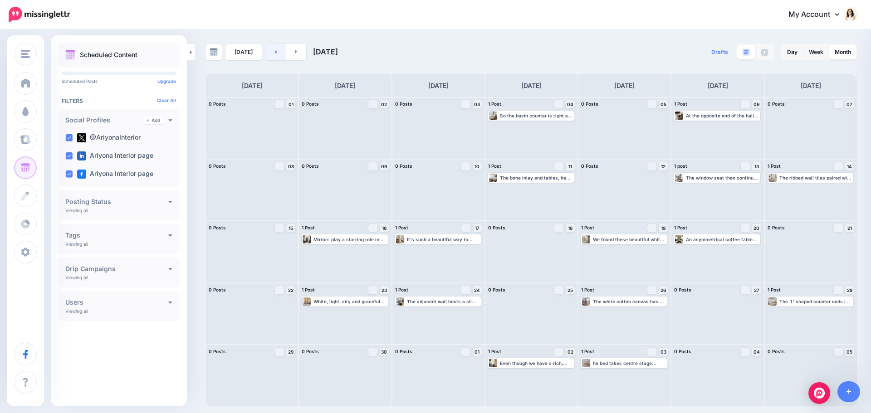
click at [274, 54] on link at bounding box center [275, 52] width 20 height 16
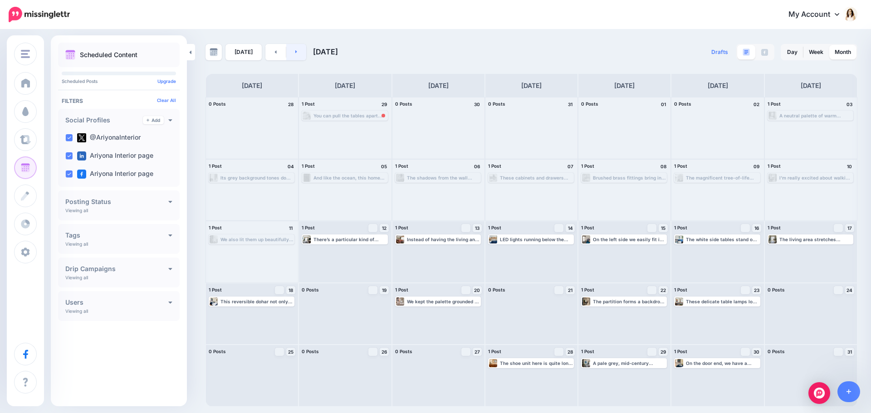
click at [300, 52] on link at bounding box center [296, 52] width 20 height 16
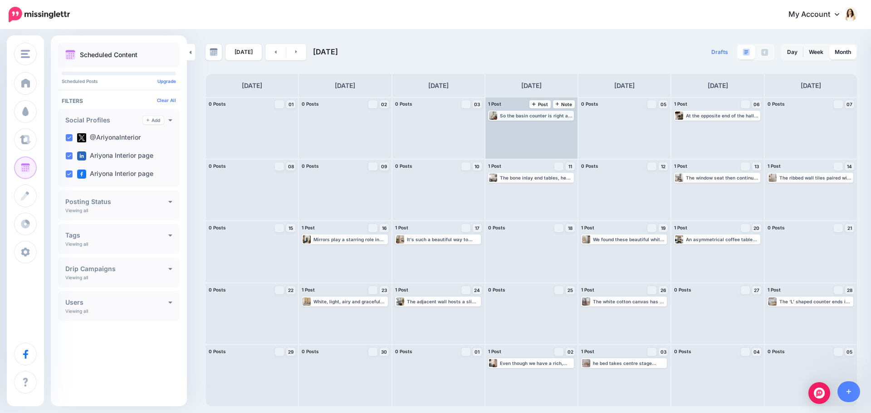
click at [536, 115] on div "So the basin counter is right at the doorway. Next we have the WC, with the sho…" at bounding box center [536, 115] width 73 height 5
click at [531, 126] on link "Edit" at bounding box center [517, 126] width 56 height 8
click at [552, 124] on img at bounding box center [552, 126] width 5 height 5
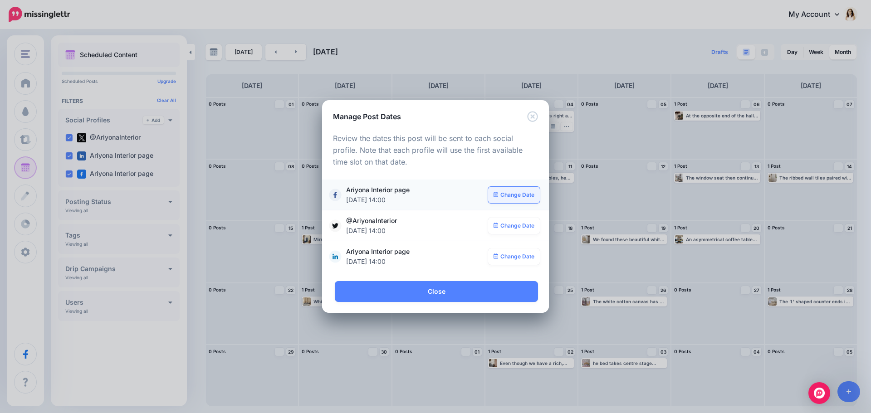
click at [523, 201] on link "Change Date" at bounding box center [514, 195] width 52 height 16
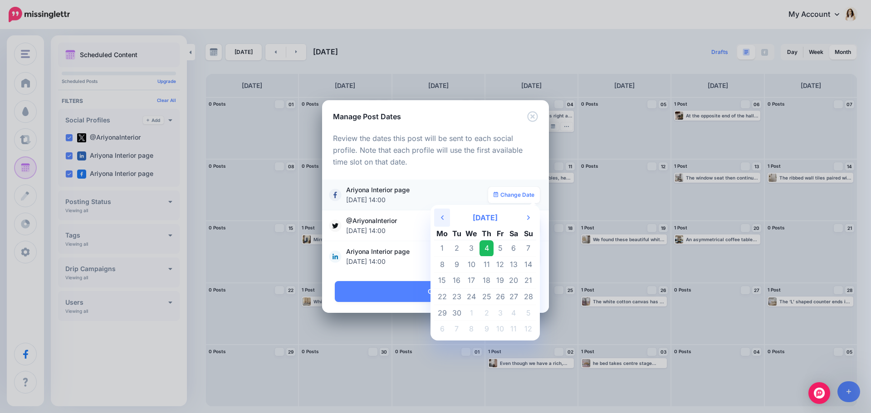
click at [448, 219] on th "Previous Month" at bounding box center [442, 218] width 16 height 18
click at [459, 297] on td "19" at bounding box center [457, 297] width 14 height 16
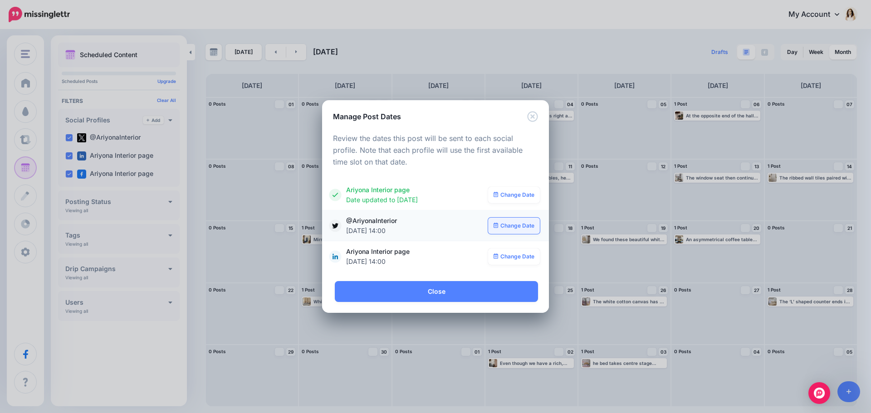
click at [514, 228] on link "Change Date" at bounding box center [514, 226] width 52 height 16
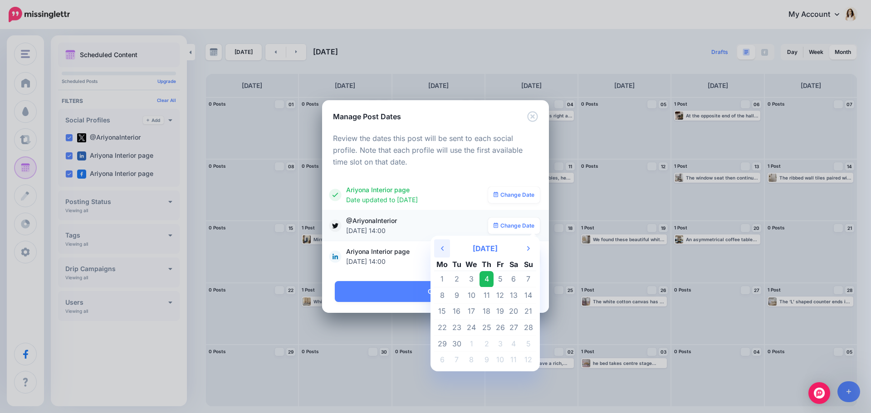
click at [445, 247] on th "Previous Month" at bounding box center [442, 248] width 16 height 18
click at [454, 327] on td "19" at bounding box center [457, 328] width 14 height 16
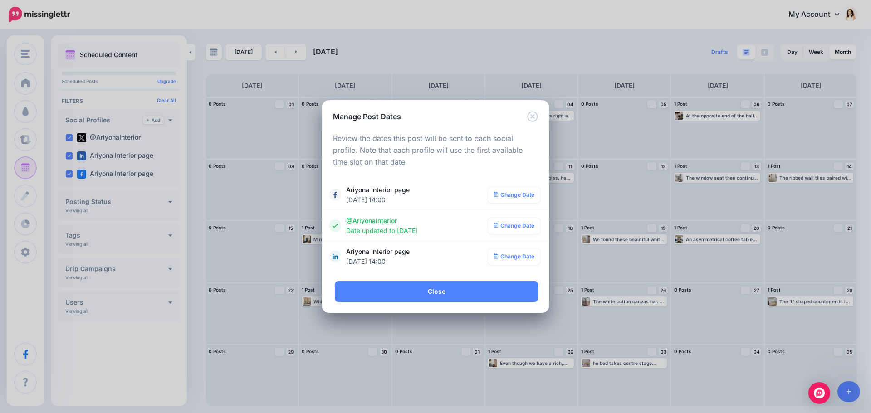
click at [514, 256] on link "Change Date" at bounding box center [514, 256] width 52 height 16
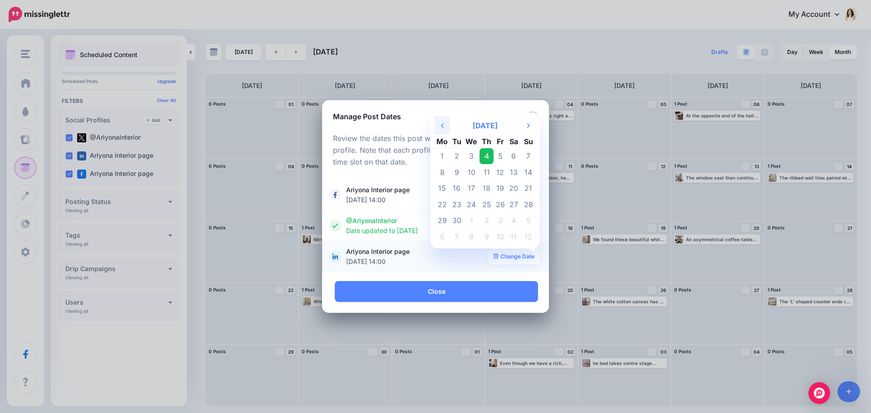
click at [445, 129] on th "Previous Month" at bounding box center [442, 126] width 16 height 18
click at [459, 204] on td "19" at bounding box center [457, 205] width 14 height 16
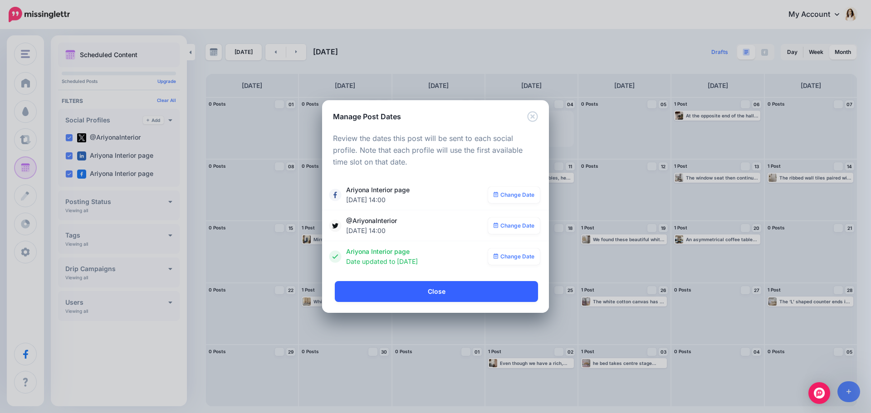
click at [482, 299] on link "Close" at bounding box center [436, 291] width 203 height 21
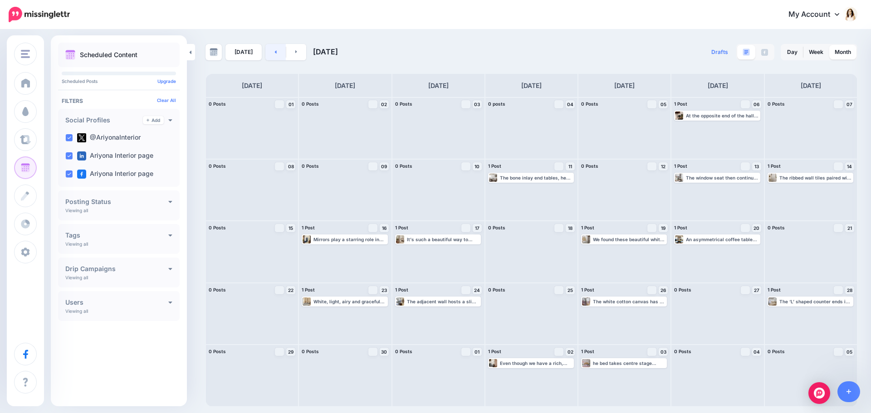
click at [277, 53] on link at bounding box center [275, 52] width 20 height 16
